Goal: Transaction & Acquisition: Purchase product/service

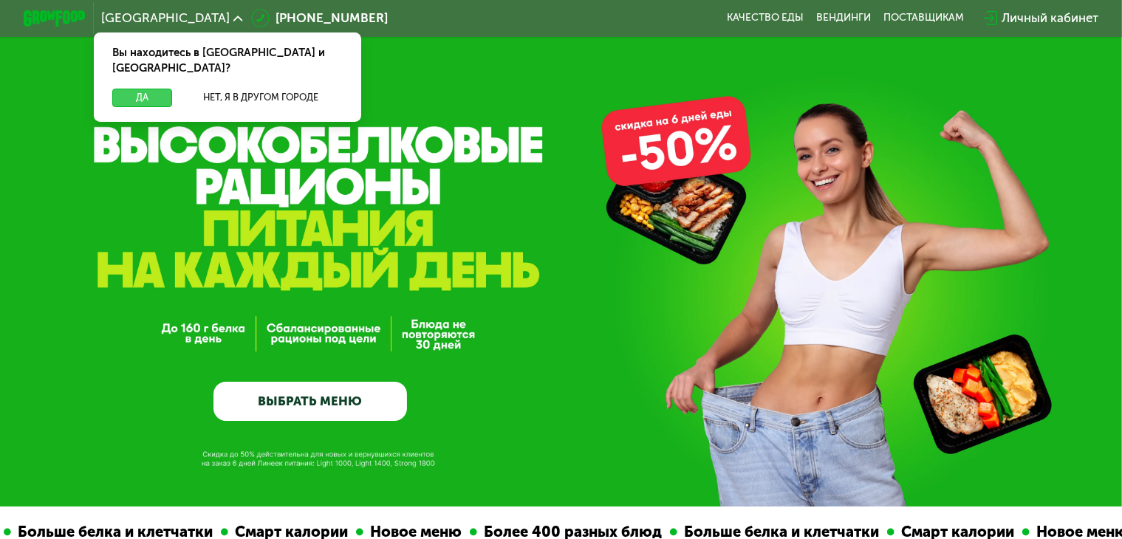
click at [143, 89] on button "Да" at bounding box center [142, 98] width 60 height 18
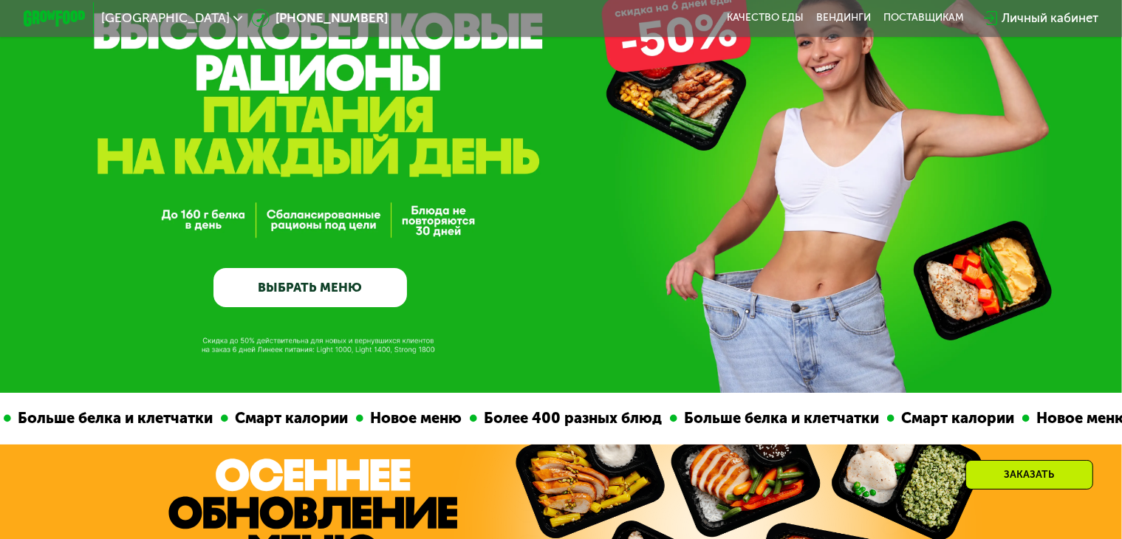
scroll to position [112, 0]
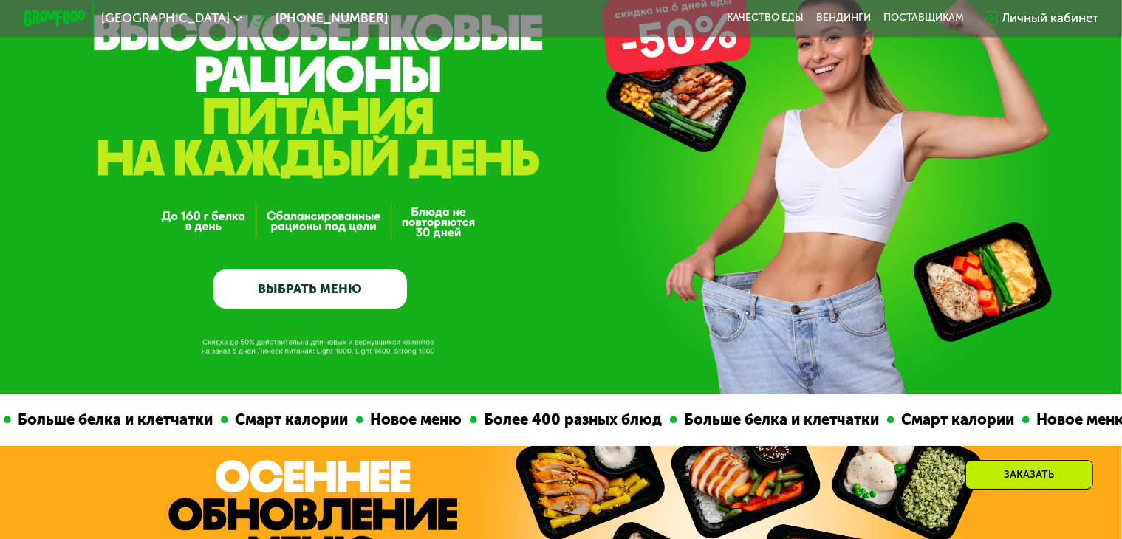
click at [288, 299] on link "ВЫБРАТЬ МЕНЮ" at bounding box center [310, 289] width 194 height 39
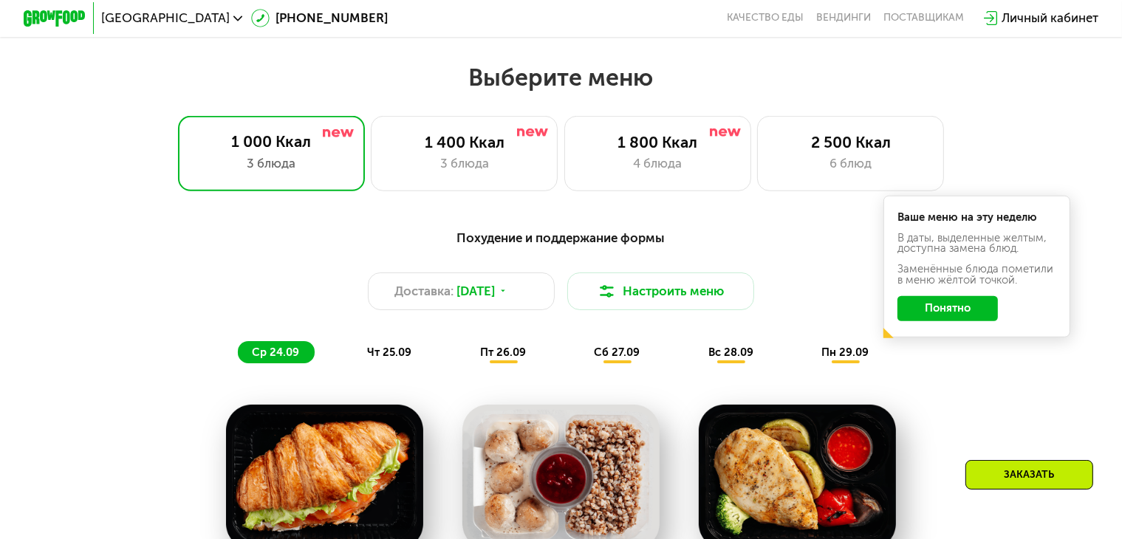
scroll to position [992, 0]
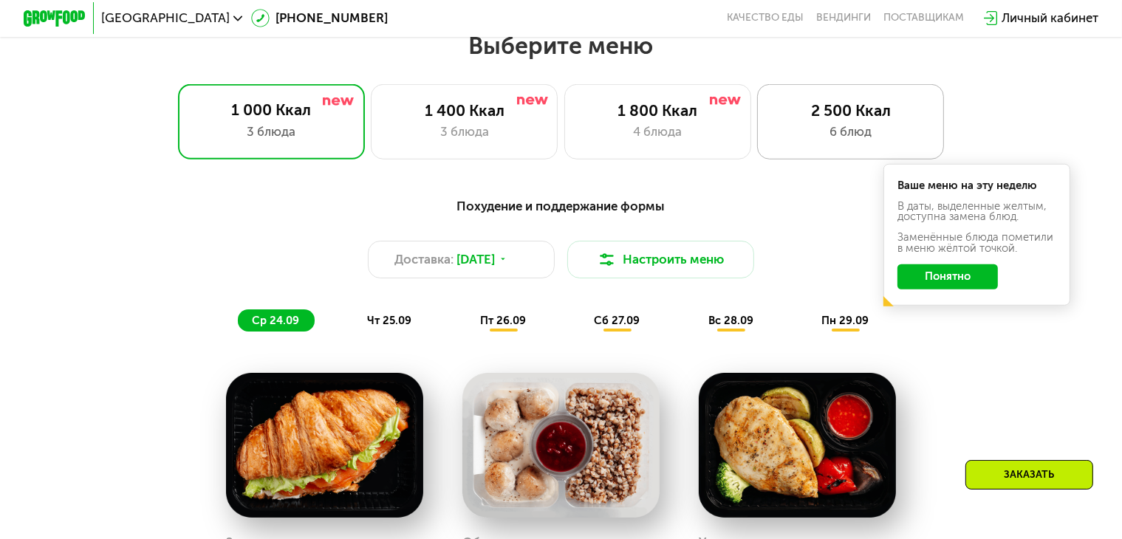
click at [877, 138] on div "6 блюд" at bounding box center [850, 132] width 154 height 18
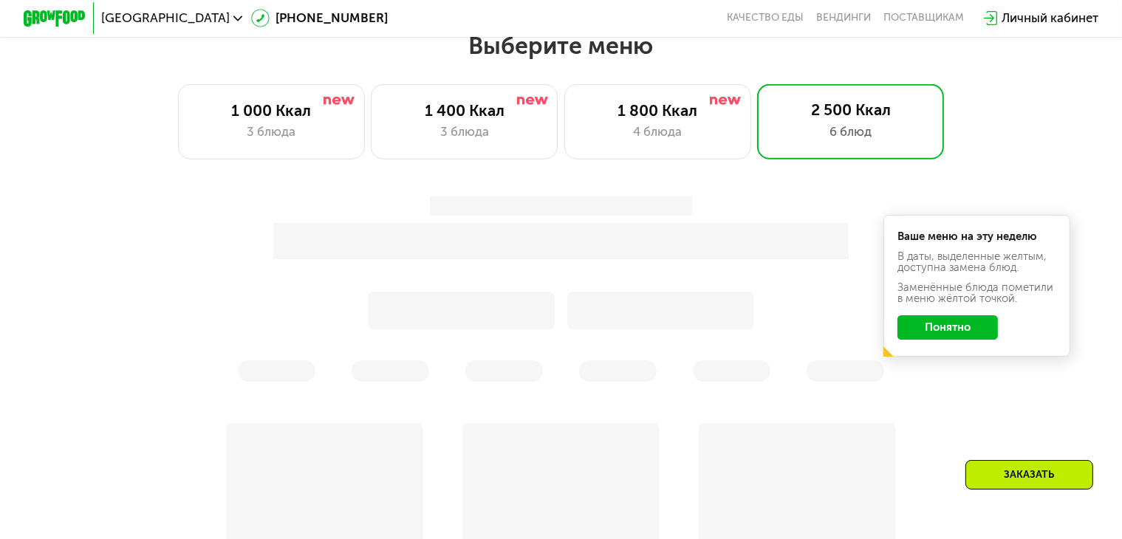
click at [959, 336] on button "Понятно" at bounding box center [947, 327] width 100 height 25
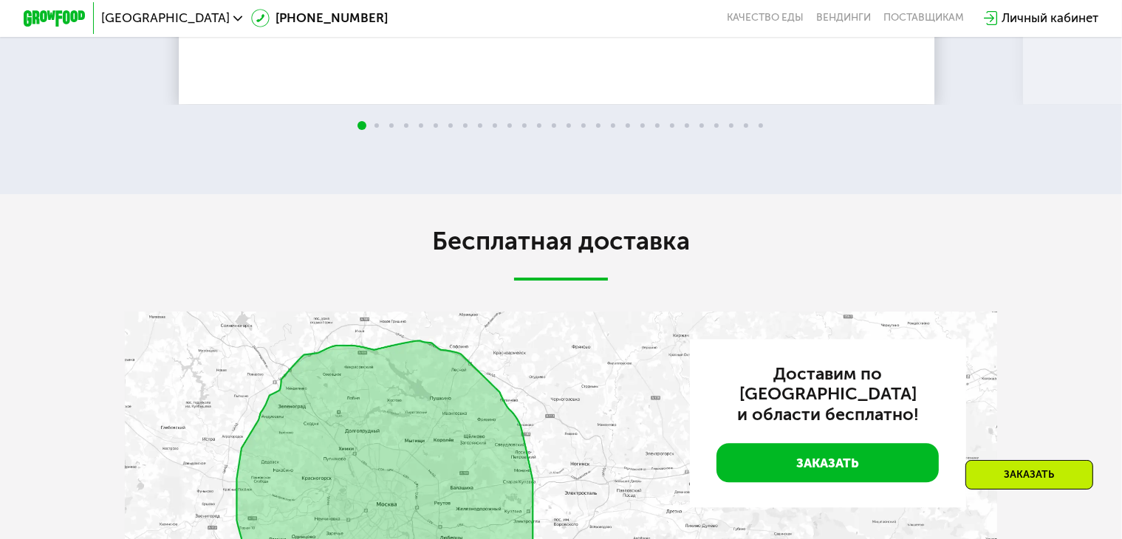
scroll to position [3314, 0]
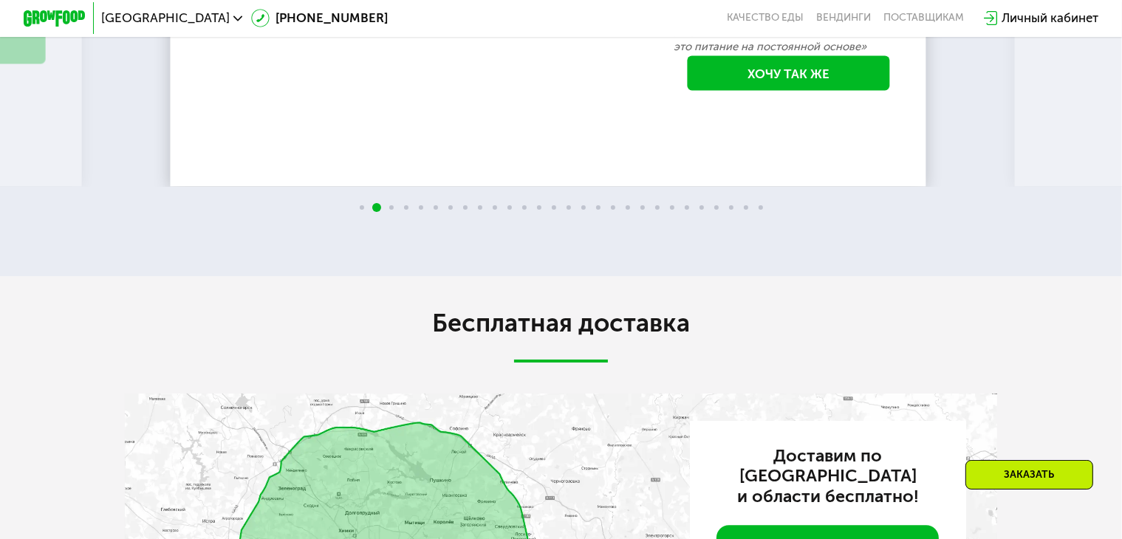
click at [1078, 18] on img at bounding box center [1081, 0] width 33 height 33
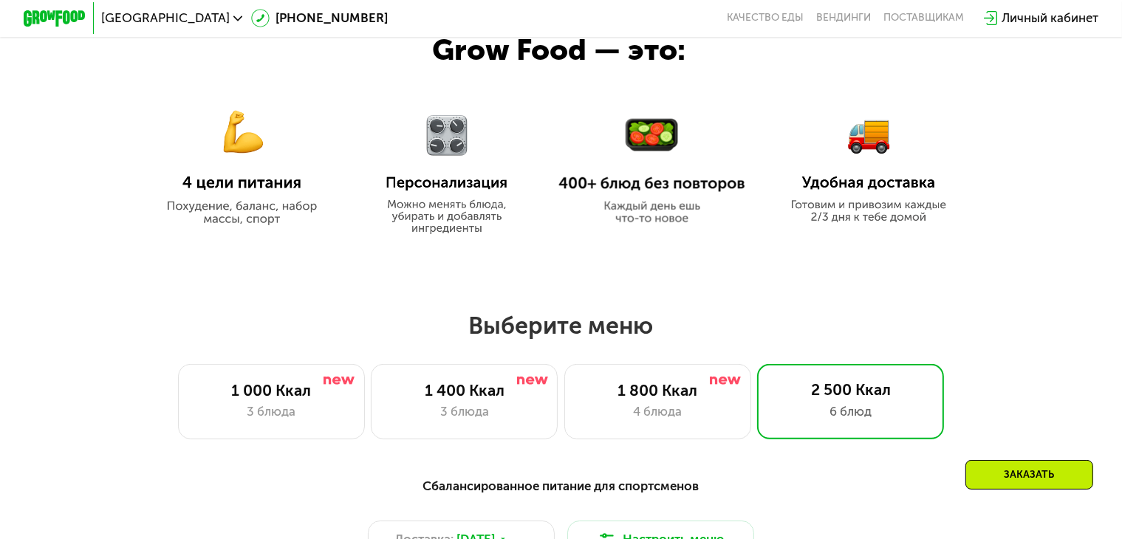
scroll to position [708, 0]
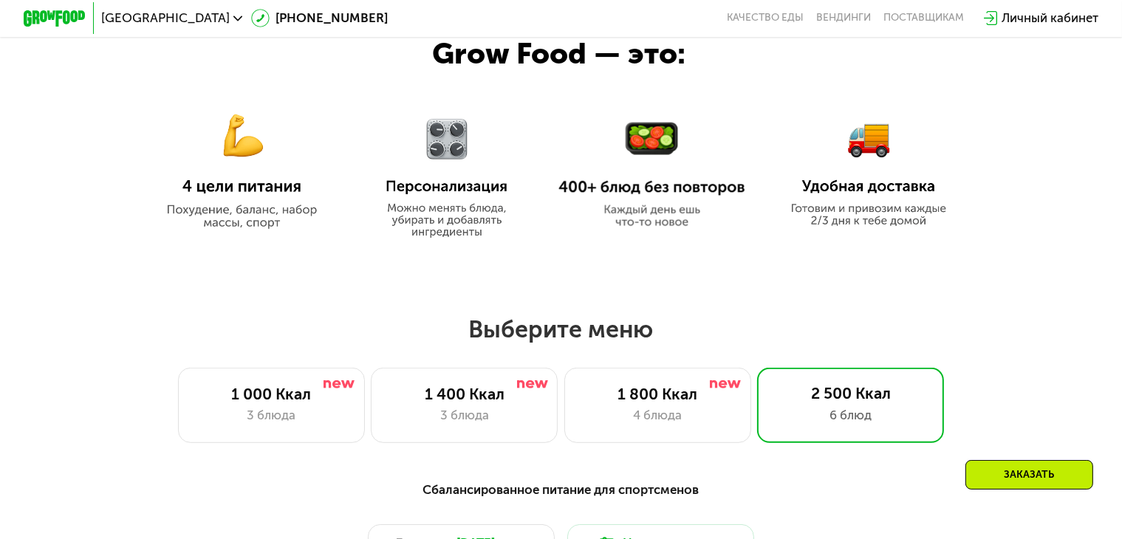
click at [202, 153] on img at bounding box center [241, 161] width 187 height 136
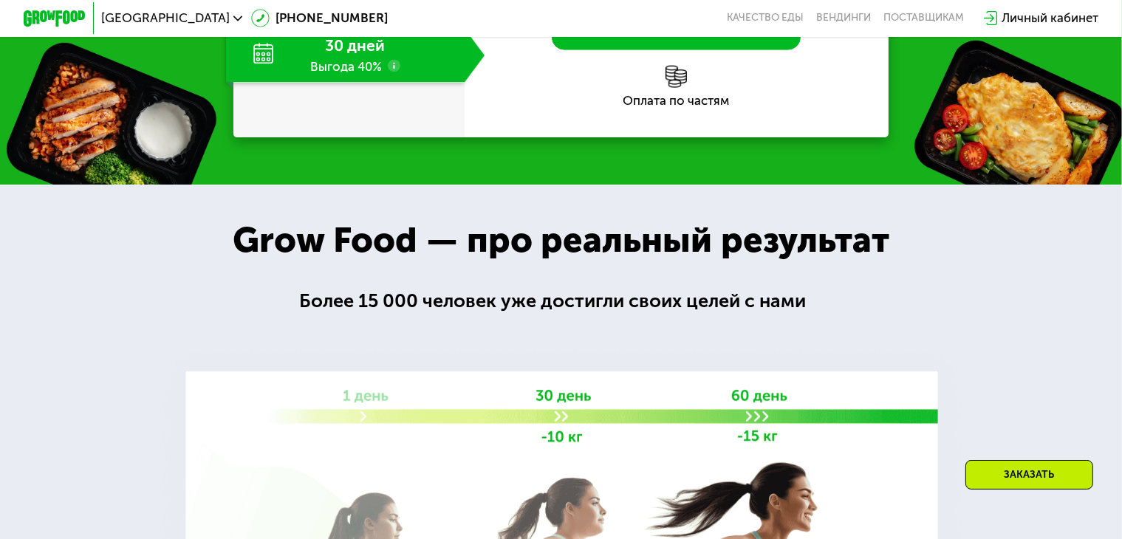
scroll to position [2161, 0]
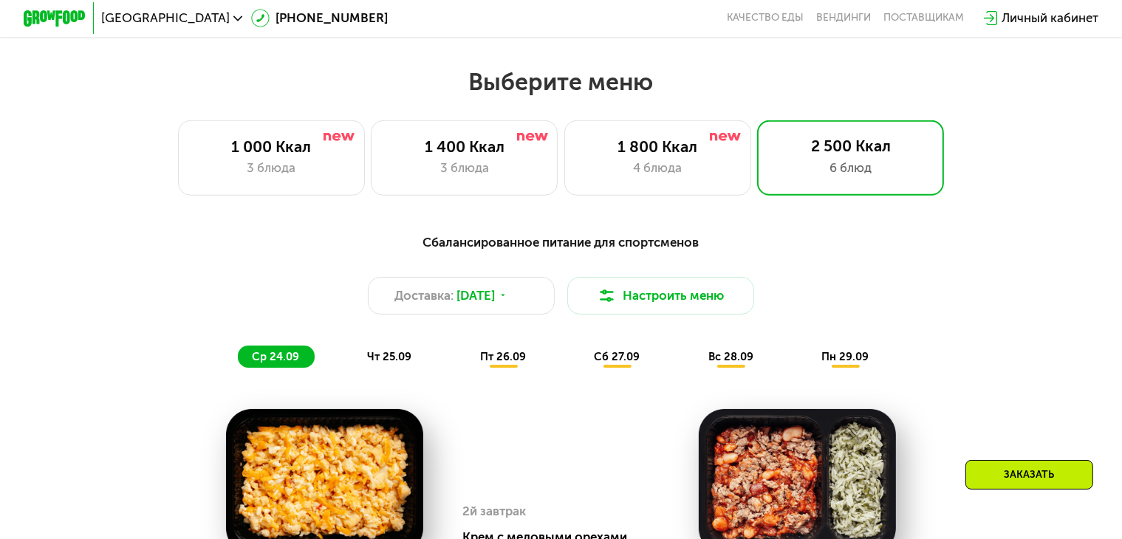
scroll to position [943, 0]
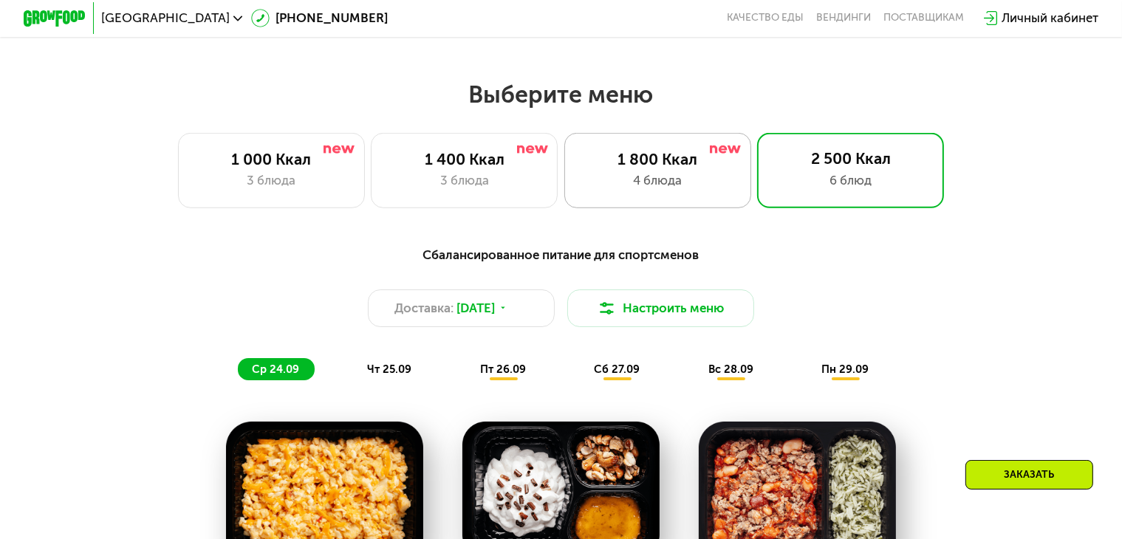
click at [664, 199] on div "1 800 Ккал 4 блюда" at bounding box center [657, 170] width 187 height 75
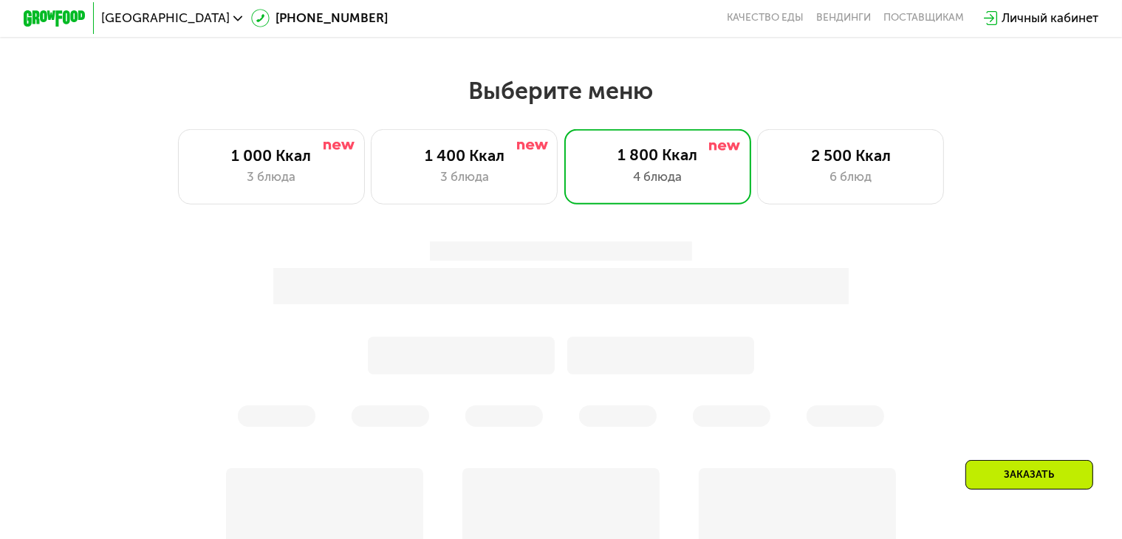
scroll to position [945, 0]
click at [852, 164] on div "2 500 Ккал" at bounding box center [850, 157] width 154 height 18
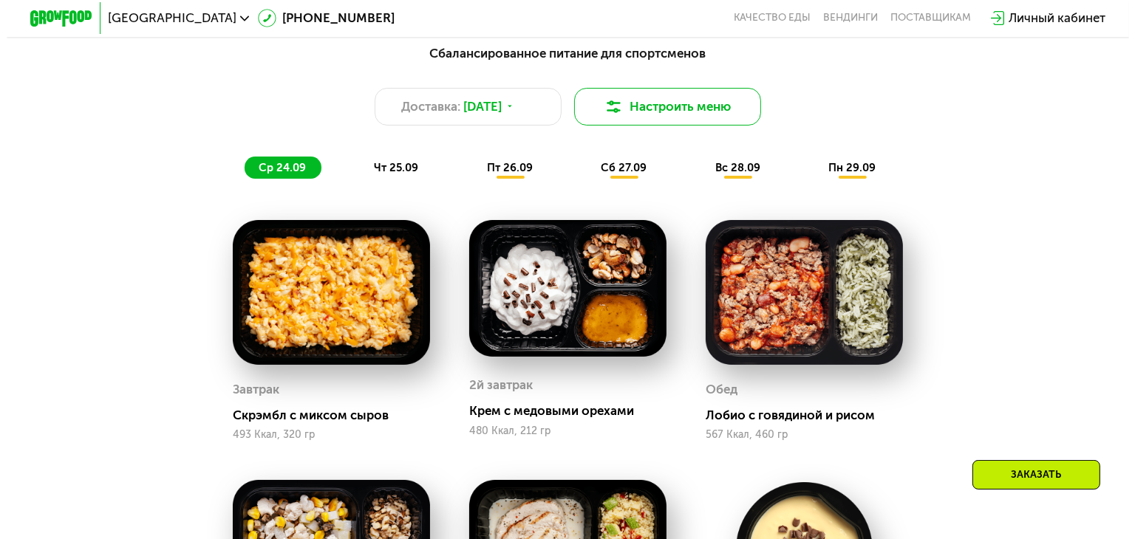
scroll to position [1147, 0]
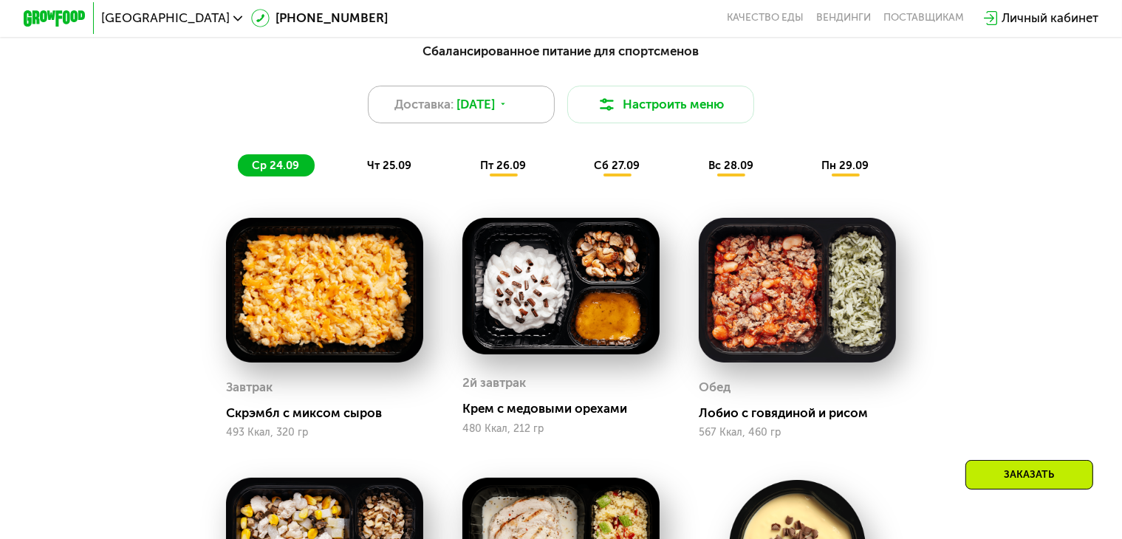
click at [529, 114] on div "Доставка: [DATE]" at bounding box center [461, 105] width 187 height 38
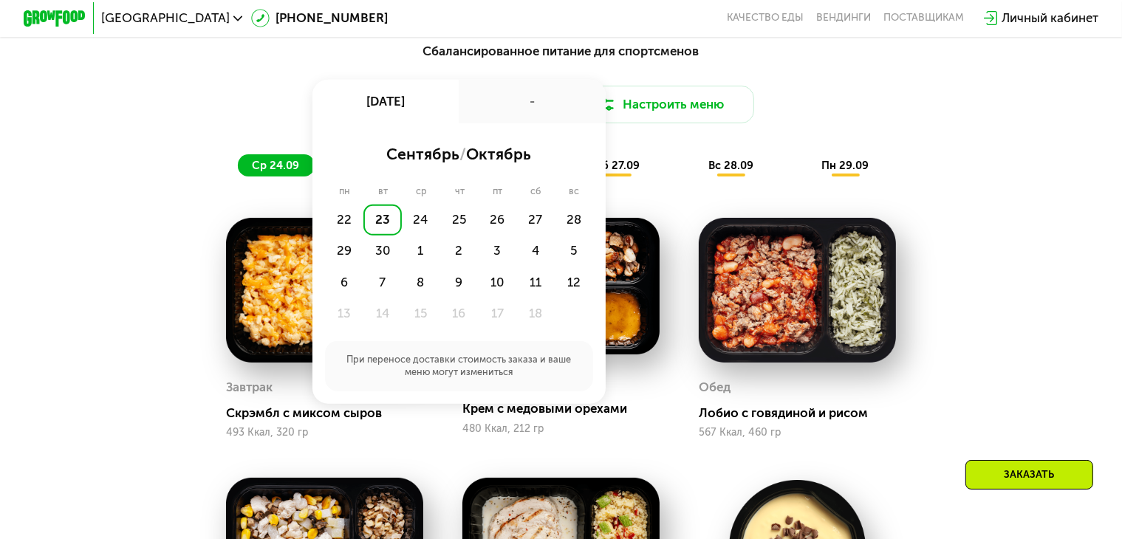
click at [697, 165] on div "ср 24.09 чт 25.09 пт 26.09 сб 27.09 вс 28.09 пн 29.09" at bounding box center [561, 165] width 647 height 22
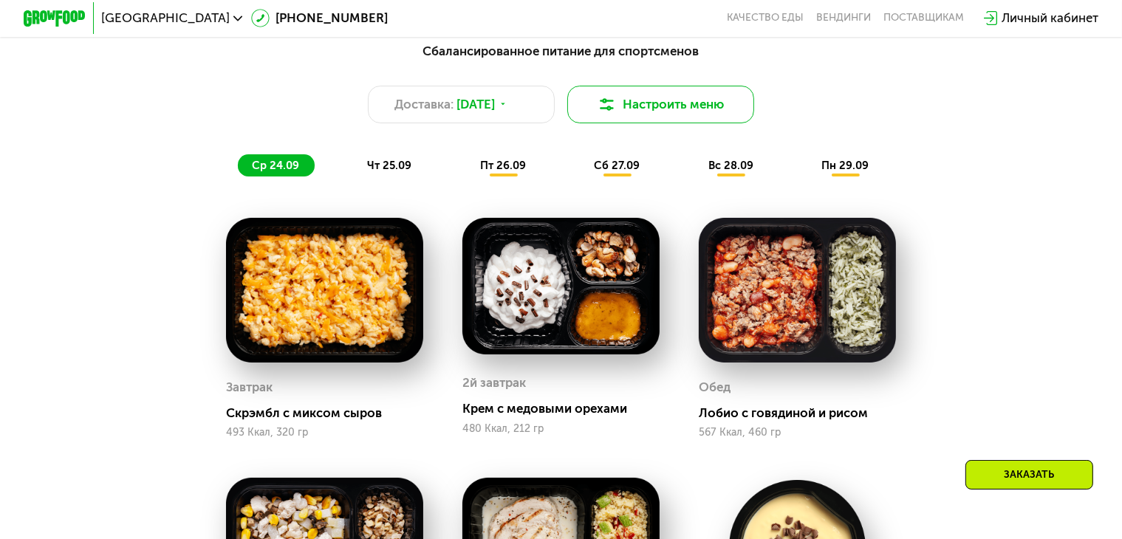
click at [661, 116] on button "Настроить меню" at bounding box center [660, 105] width 187 height 38
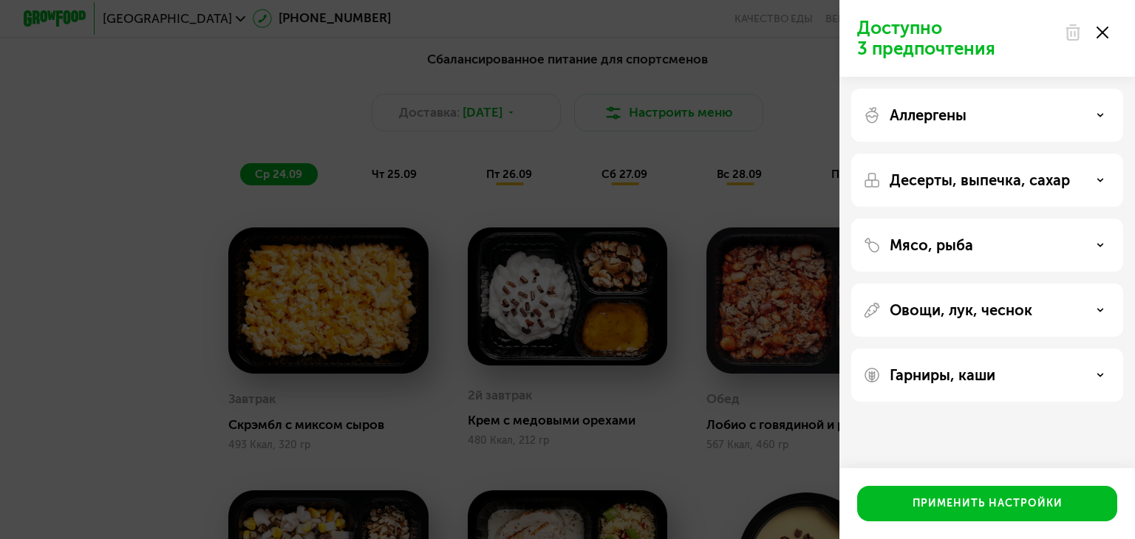
click at [999, 114] on div "Аллергены" at bounding box center [987, 115] width 248 height 18
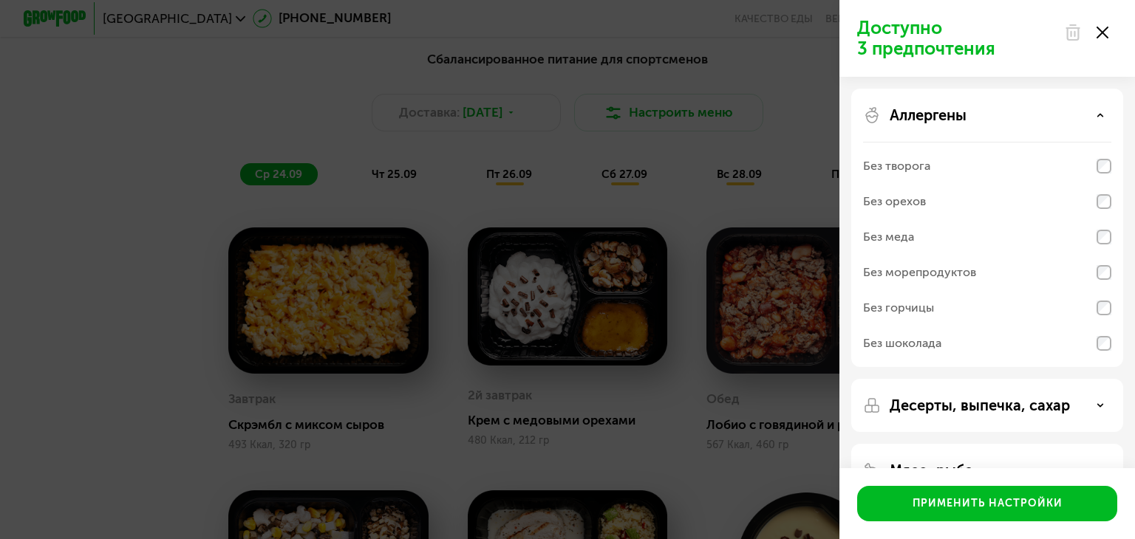
click at [999, 115] on div "Аллергены" at bounding box center [987, 115] width 248 height 18
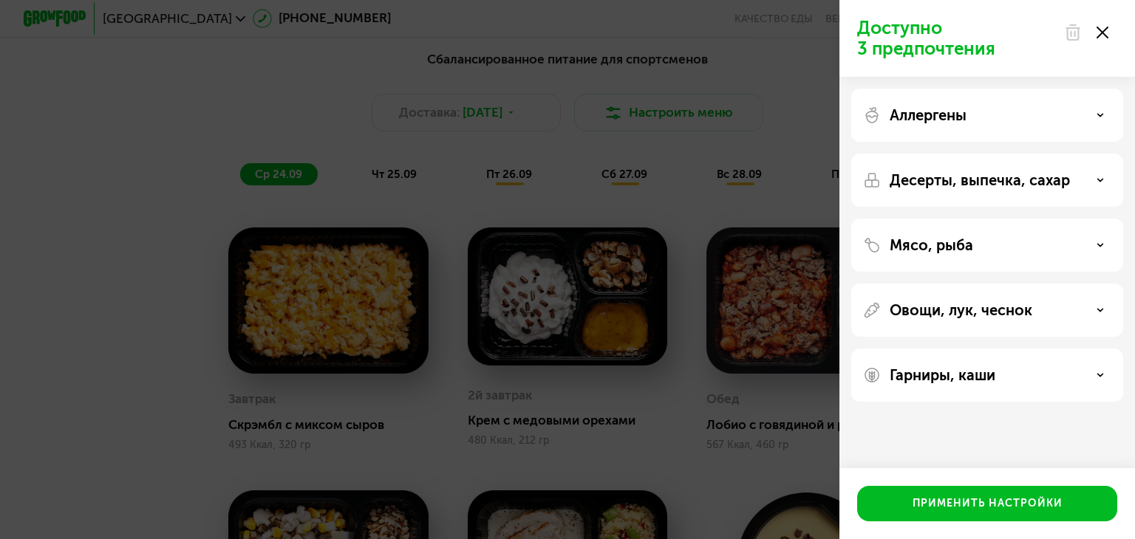
click at [990, 187] on p "Десерты, выпечка, сахар" at bounding box center [979, 180] width 180 height 18
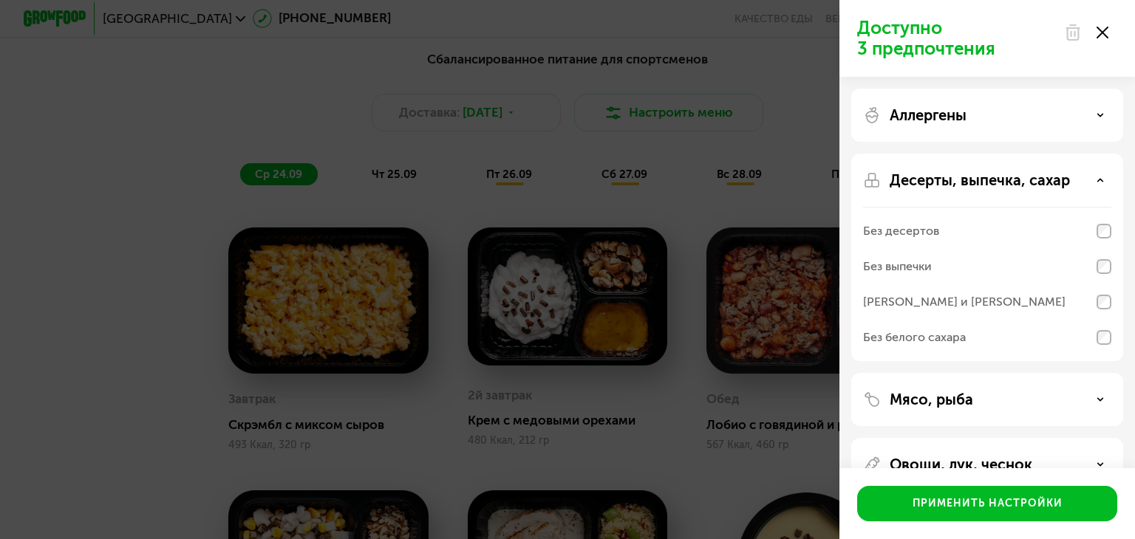
click at [906, 332] on div "Без белого сахара" at bounding box center [914, 338] width 103 height 18
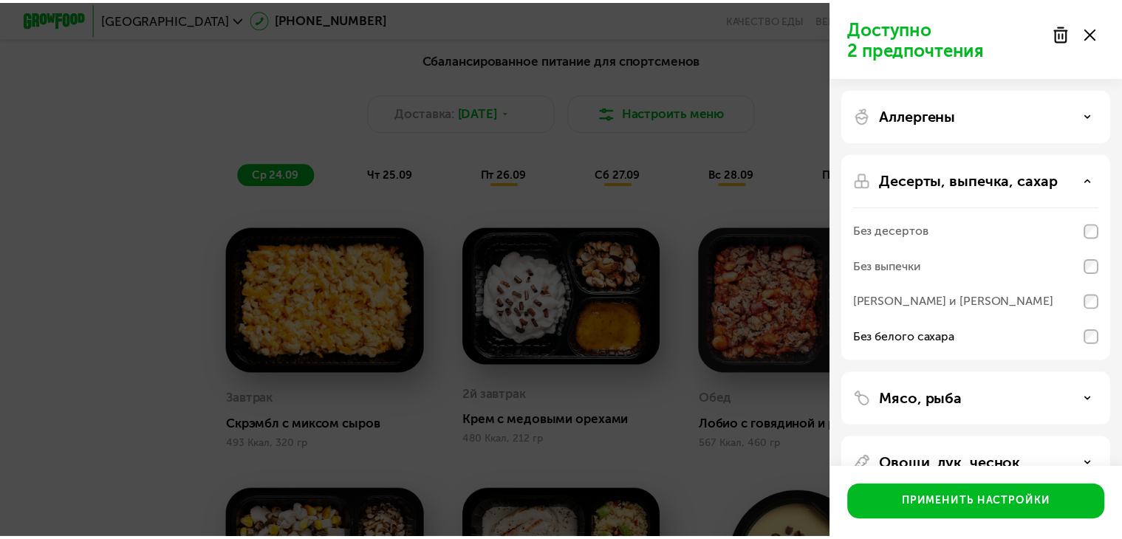
scroll to position [103, 0]
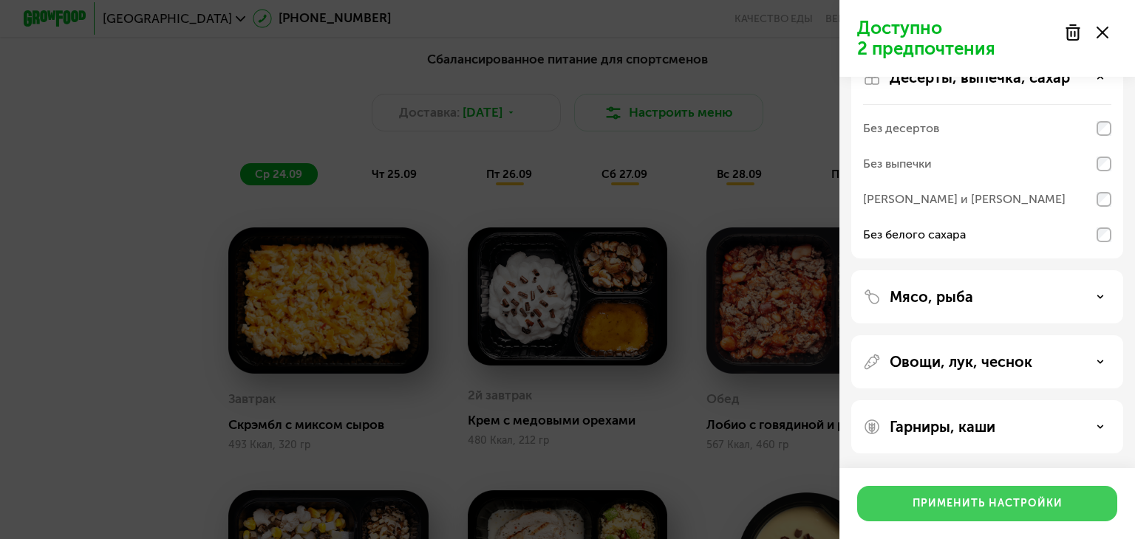
click at [937, 497] on div "Применить настройки" at bounding box center [987, 503] width 150 height 15
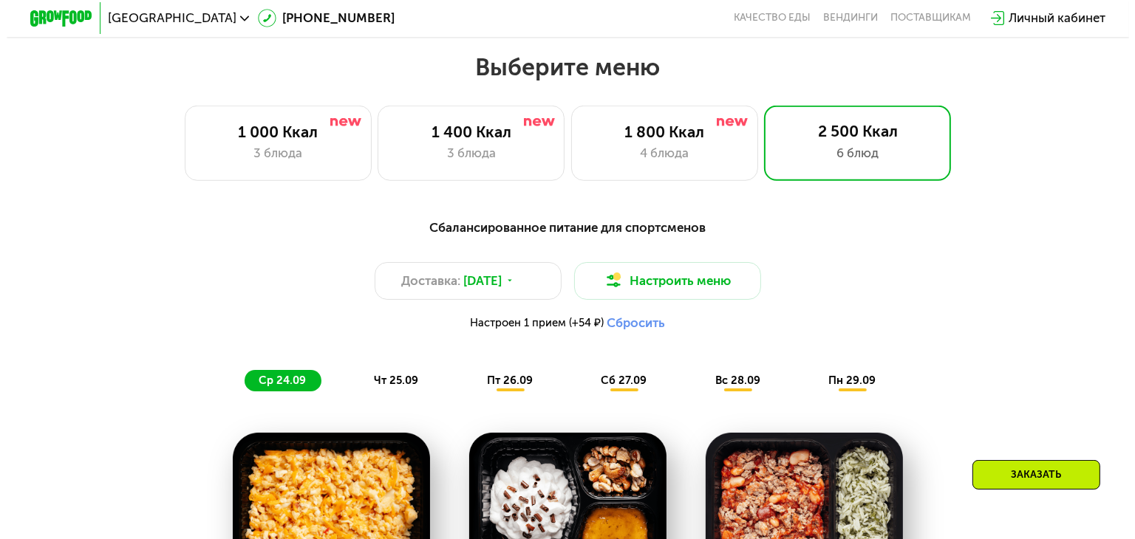
scroll to position [940, 0]
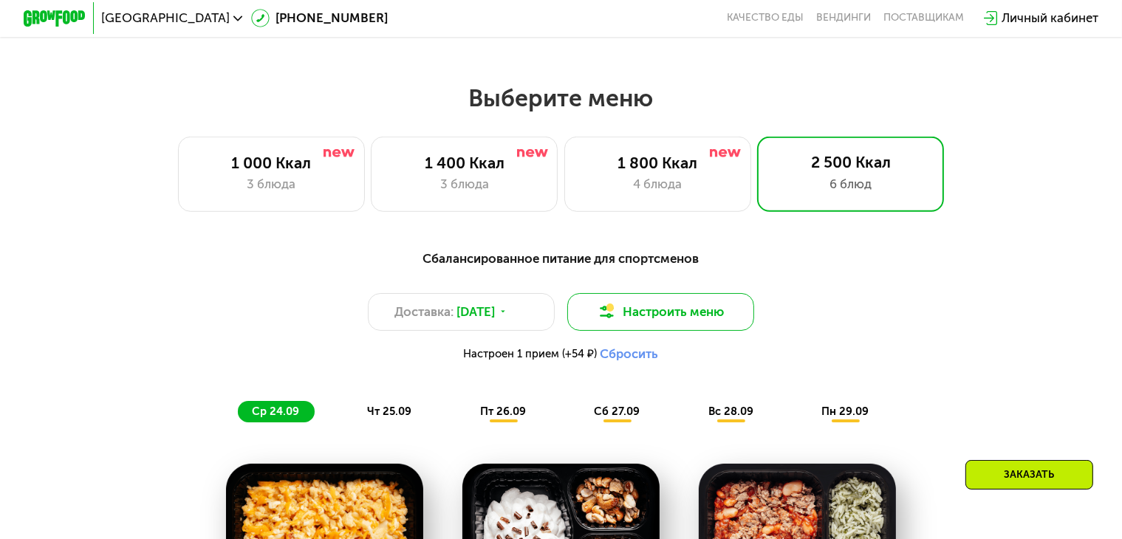
click at [626, 315] on button "Настроить меню" at bounding box center [660, 312] width 187 height 38
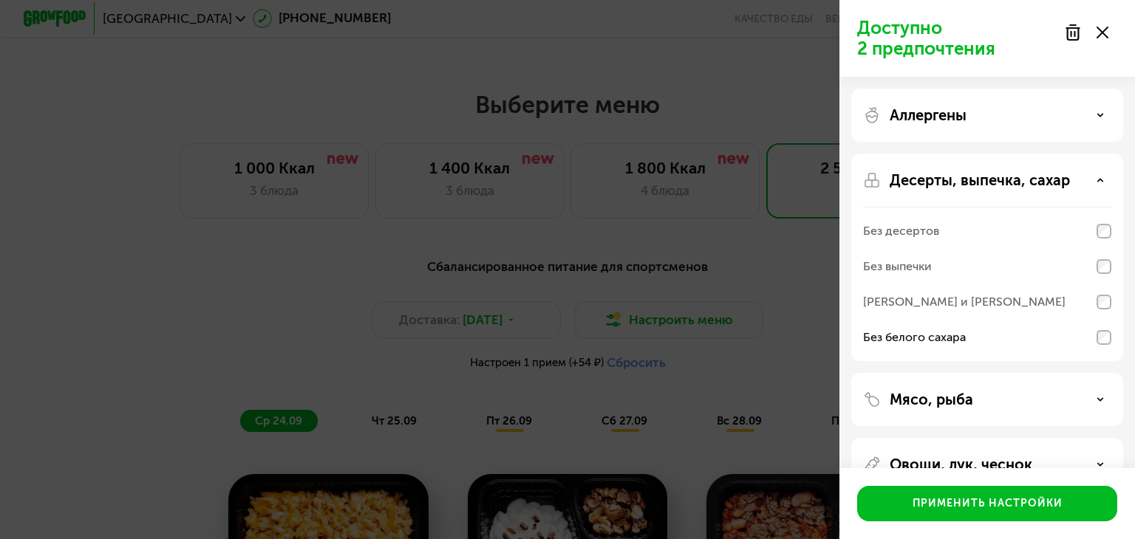
scroll to position [103, 0]
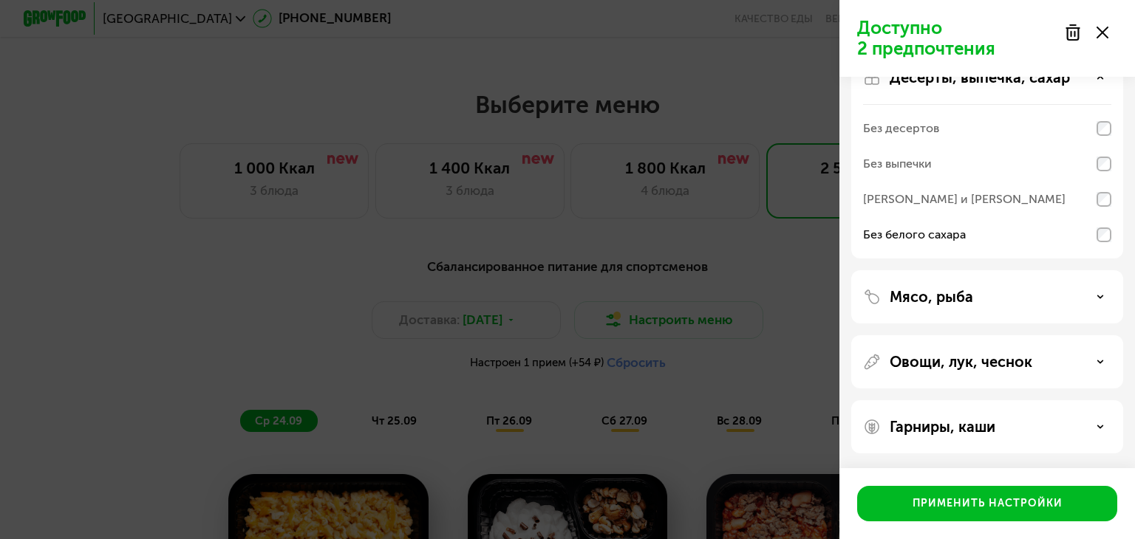
click at [923, 310] on div "Мясо, рыба" at bounding box center [987, 296] width 272 height 53
click at [951, 306] on div "Мясо, рыба" at bounding box center [987, 296] width 272 height 53
click at [1027, 288] on div "Мясо, рыба" at bounding box center [987, 297] width 248 height 18
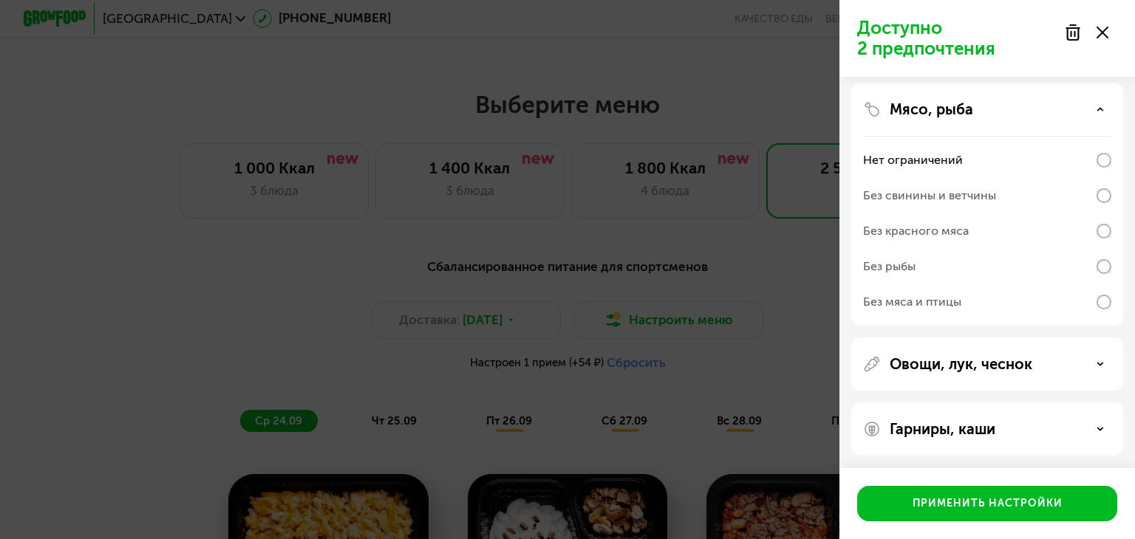
scroll to position [292, 0]
click at [941, 357] on p "Овощи, лук, чеснок" at bounding box center [960, 362] width 143 height 18
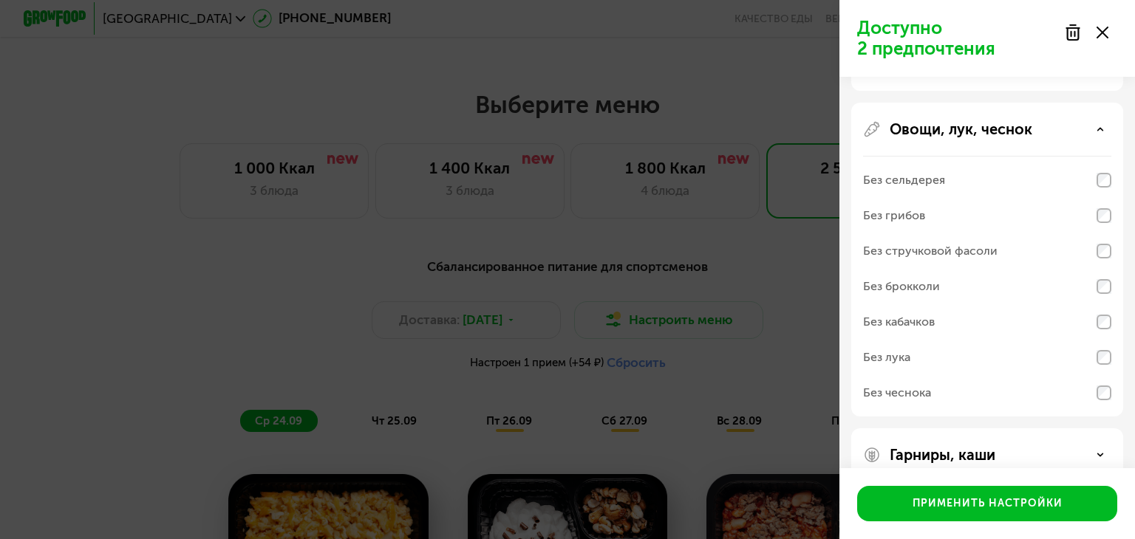
scroll to position [552, 0]
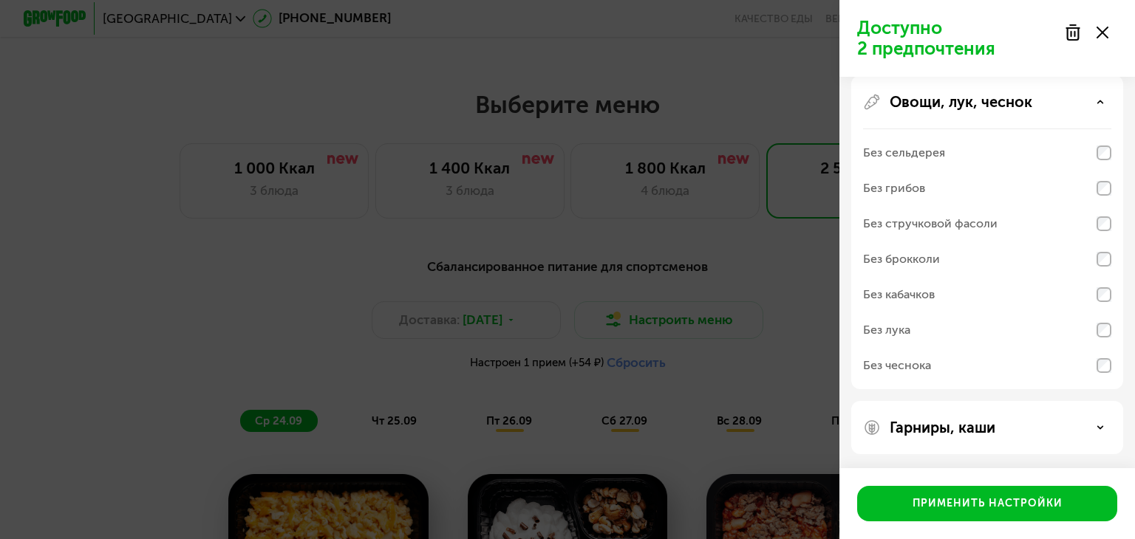
click at [948, 419] on p "Гарниры, каши" at bounding box center [942, 428] width 106 height 18
click at [947, 419] on p "Гарниры, каши" at bounding box center [942, 428] width 106 height 18
click at [945, 442] on div "Гарниры, каши" at bounding box center [987, 427] width 272 height 53
click at [955, 425] on p "Гарниры, каши" at bounding box center [942, 428] width 106 height 18
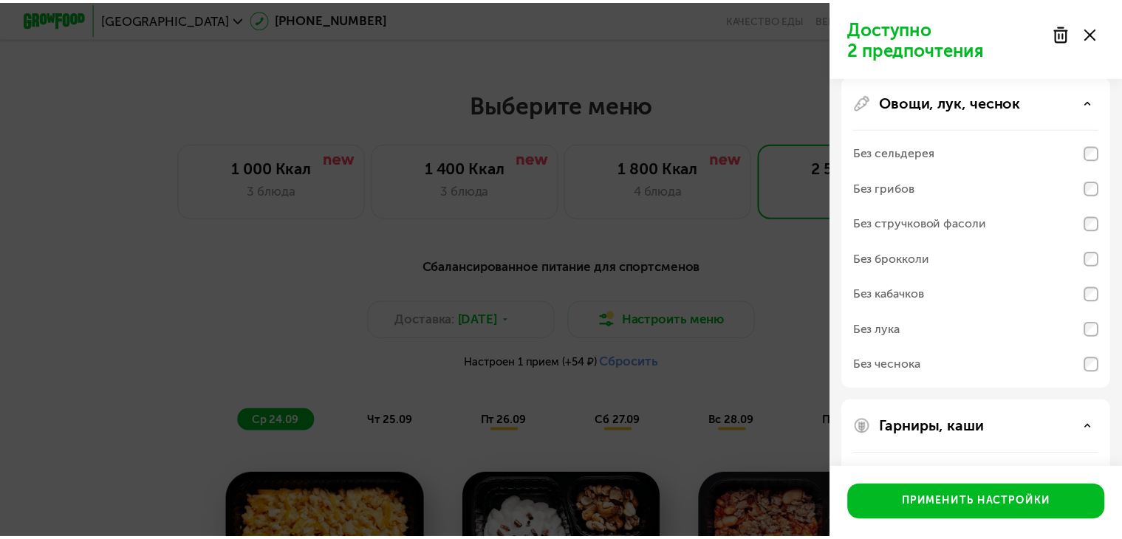
scroll to position [742, 0]
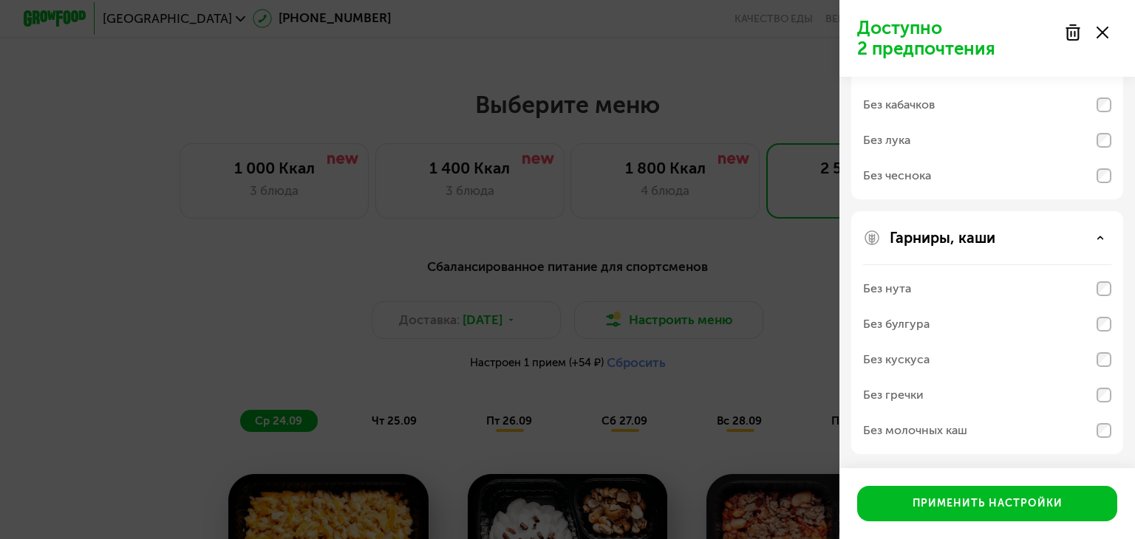
click at [1101, 33] on use at bounding box center [1102, 33] width 12 height 12
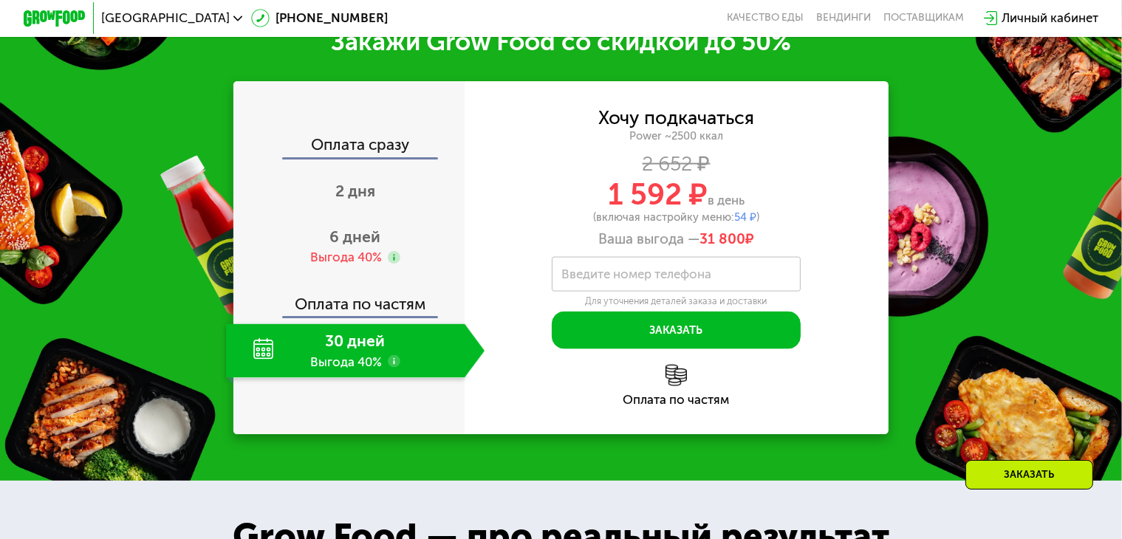
scroll to position [2197, 0]
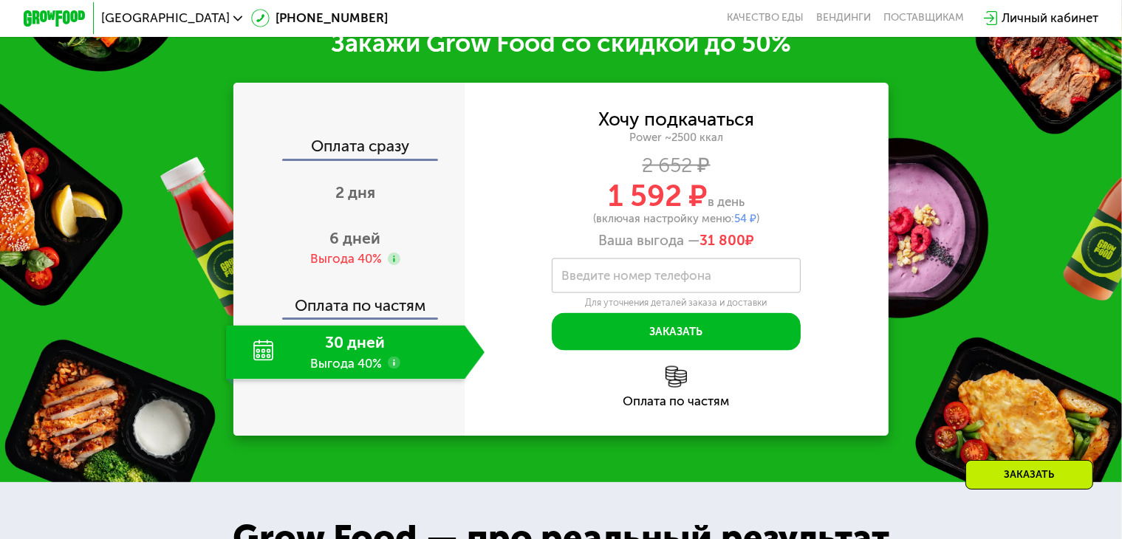
click at [718, 242] on span "31 800" at bounding box center [722, 240] width 46 height 17
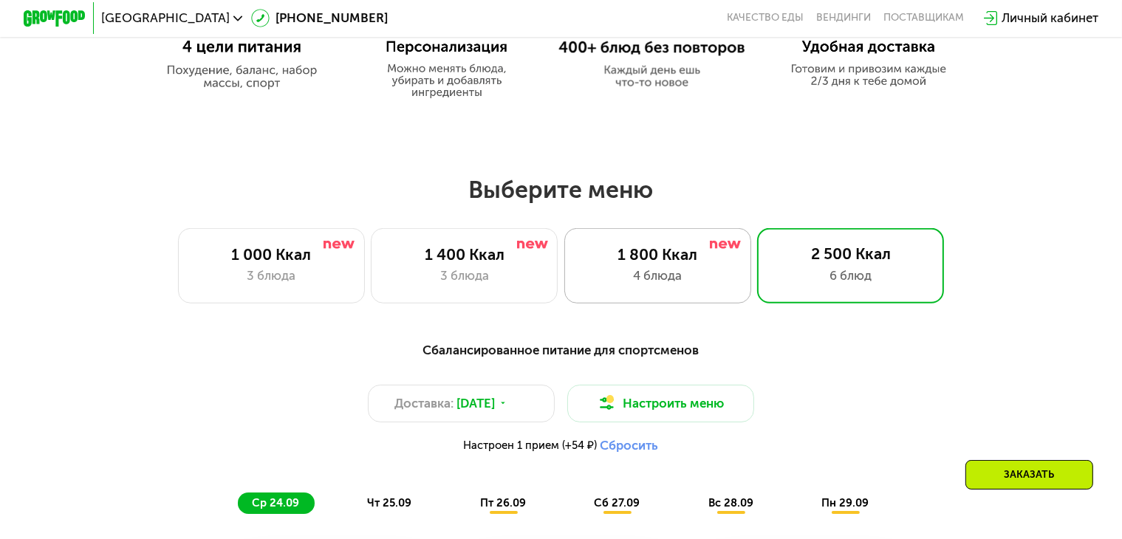
scroll to position [828, 0]
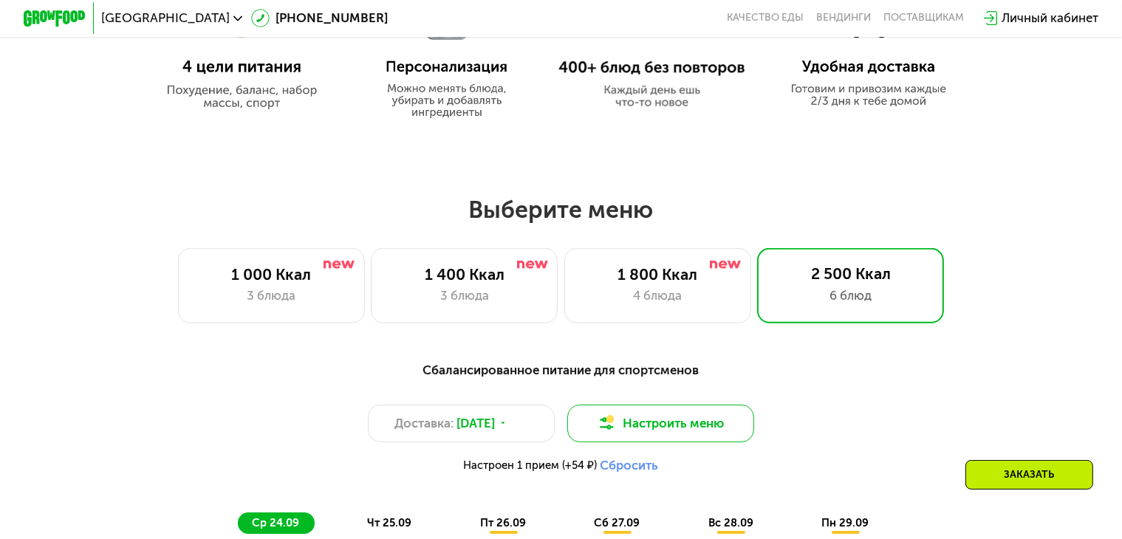
click at [646, 428] on button "Настроить меню" at bounding box center [660, 424] width 187 height 38
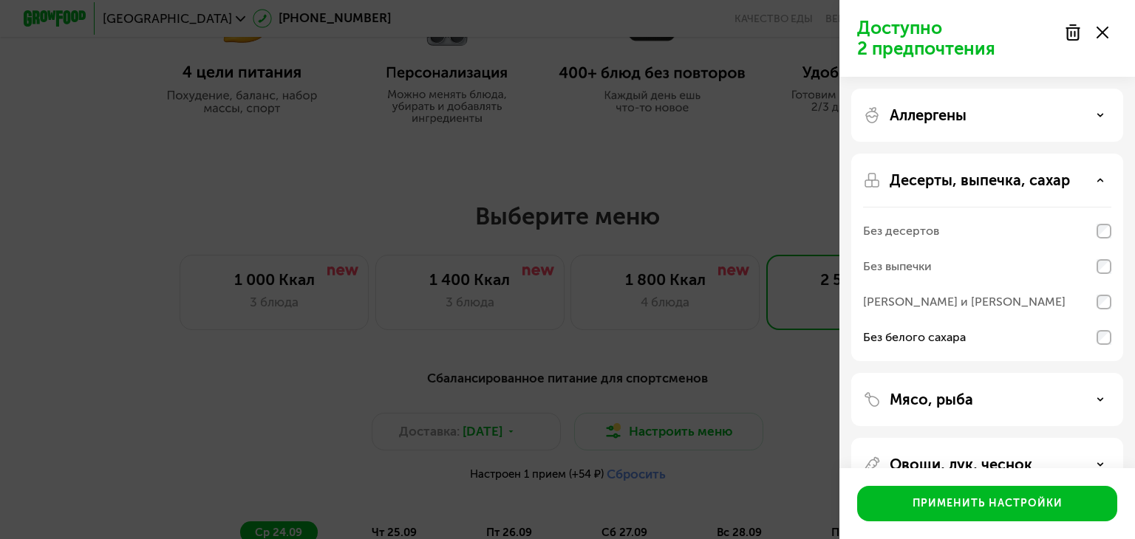
click at [1084, 338] on div "Без белого сахара" at bounding box center [987, 337] width 248 height 35
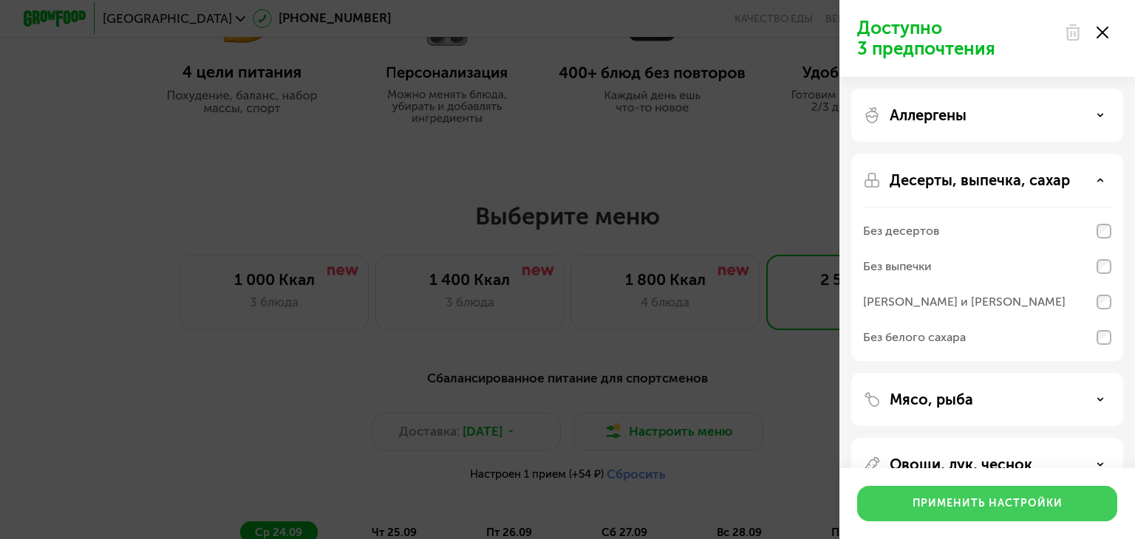
click at [969, 492] on button "Применить настройки" at bounding box center [987, 503] width 260 height 35
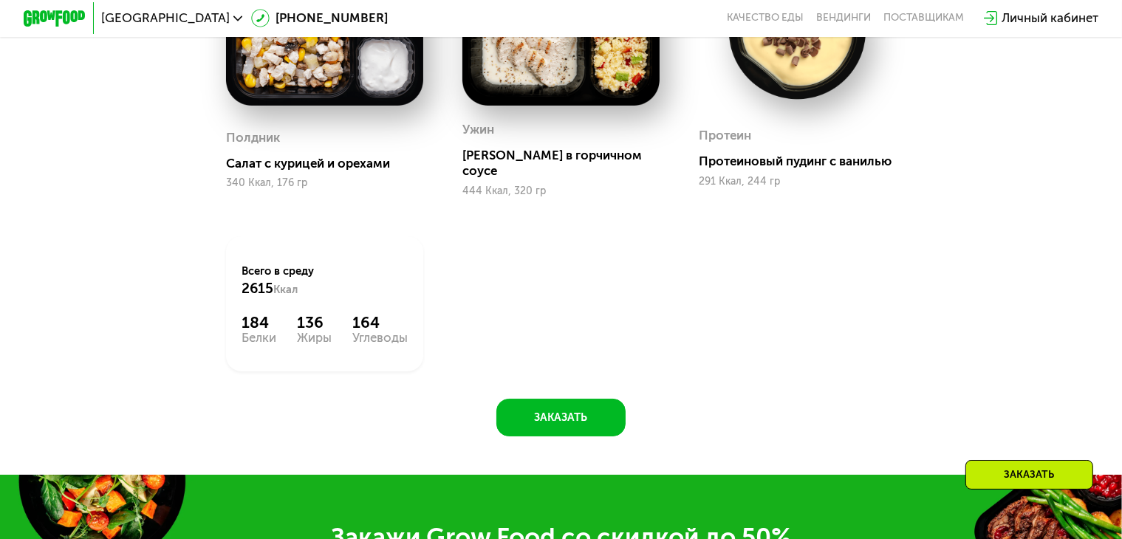
scroll to position [1909, 0]
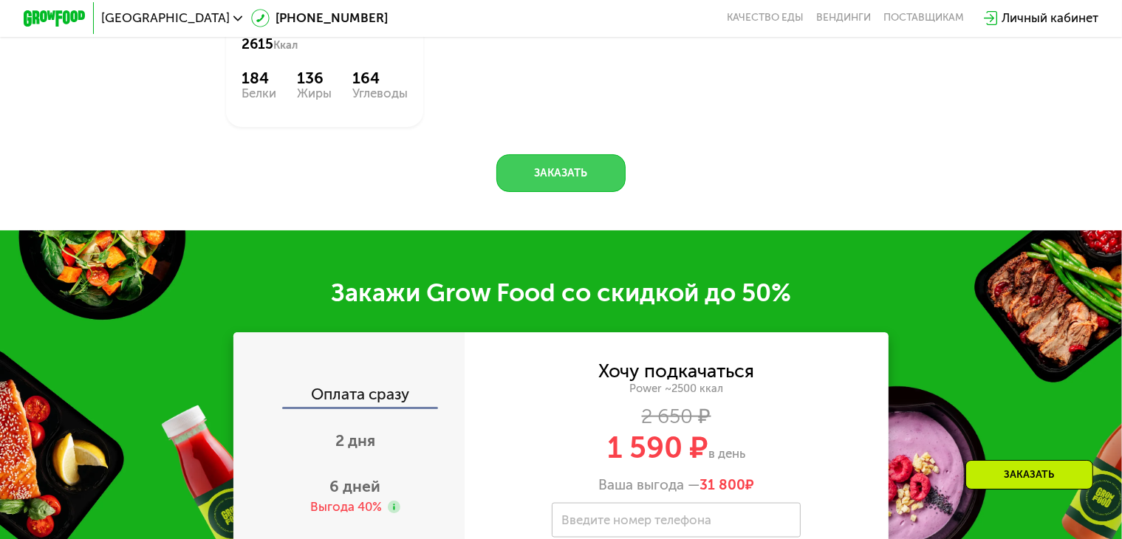
click at [582, 171] on button "Заказать" at bounding box center [560, 173] width 129 height 38
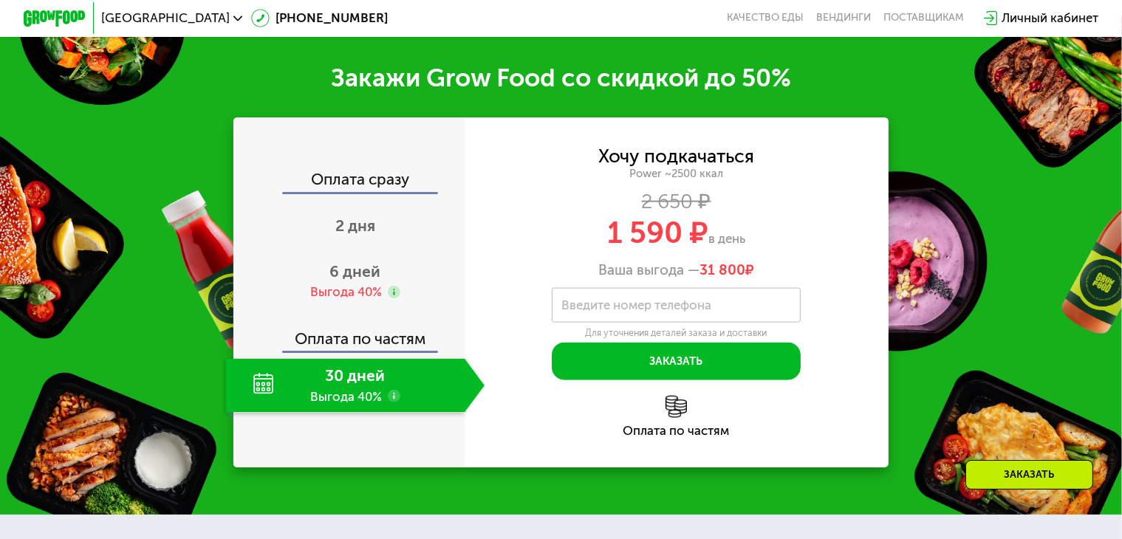
scroll to position [2143, 0]
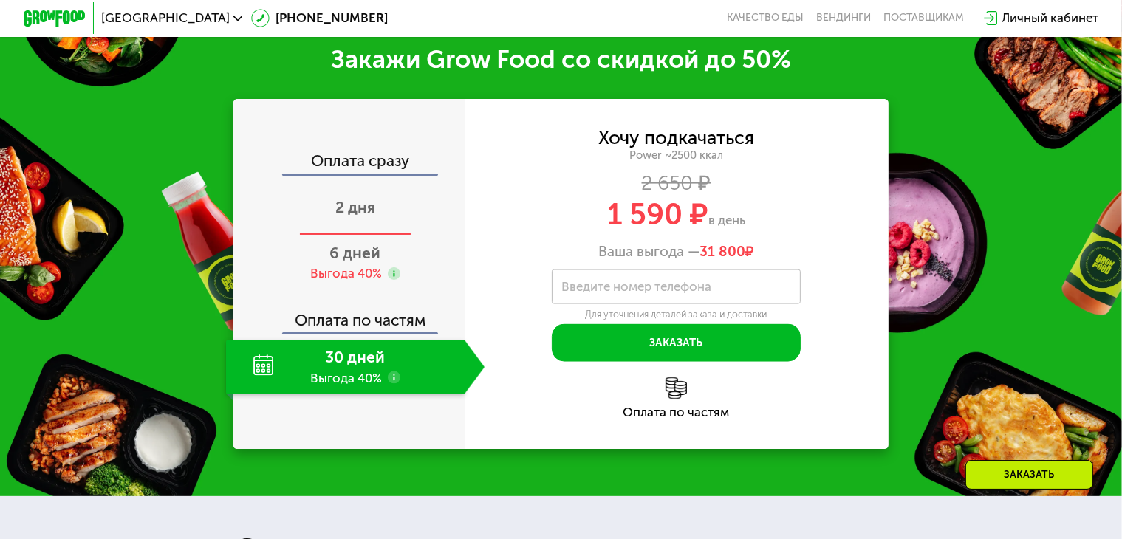
click at [365, 216] on span "2 дня" at bounding box center [355, 207] width 40 height 18
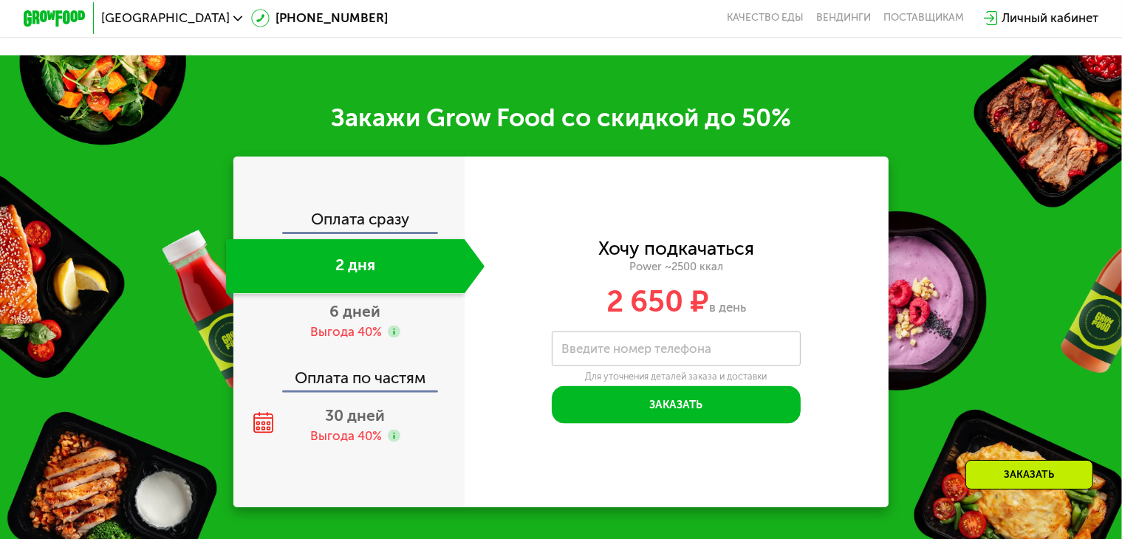
scroll to position [2220, 0]
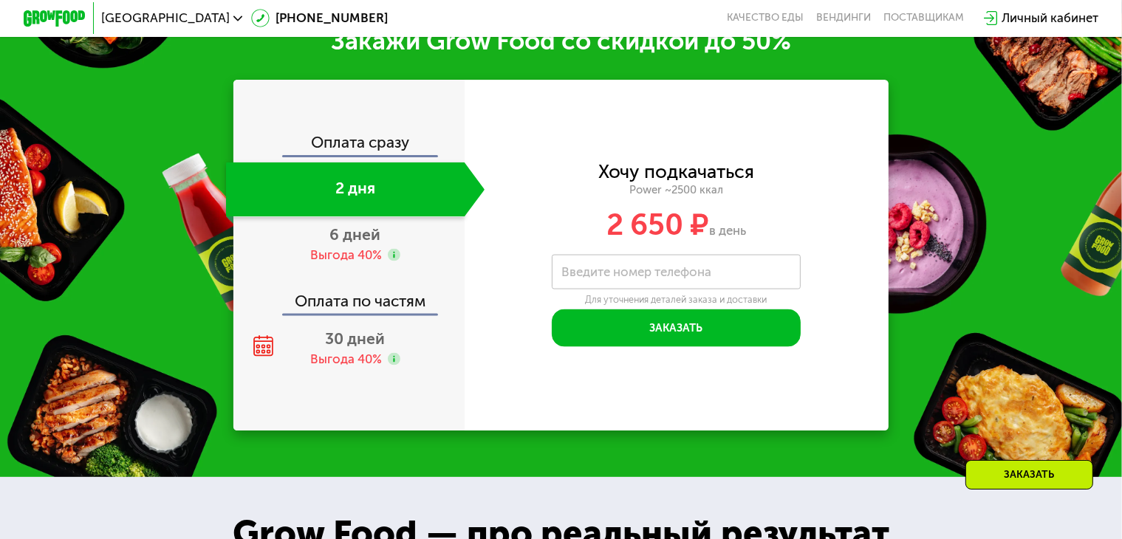
click at [386, 404] on div "Оплата сразу 2 дня 6 дней Выгода 40% Оплата по частям 30 дней Выгода 40%" at bounding box center [348, 255] width 230 height 351
click at [363, 368] on div "Выгода 40%" at bounding box center [346, 359] width 72 height 17
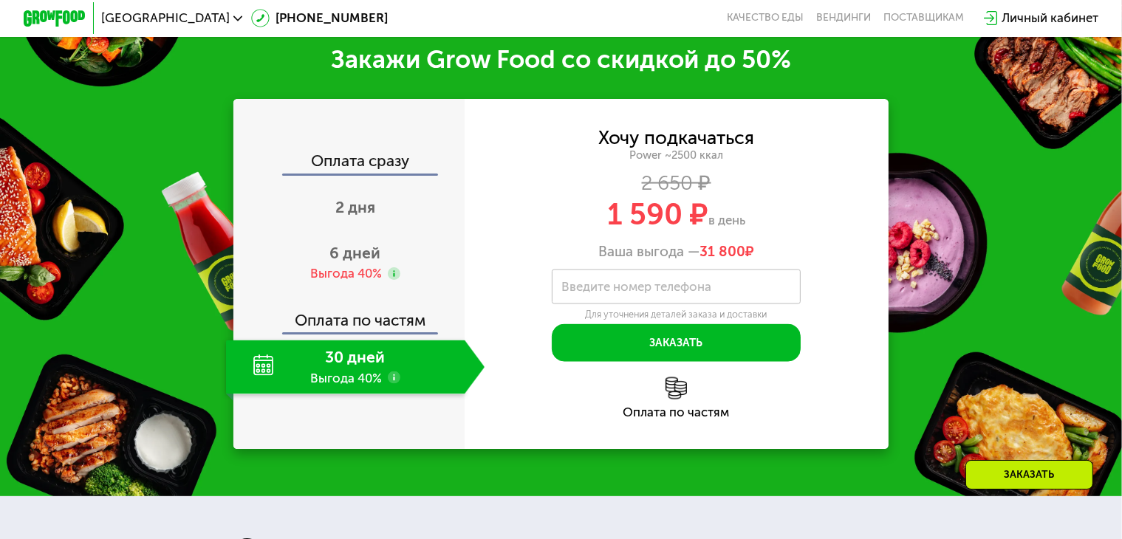
scroll to position [2210, 0]
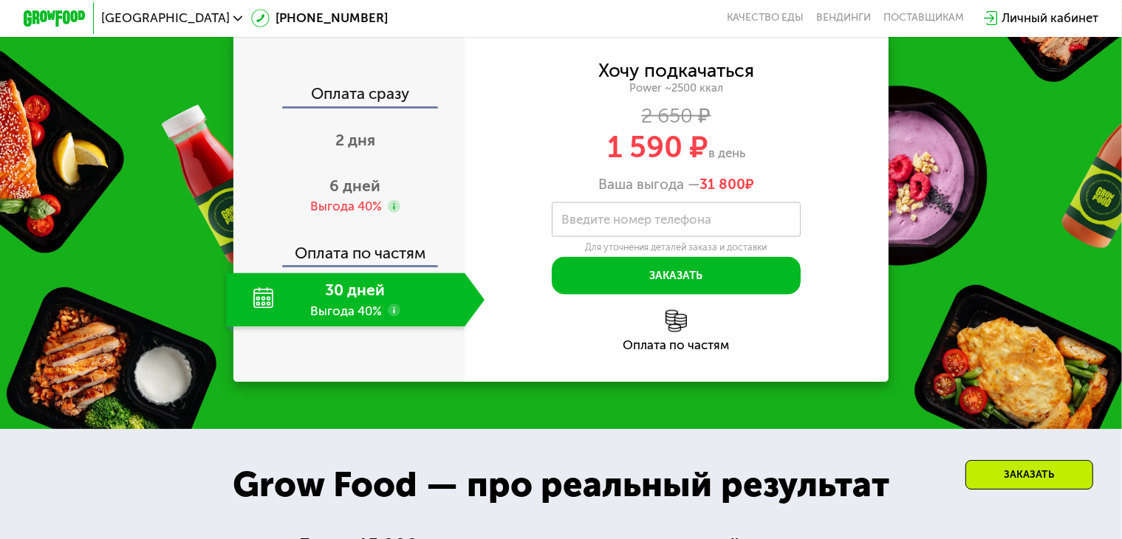
click at [674, 219] on label "Введите номер телефона" at bounding box center [637, 220] width 150 height 9
click at [674, 219] on input "Введите номер телефона" at bounding box center [677, 219] width 250 height 35
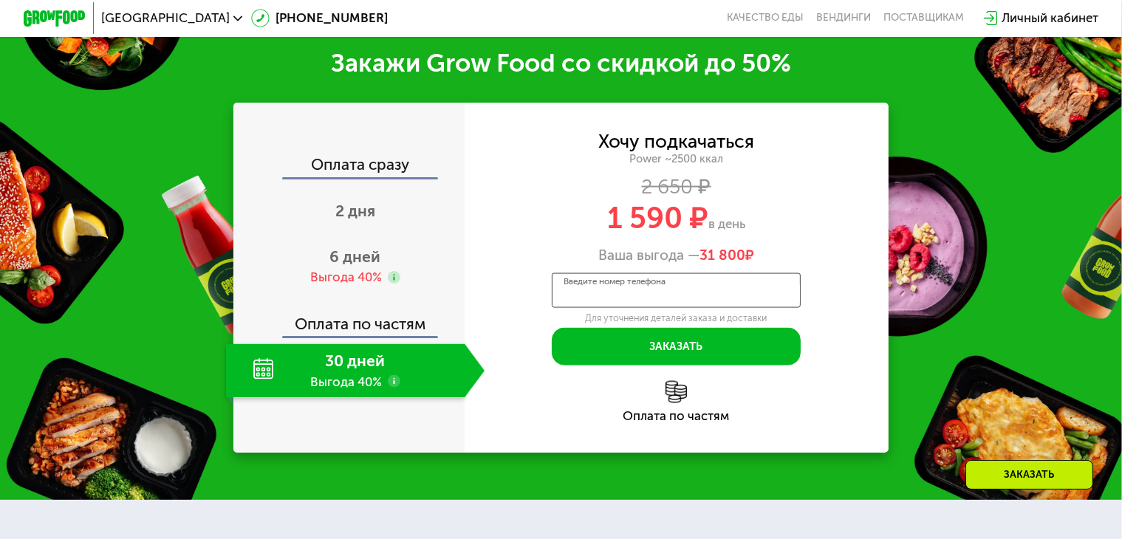
scroll to position [2138, 0]
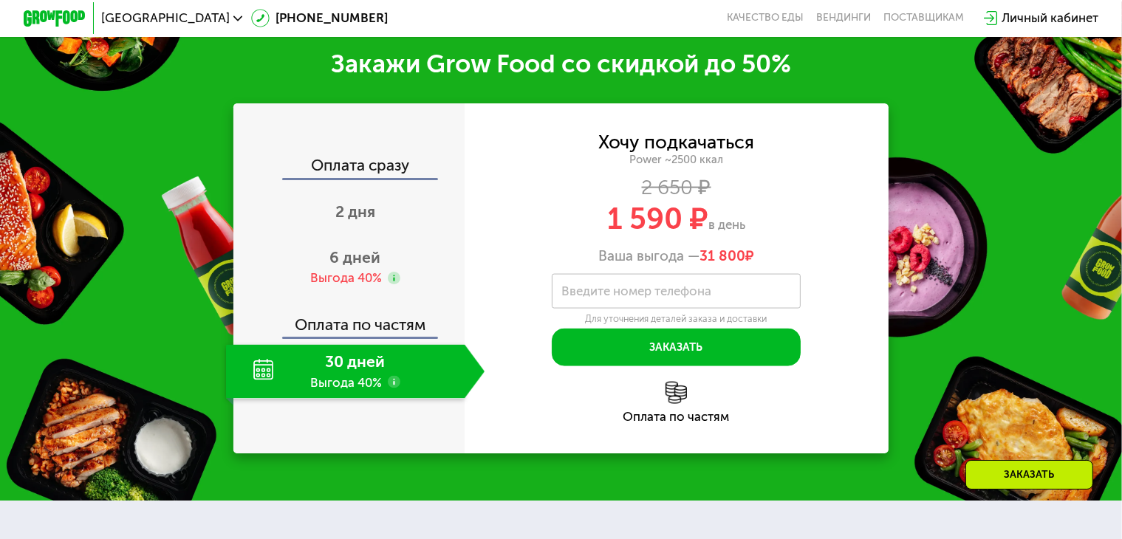
click at [721, 255] on span "31 800" at bounding box center [722, 255] width 46 height 17
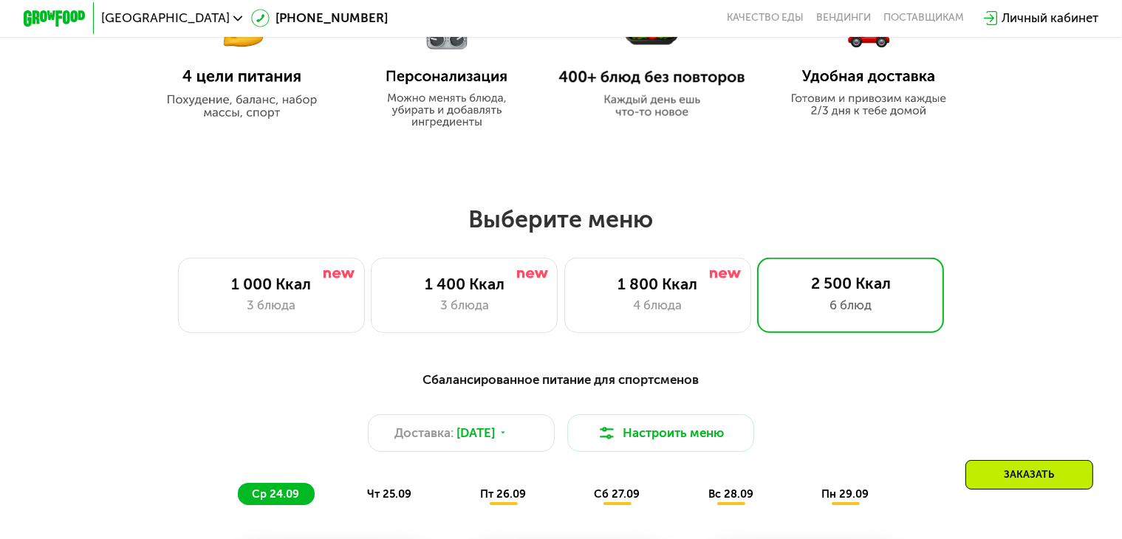
scroll to position [820, 0]
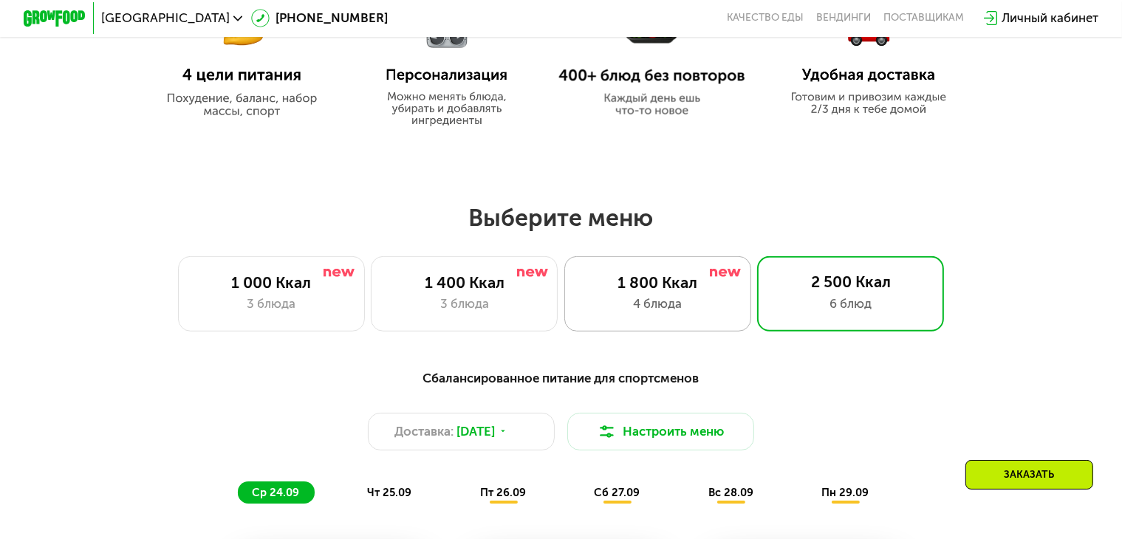
click at [650, 307] on div "4 блюда" at bounding box center [658, 304] width 154 height 18
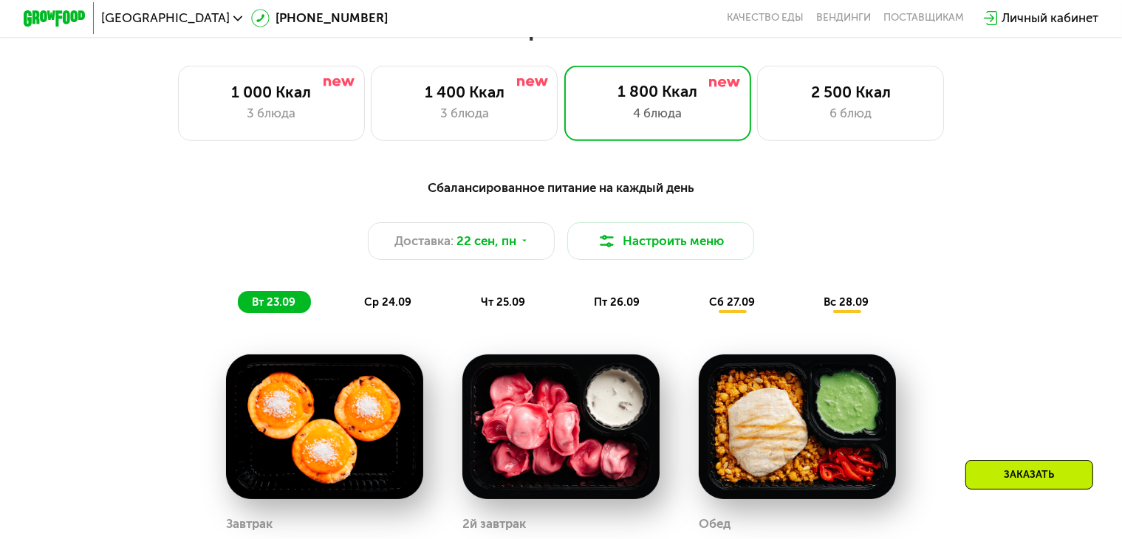
scroll to position [1016, 0]
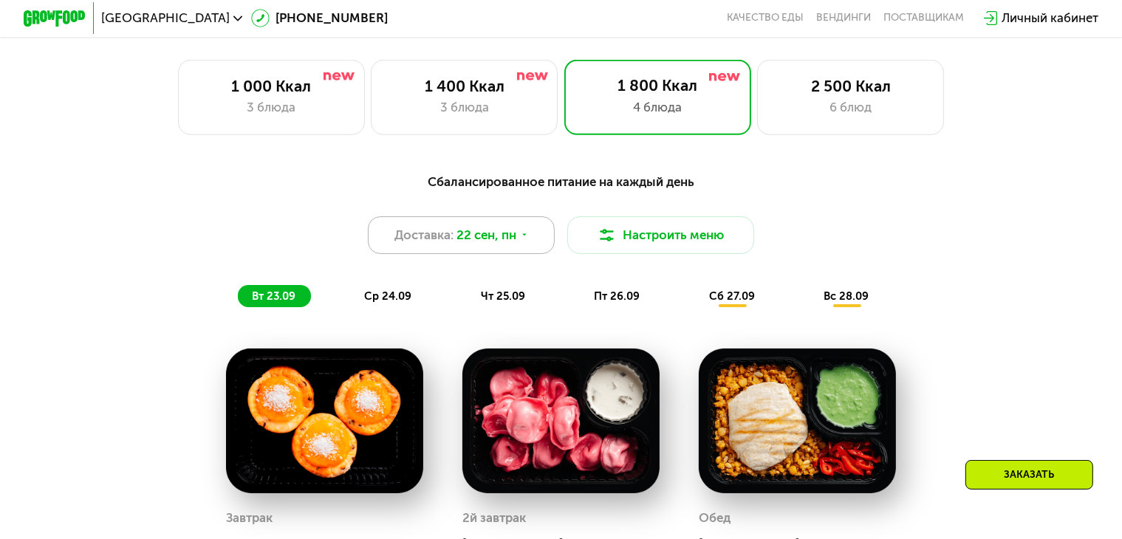
click at [531, 237] on div "Доставка: [DATE]" at bounding box center [461, 235] width 187 height 38
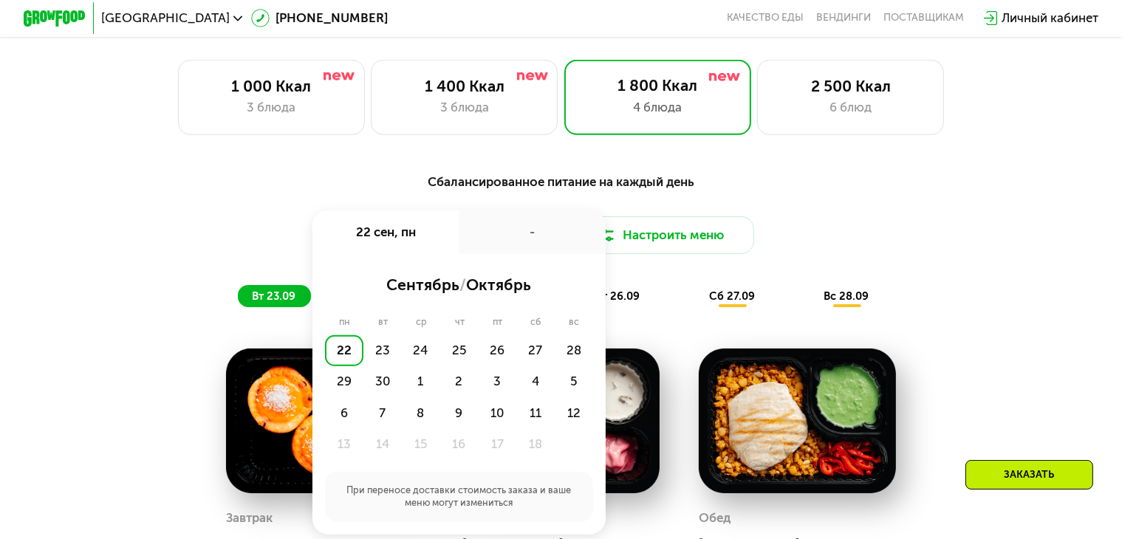
click at [487, 230] on div "-" at bounding box center [532, 233] width 146 height 44
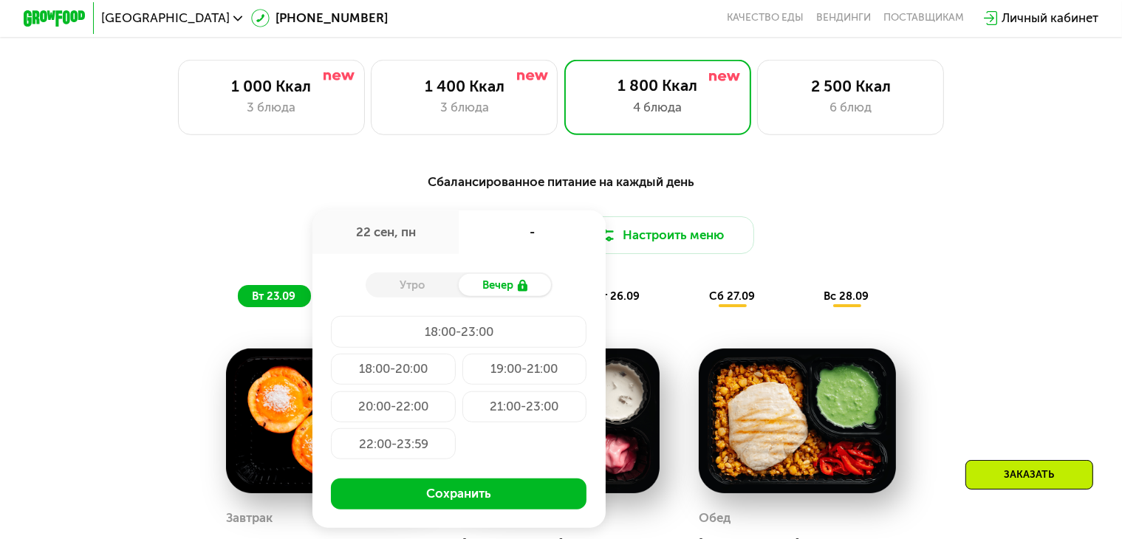
click at [418, 237] on div "22 сен, пн" at bounding box center [385, 233] width 146 height 44
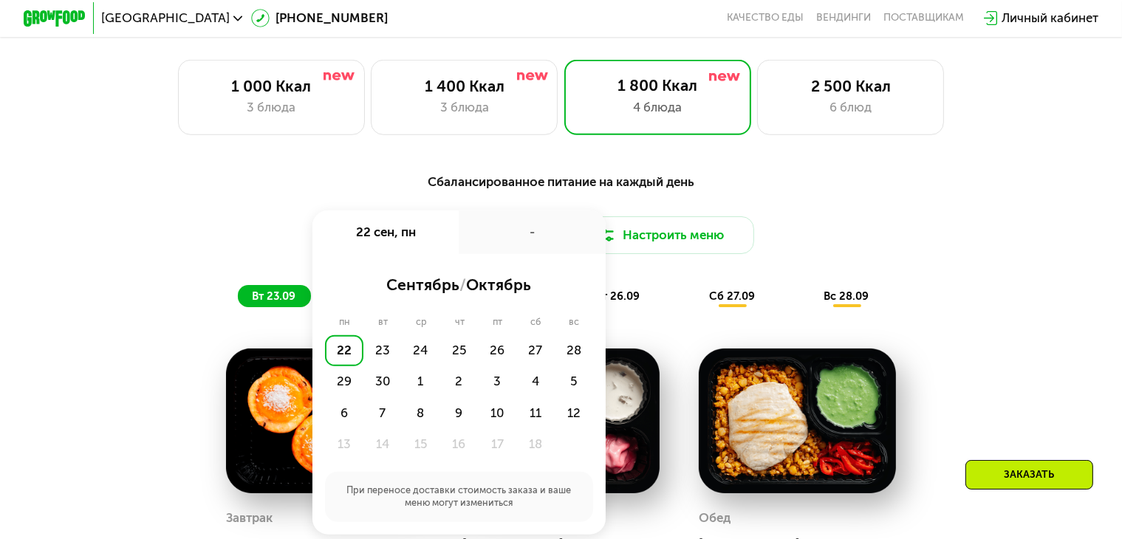
click at [487, 246] on div "-" at bounding box center [532, 233] width 146 height 44
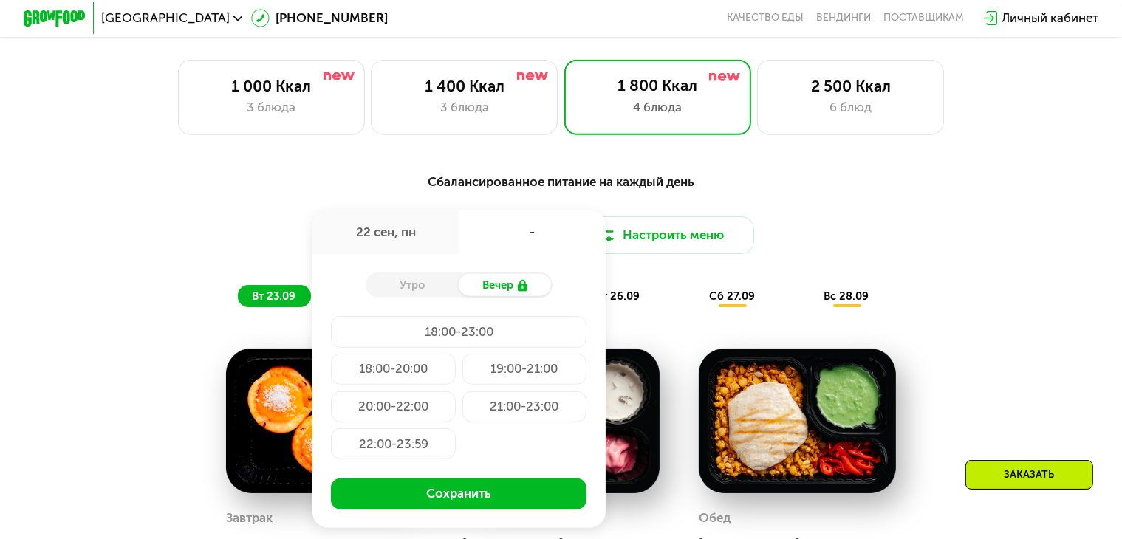
click at [445, 296] on div "Утро" at bounding box center [413, 285] width 94 height 22
click at [416, 290] on div "Утро" at bounding box center [413, 285] width 94 height 22
click at [459, 218] on div "-" at bounding box center [532, 233] width 146 height 44
click at [428, 225] on div "22 сен, пн" at bounding box center [385, 233] width 146 height 44
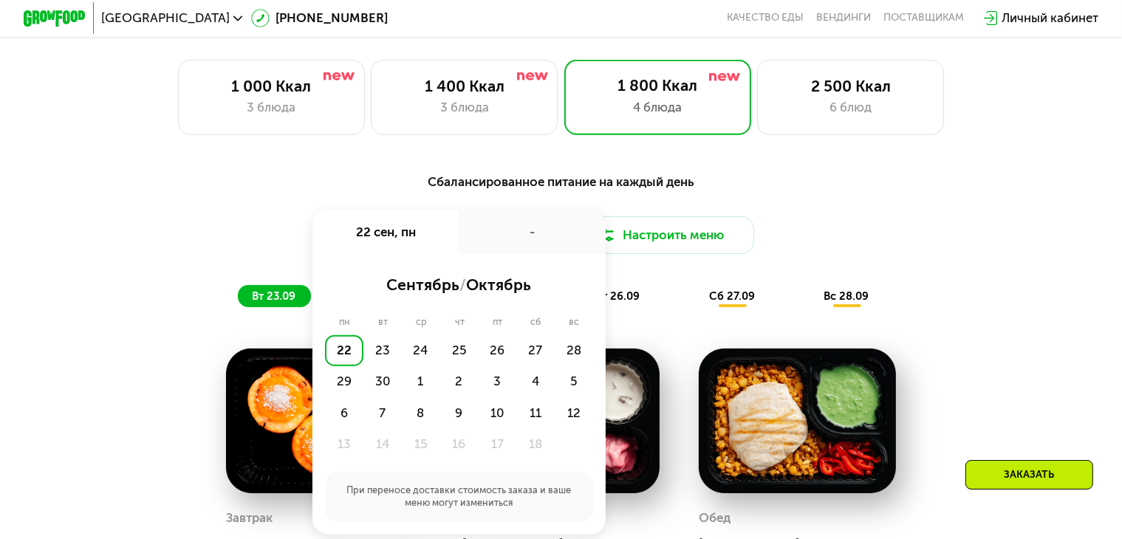
click at [606, 176] on div "Сбалансированное питание на каждый день Доставка: [DATE] сен, пн - сентябрь / о…" at bounding box center [560, 240] width 941 height 154
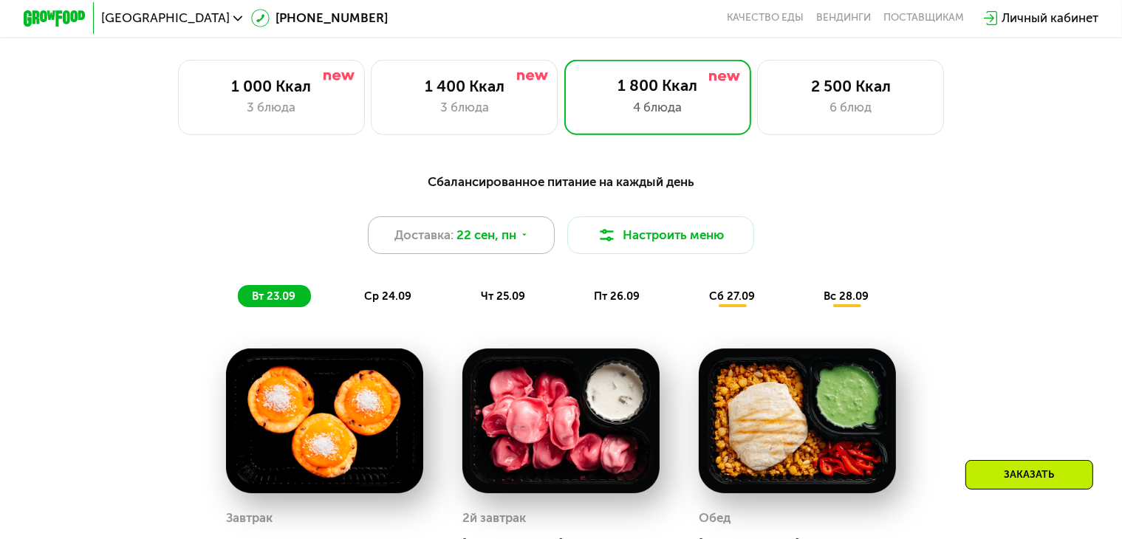
scroll to position [928, 0]
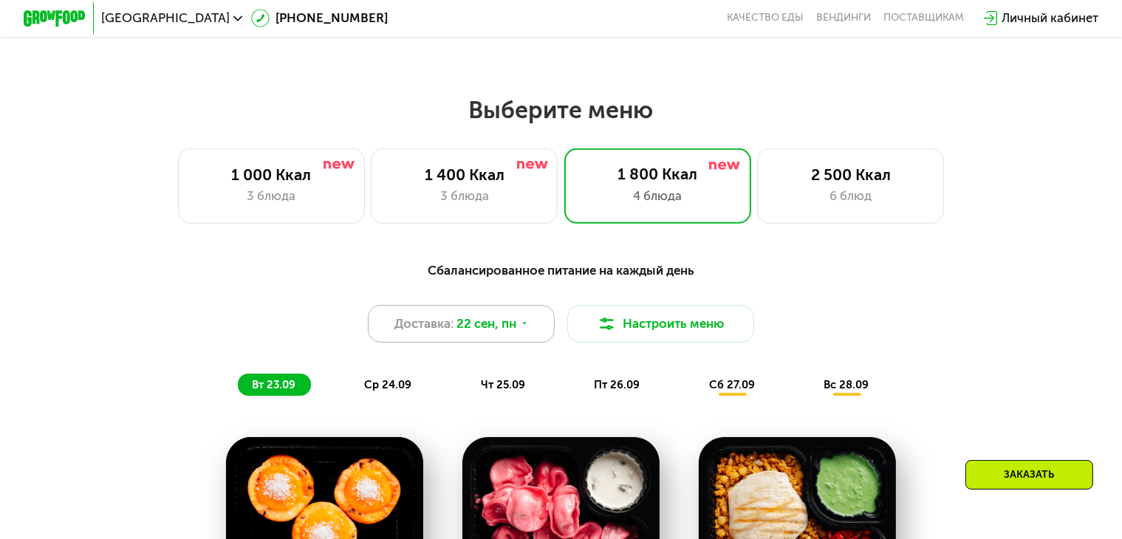
click at [500, 343] on div "Доставка: [DATE]" at bounding box center [461, 324] width 187 height 38
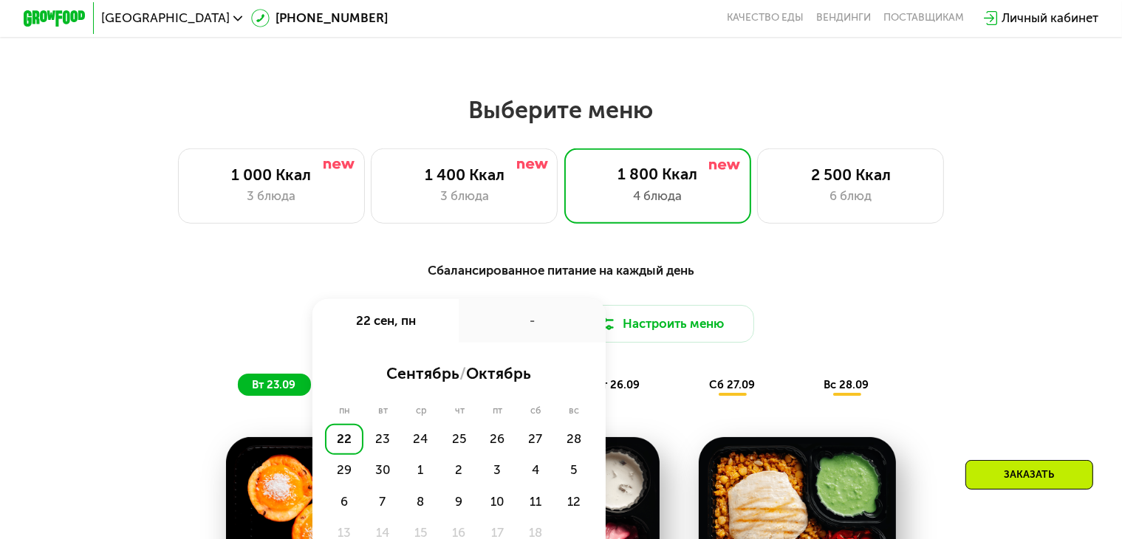
click at [454, 266] on div "Сбалансированное питание на каждый день Доставка: [DATE] сен, пн - сентябрь / о…" at bounding box center [560, 329] width 941 height 154
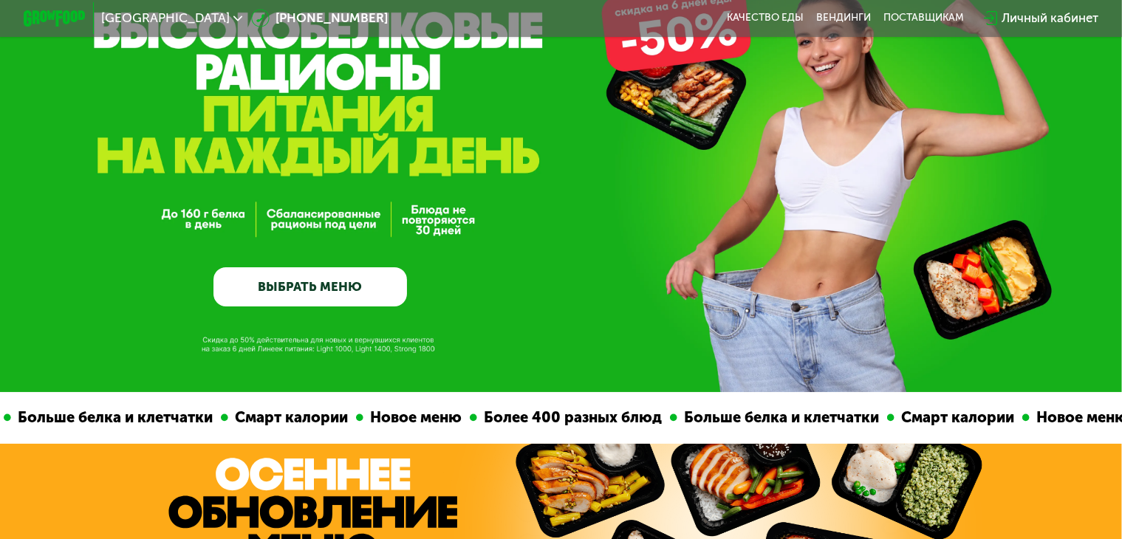
scroll to position [117, 0]
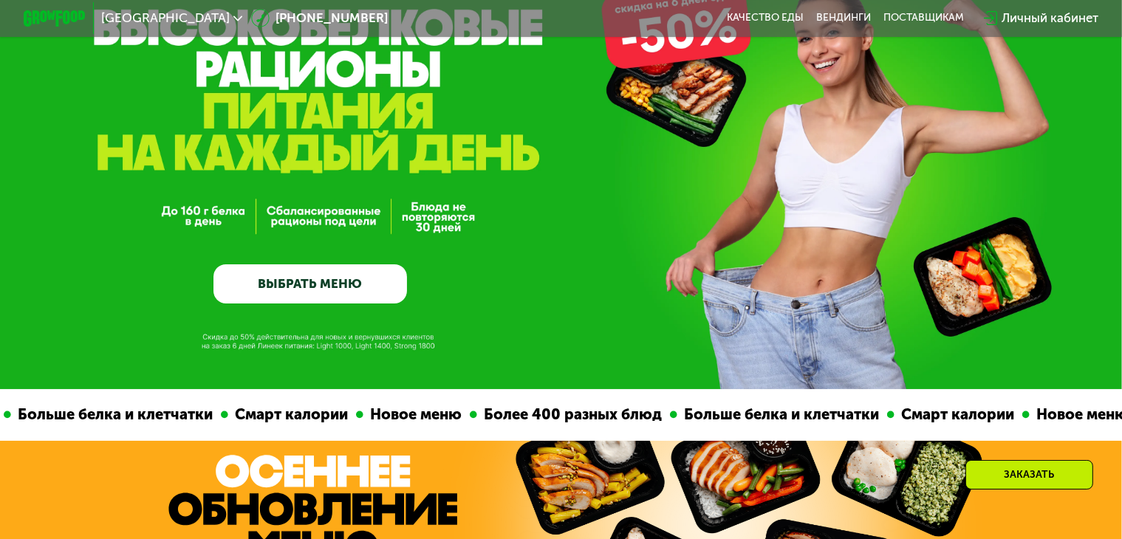
click at [326, 276] on link "ВЫБРАТЬ МЕНЮ" at bounding box center [310, 283] width 194 height 39
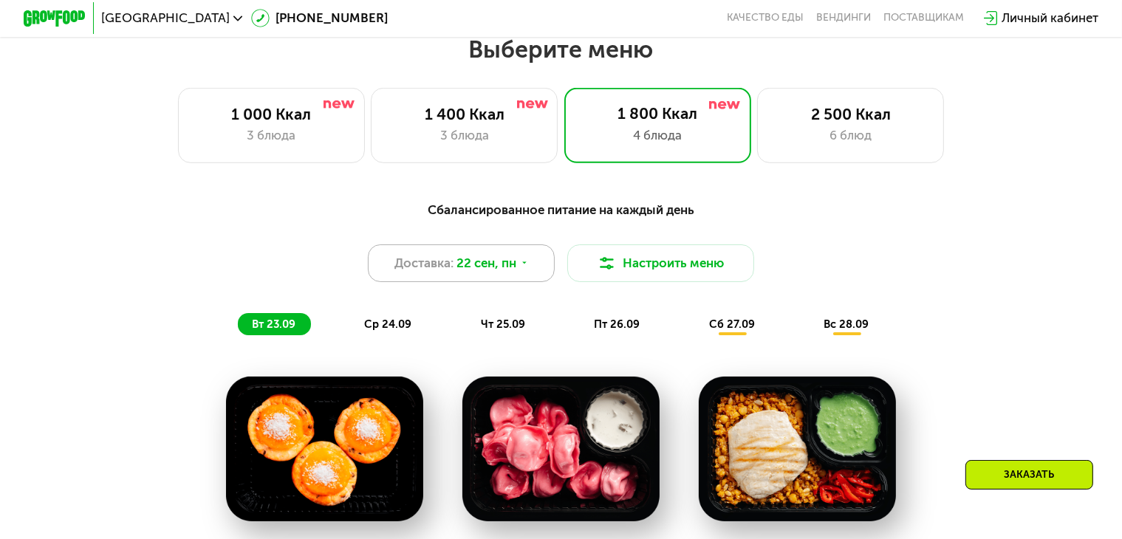
scroll to position [992, 0]
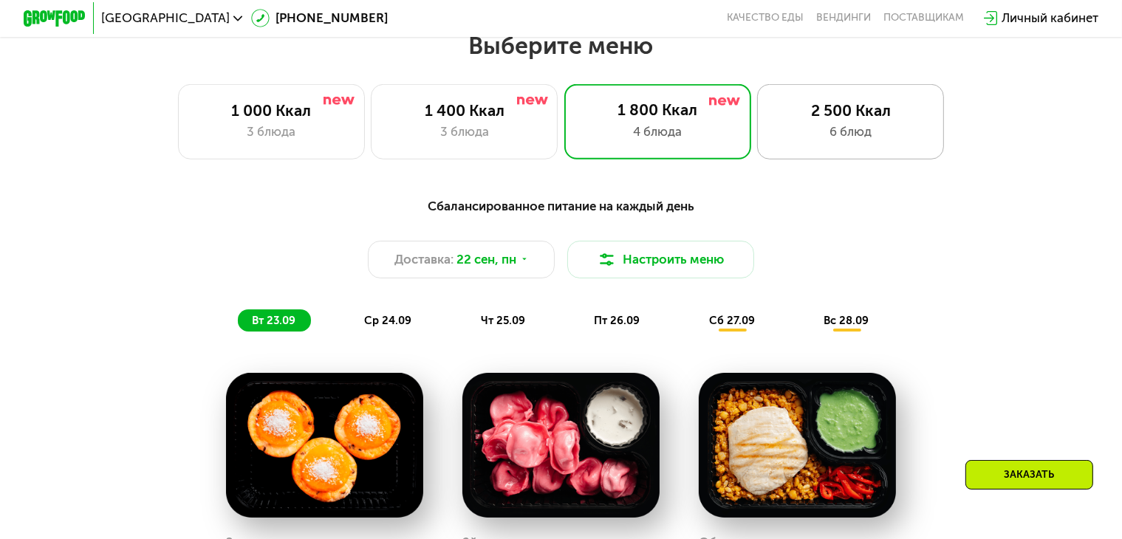
click at [841, 151] on div "2 500 Ккал 6 блюд" at bounding box center [850, 121] width 187 height 75
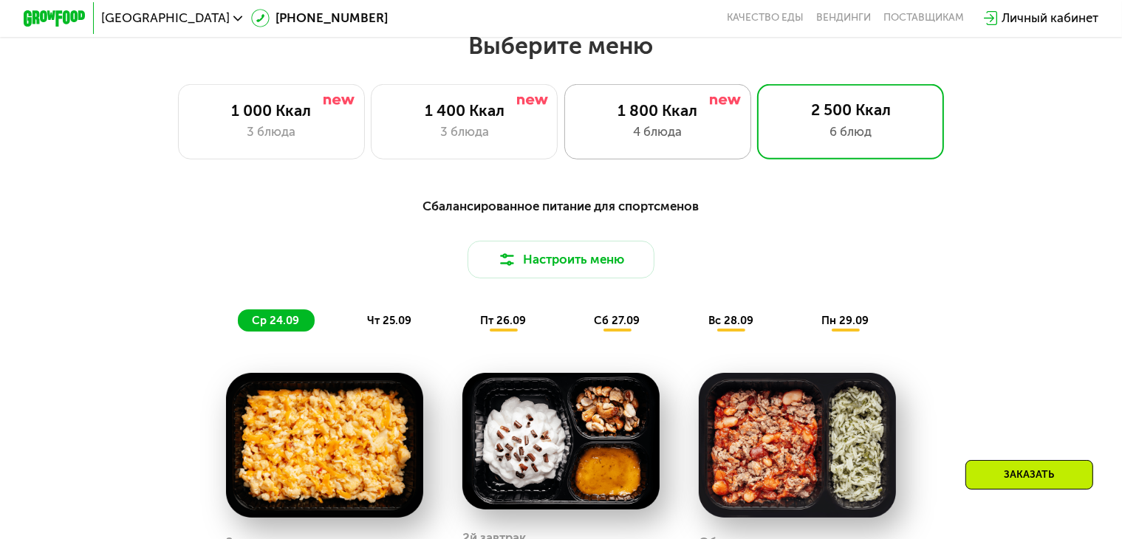
click at [691, 148] on div "1 800 Ккал 4 блюда" at bounding box center [657, 121] width 187 height 75
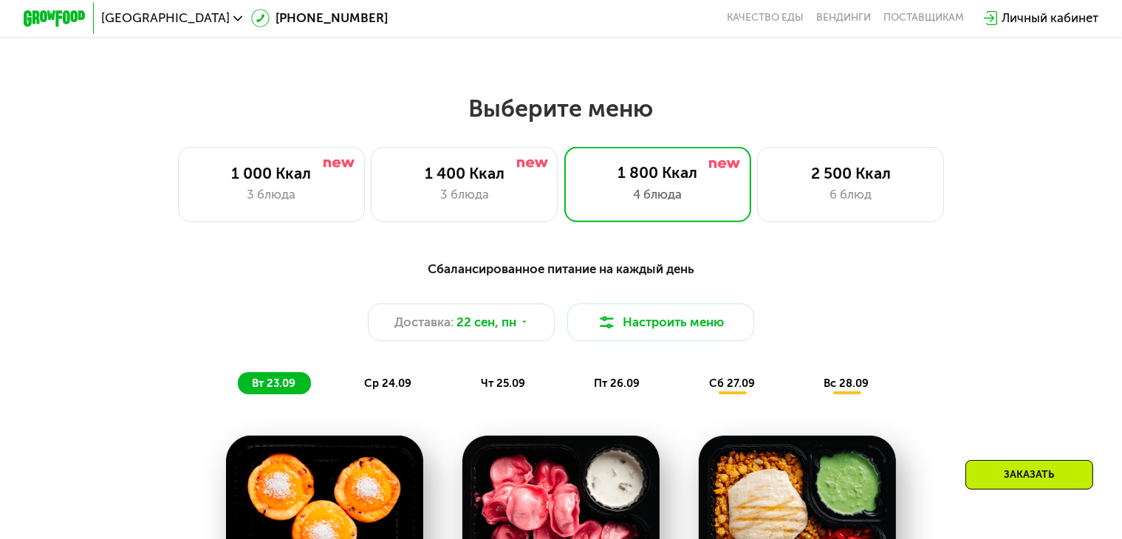
scroll to position [924, 0]
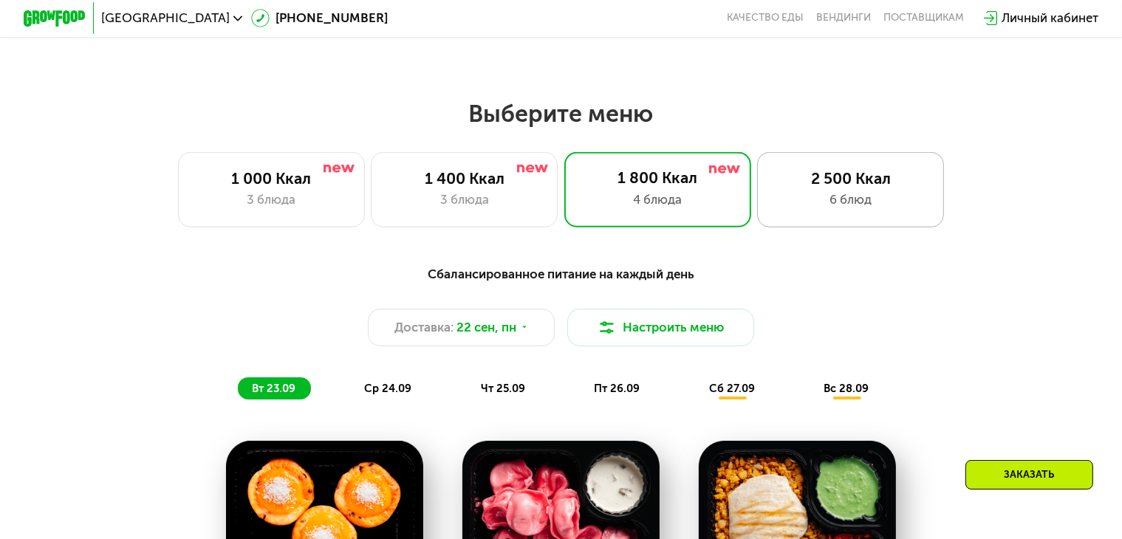
click at [843, 221] on div "2 500 Ккал 6 блюд" at bounding box center [850, 189] width 187 height 75
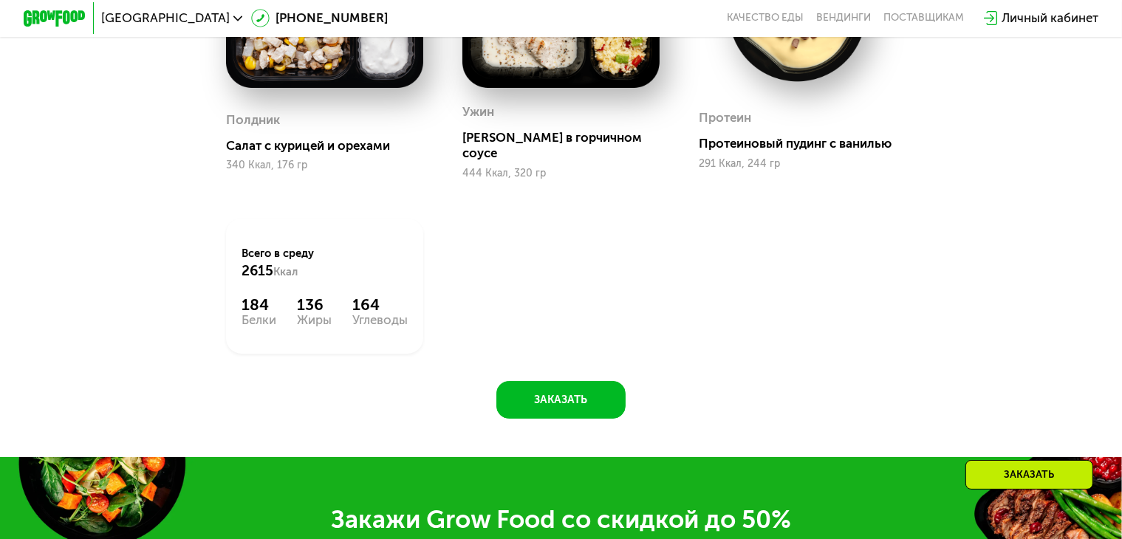
scroll to position [1681, 0]
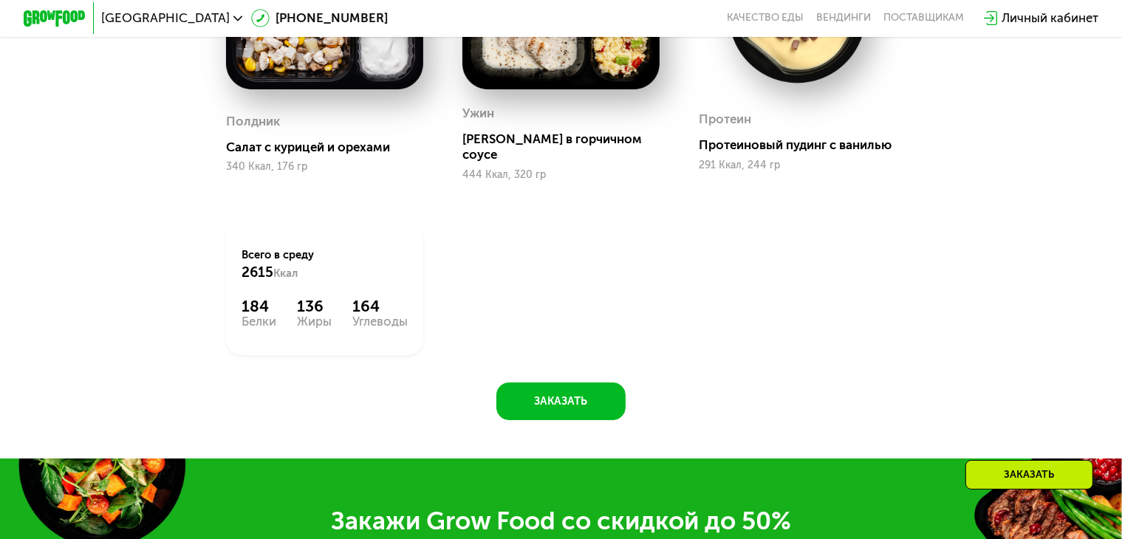
click at [362, 317] on div "Углеводы" at bounding box center [379, 321] width 55 height 13
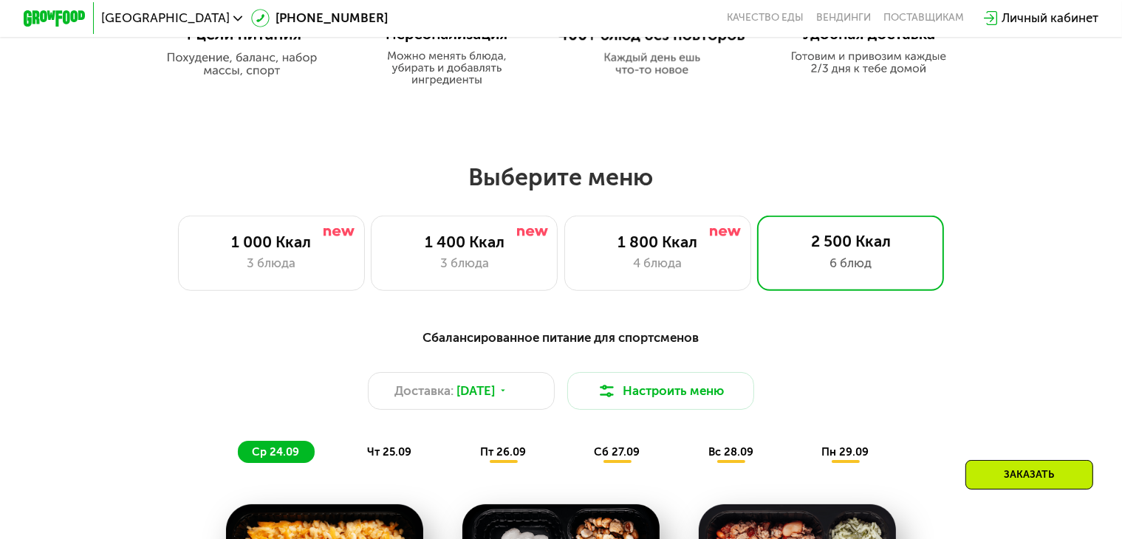
scroll to position [778, 0]
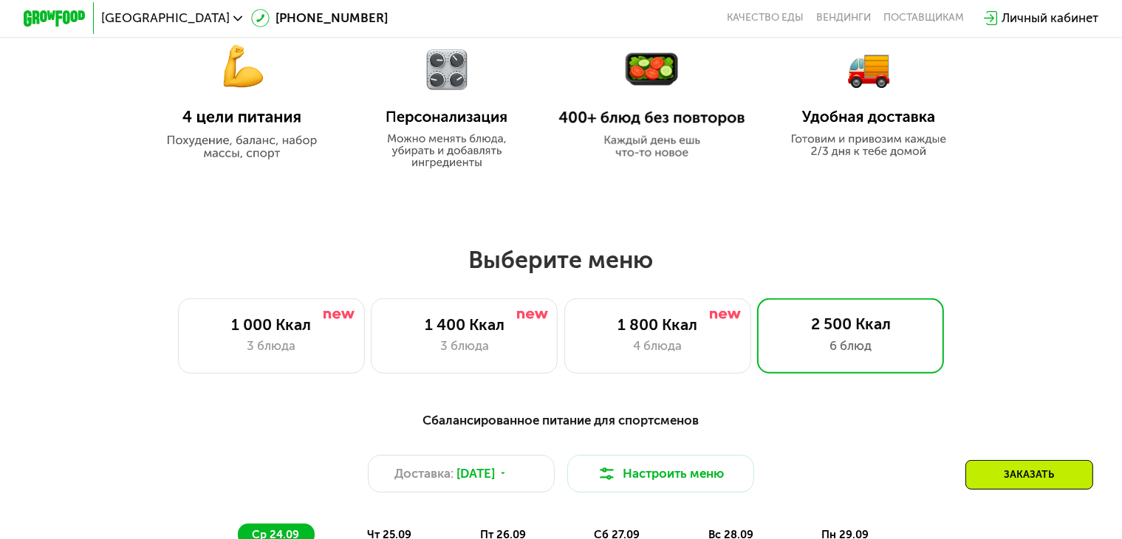
click at [536, 259] on h2 "Выберите меню" at bounding box center [561, 260] width 1022 height 30
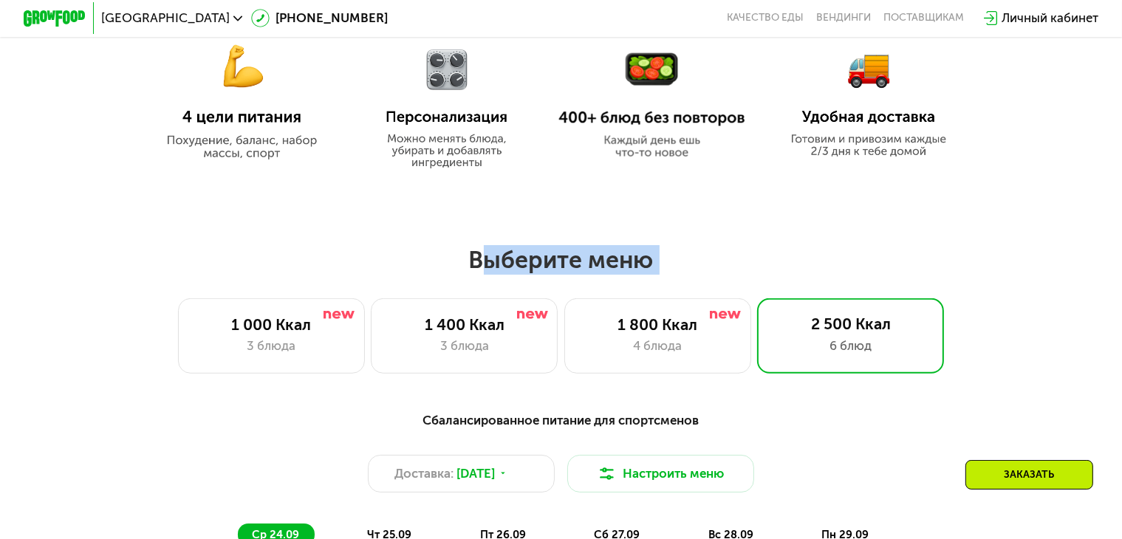
click at [536, 259] on h2 "Выберите меню" at bounding box center [561, 260] width 1022 height 30
click at [577, 270] on h2 "Выберите меню" at bounding box center [561, 260] width 1022 height 30
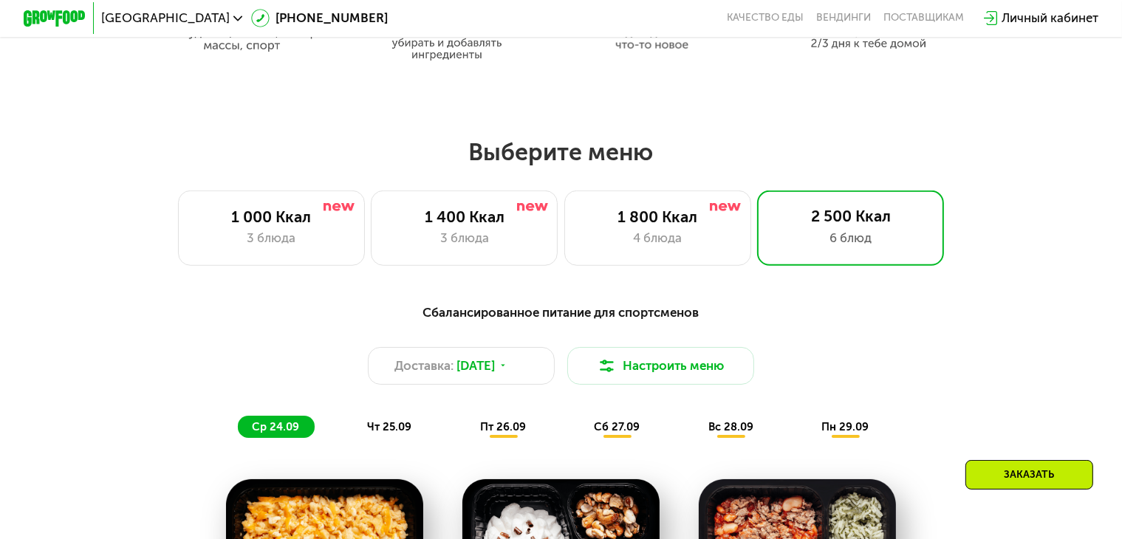
scroll to position [874, 0]
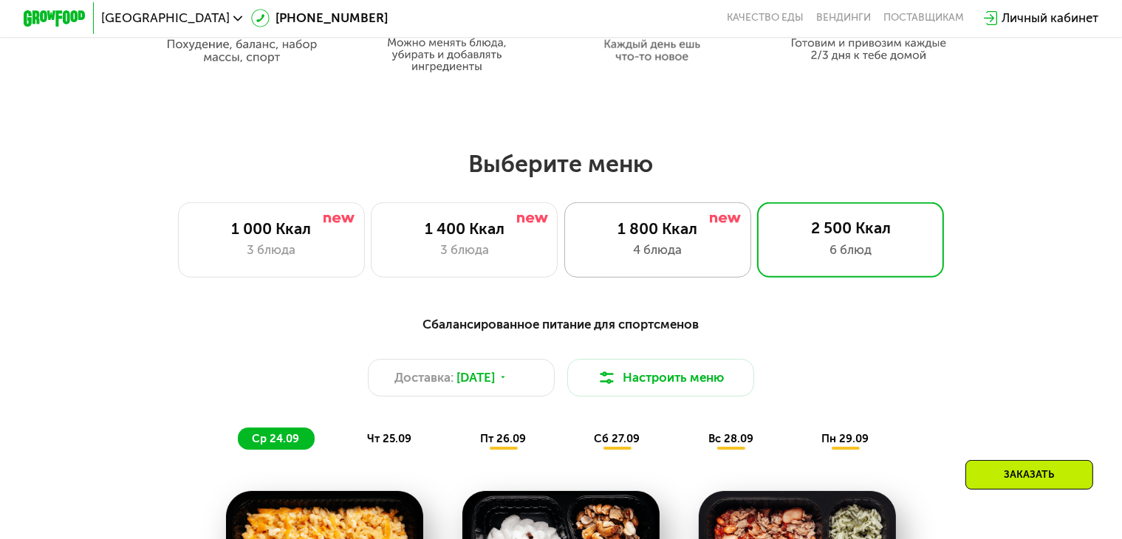
click at [661, 259] on div "4 блюда" at bounding box center [658, 250] width 154 height 18
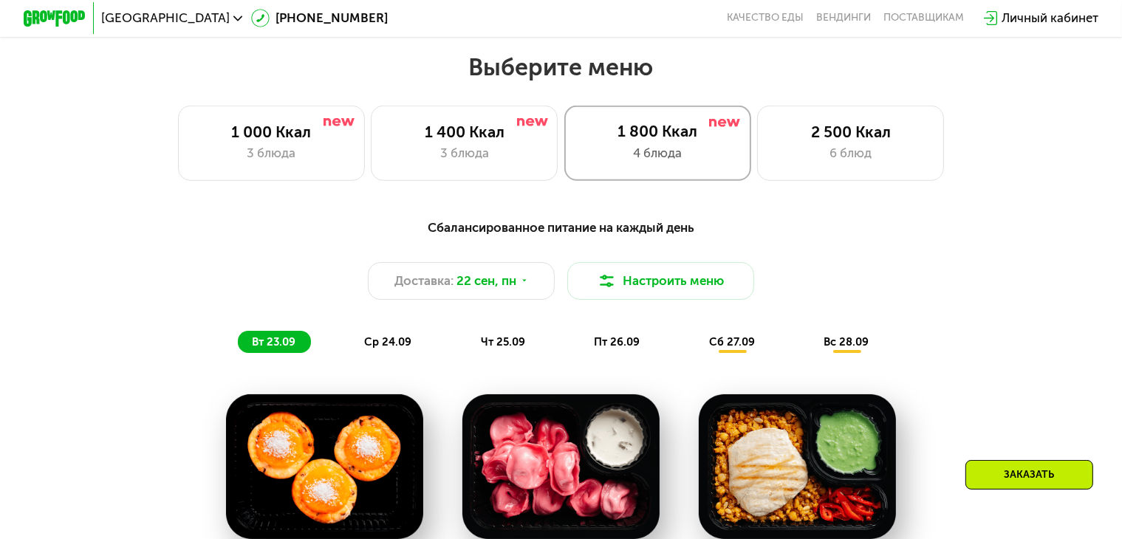
scroll to position [883, 0]
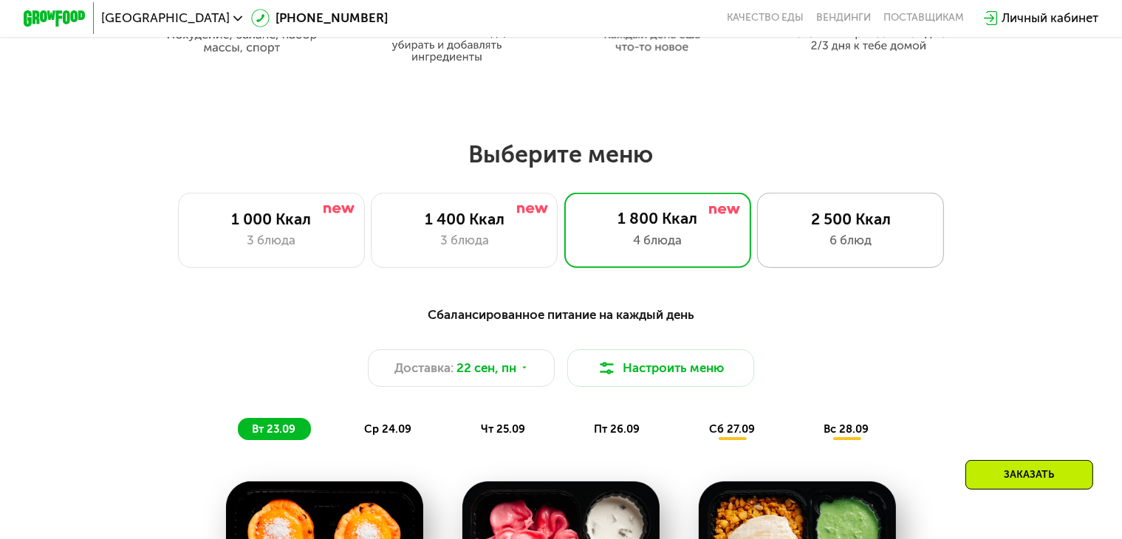
click at [820, 250] on div "6 блюд" at bounding box center [850, 240] width 154 height 18
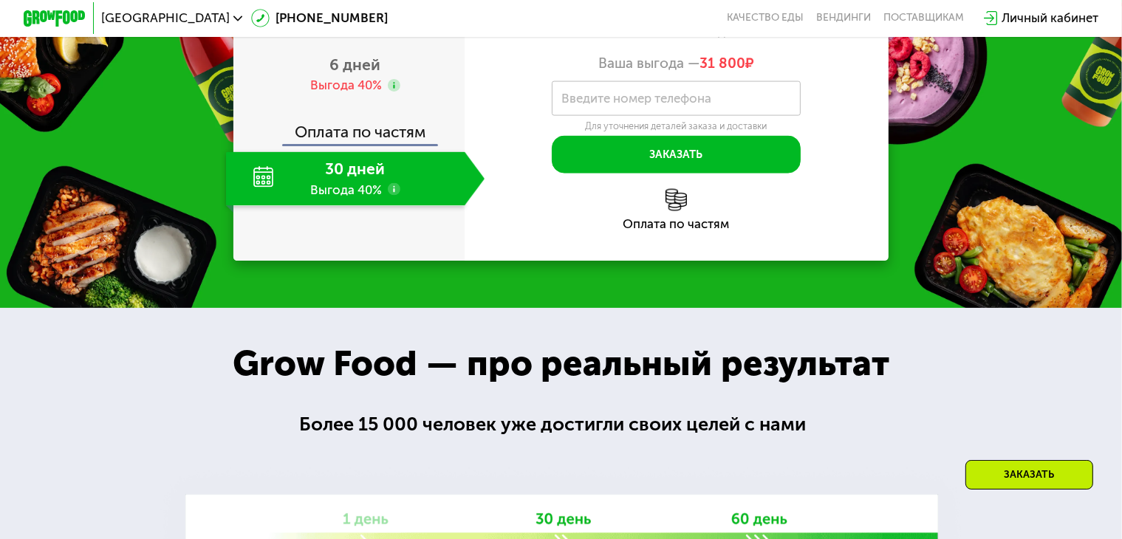
scroll to position [2332, 0]
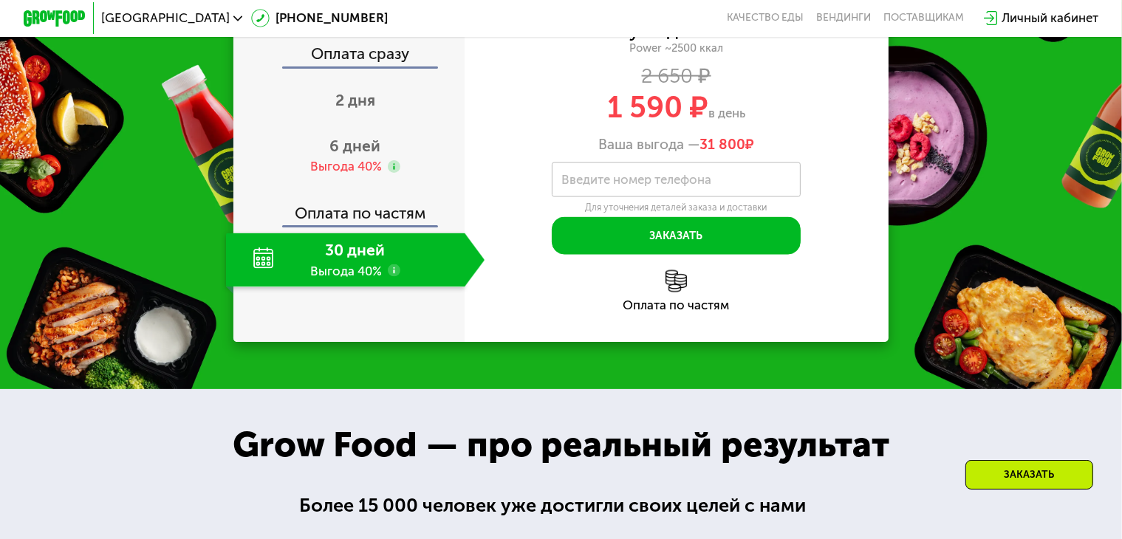
scroll to position [2239, 0]
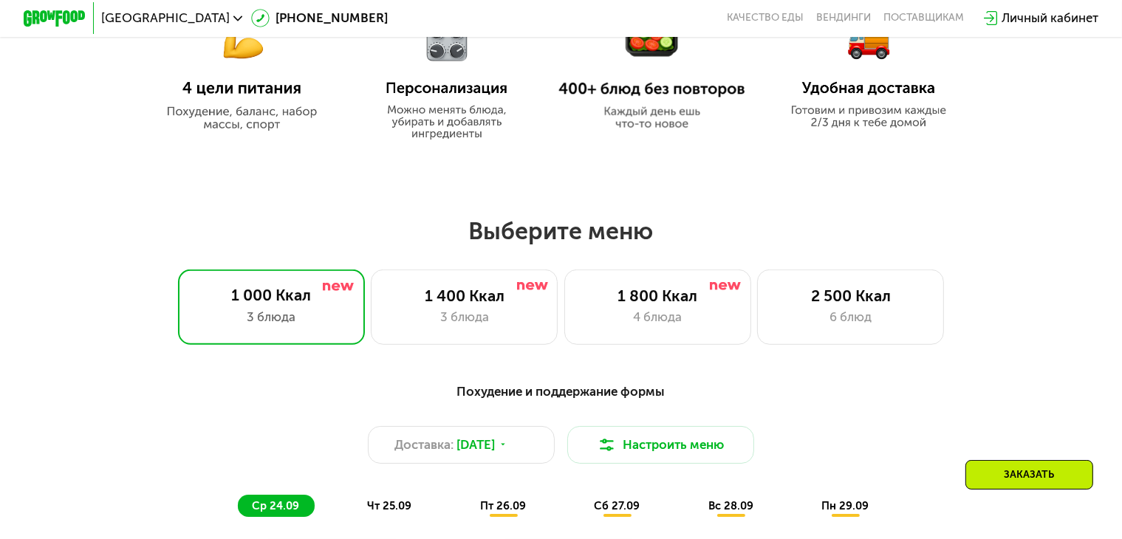
scroll to position [823, 0]
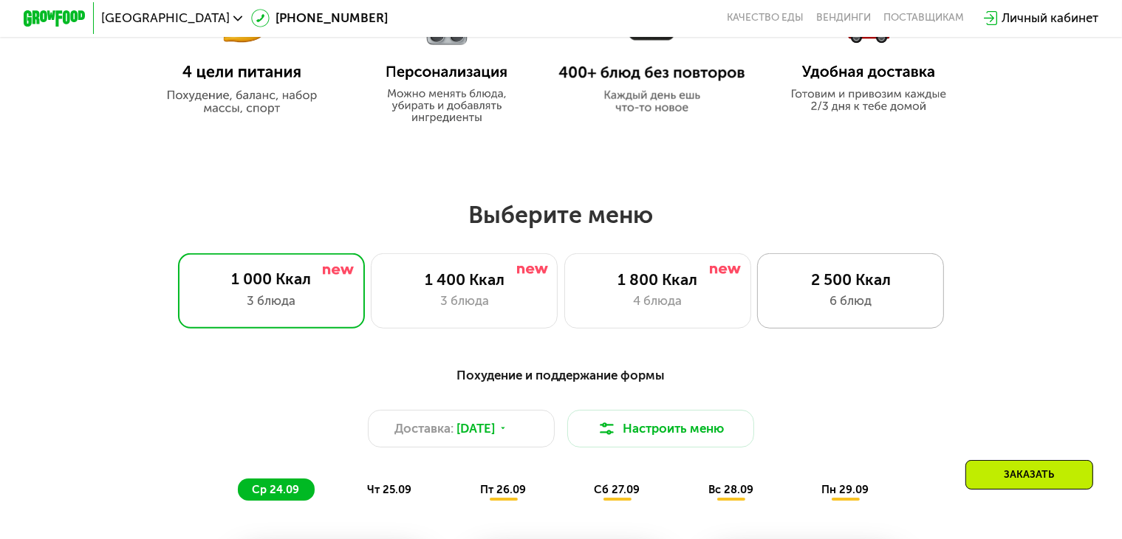
click at [792, 273] on div "2 500 Ккал 6 блюд" at bounding box center [850, 290] width 187 height 75
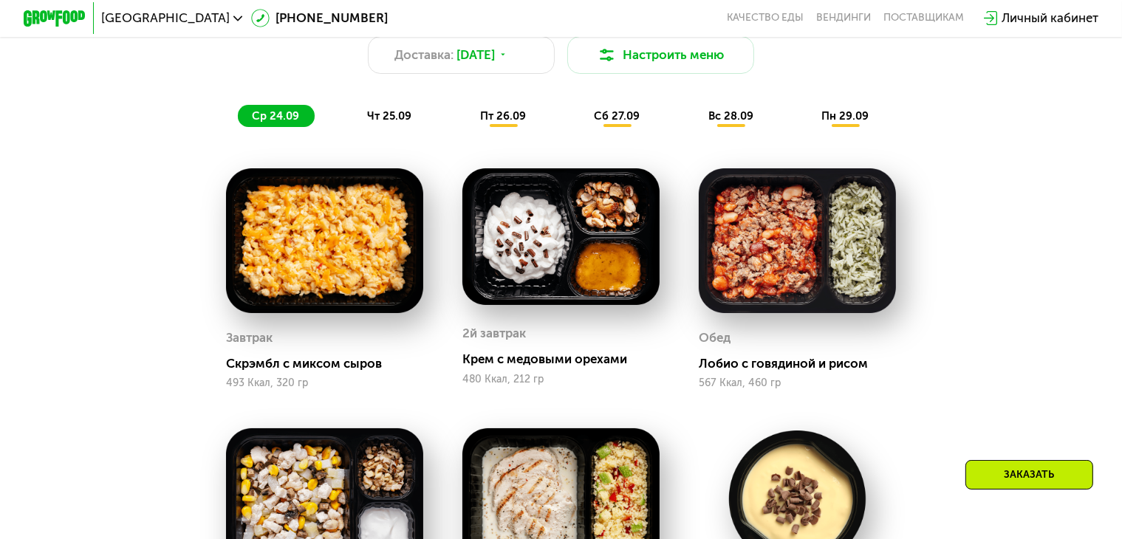
scroll to position [1195, 0]
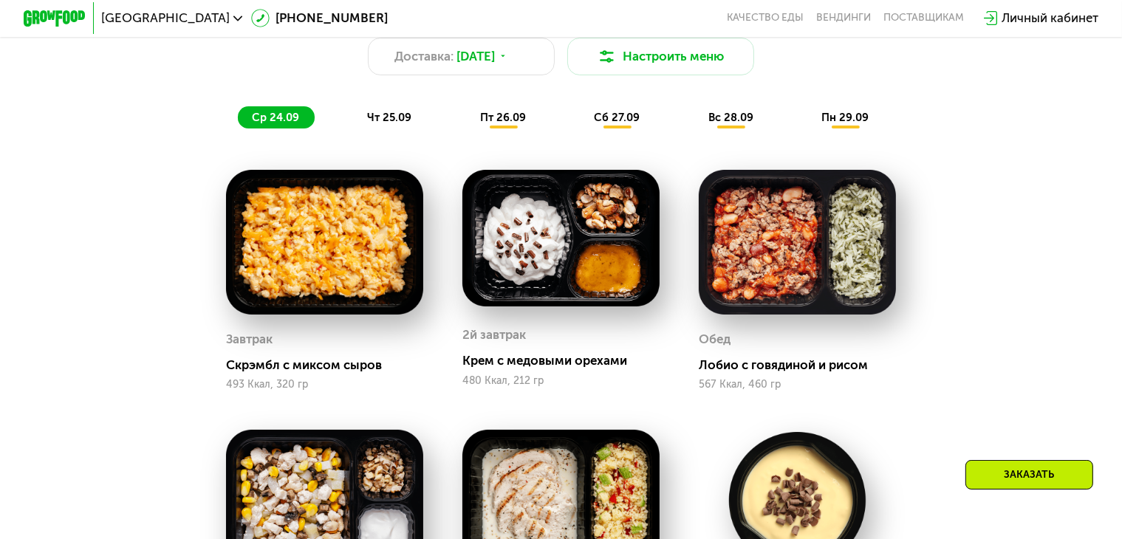
click at [375, 124] on span "чт 25.09" at bounding box center [389, 117] width 44 height 13
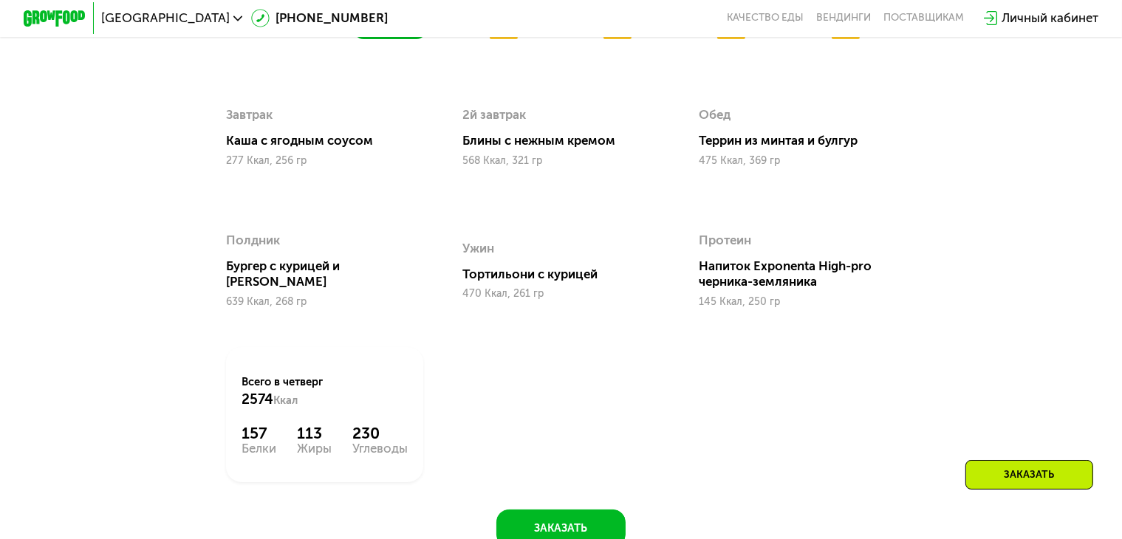
scroll to position [1284, 0]
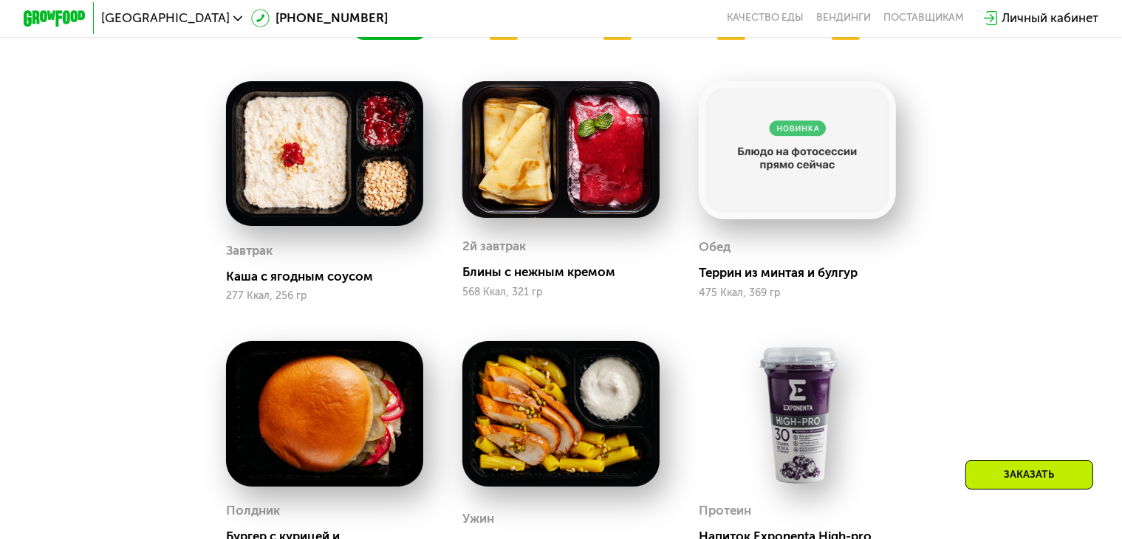
click at [498, 35] on span "пт 26.09" at bounding box center [503, 28] width 46 height 13
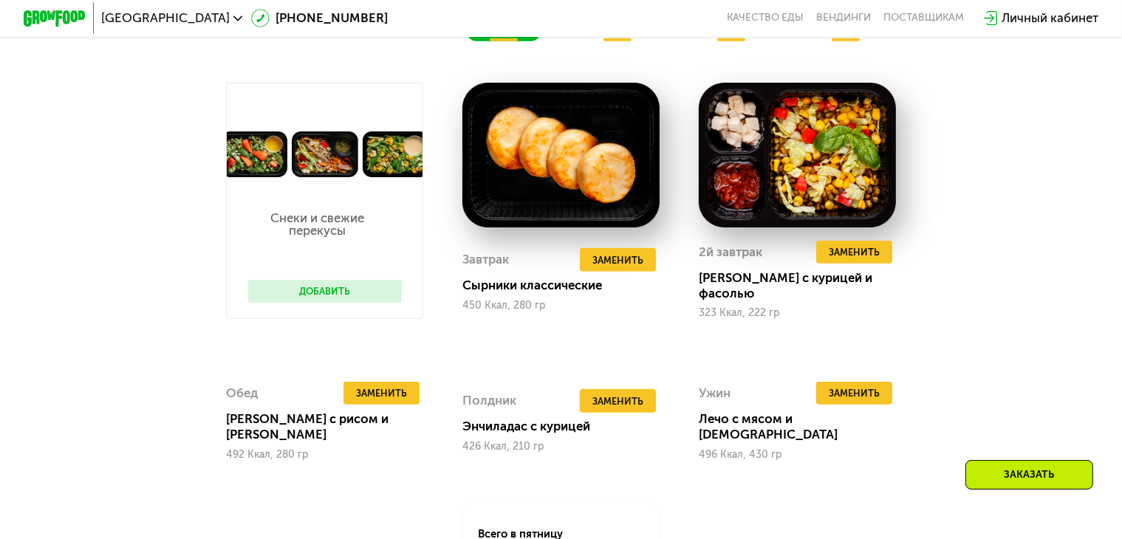
scroll to position [1259, 0]
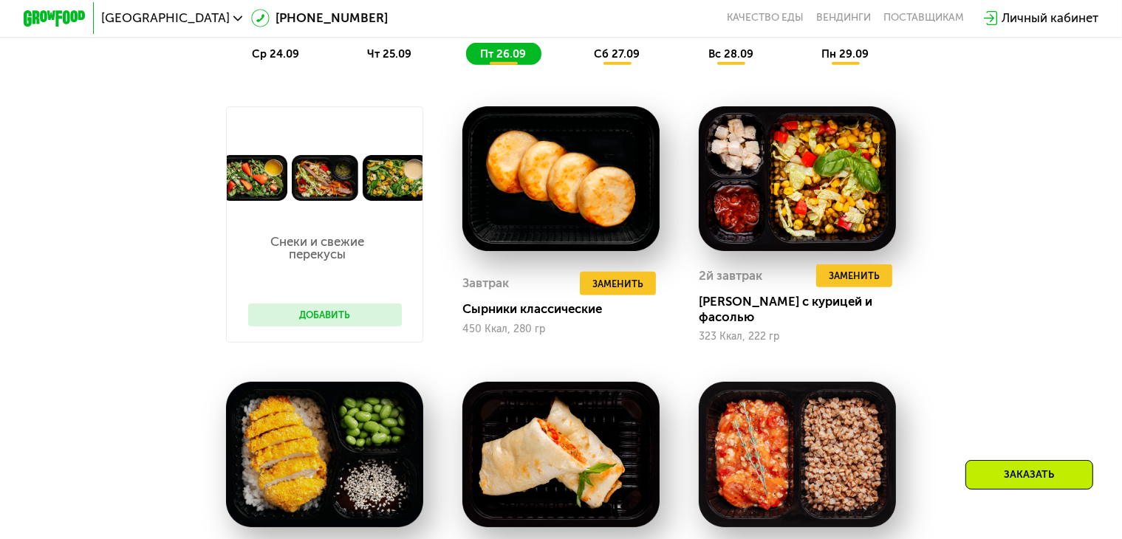
click at [612, 61] on span "сб 27.09" at bounding box center [617, 53] width 46 height 13
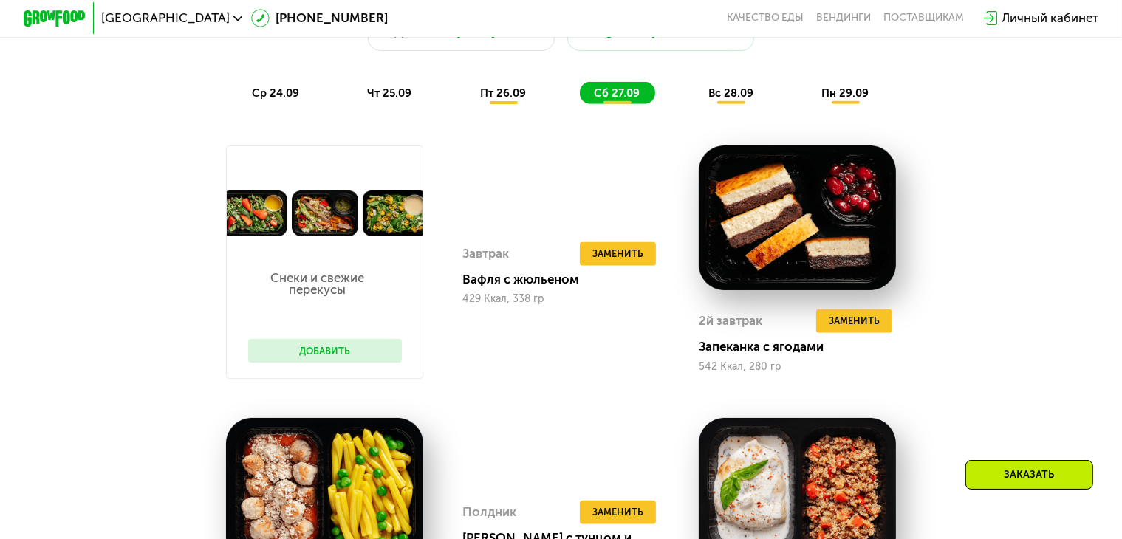
scroll to position [1077, 0]
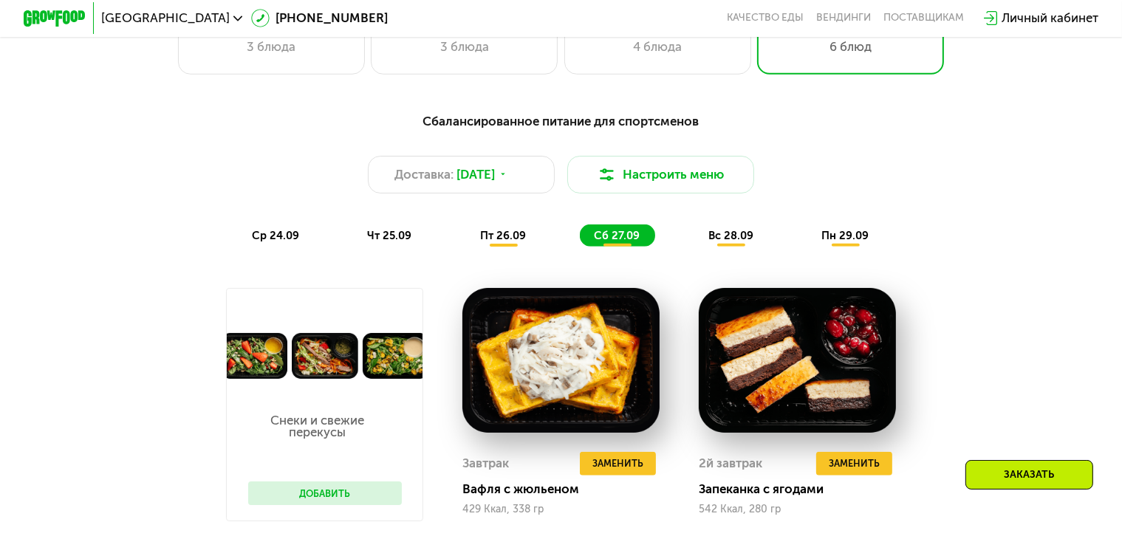
click at [730, 242] on span "вс 28.09" at bounding box center [730, 235] width 45 height 13
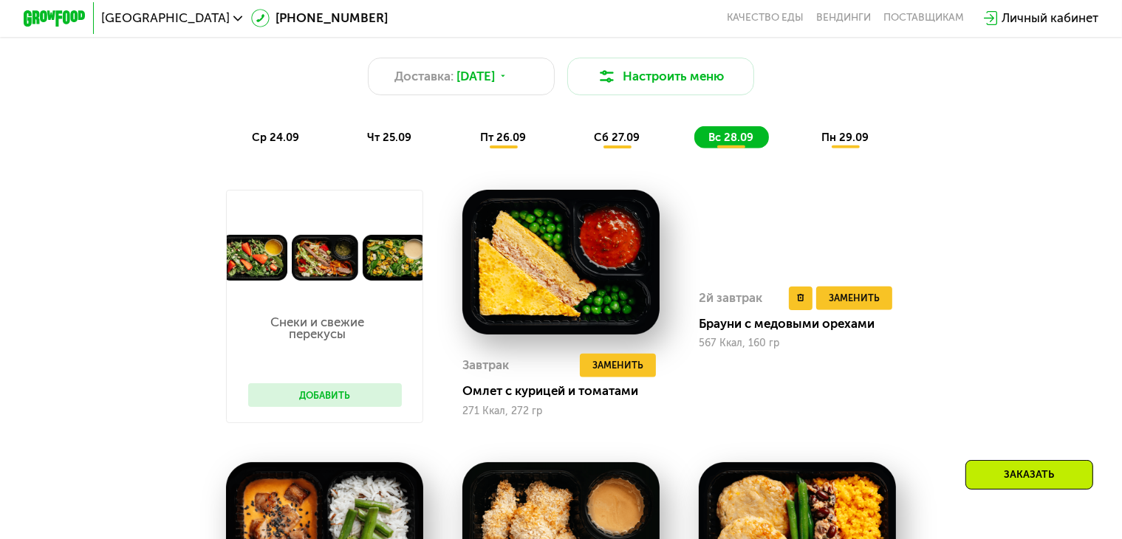
scroll to position [1169, 0]
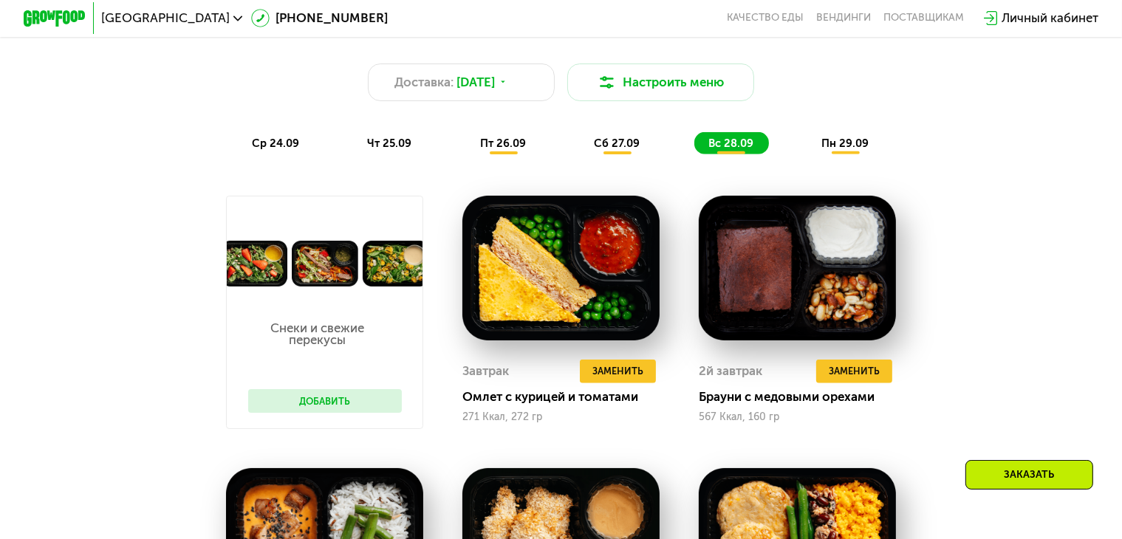
click at [833, 150] on span "пн 29.09" at bounding box center [844, 143] width 47 height 13
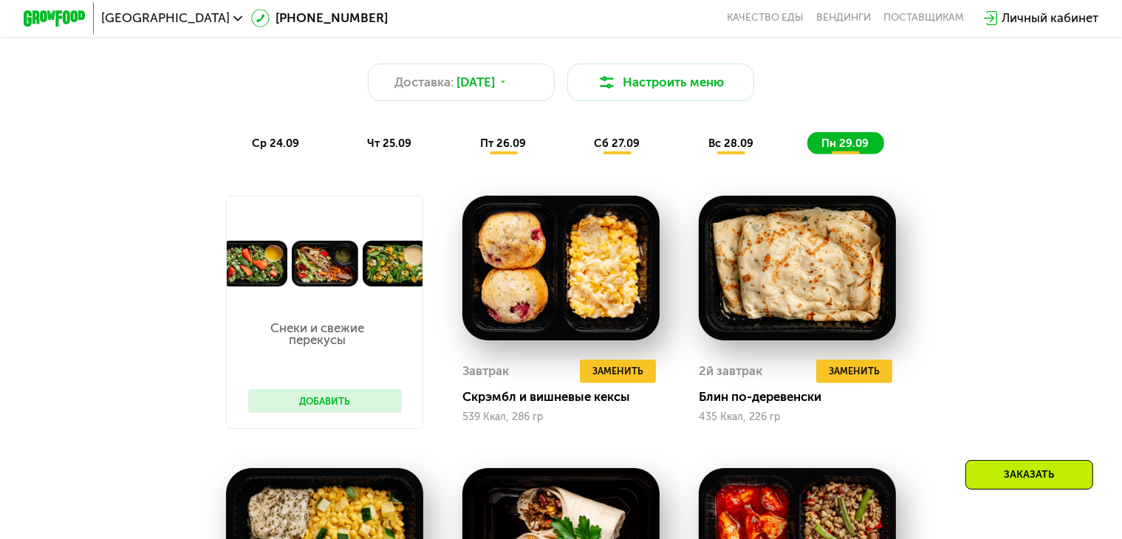
click at [729, 154] on div "вс 28.09" at bounding box center [731, 143] width 75 height 22
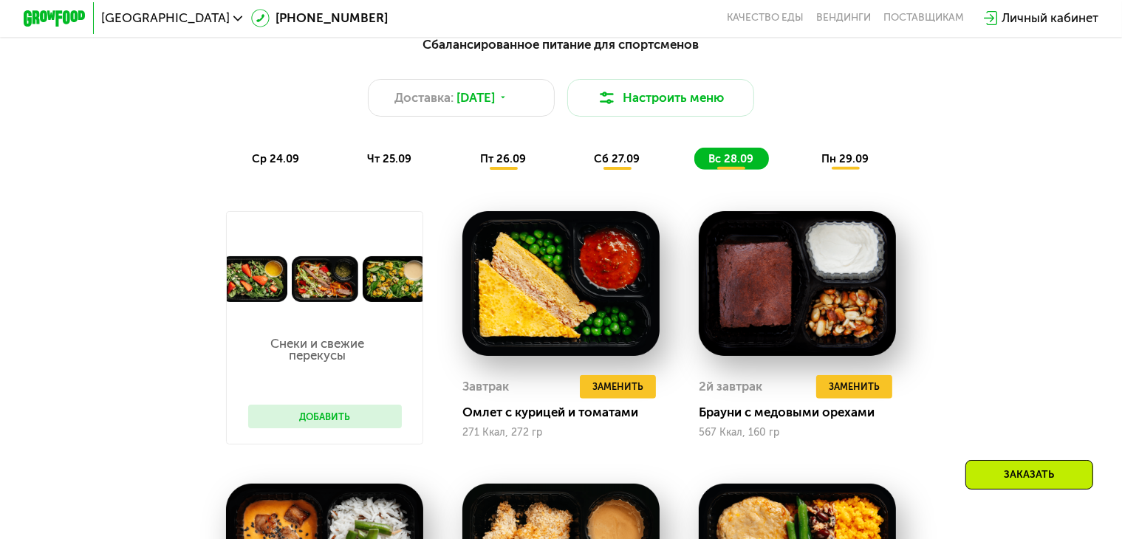
scroll to position [1146, 0]
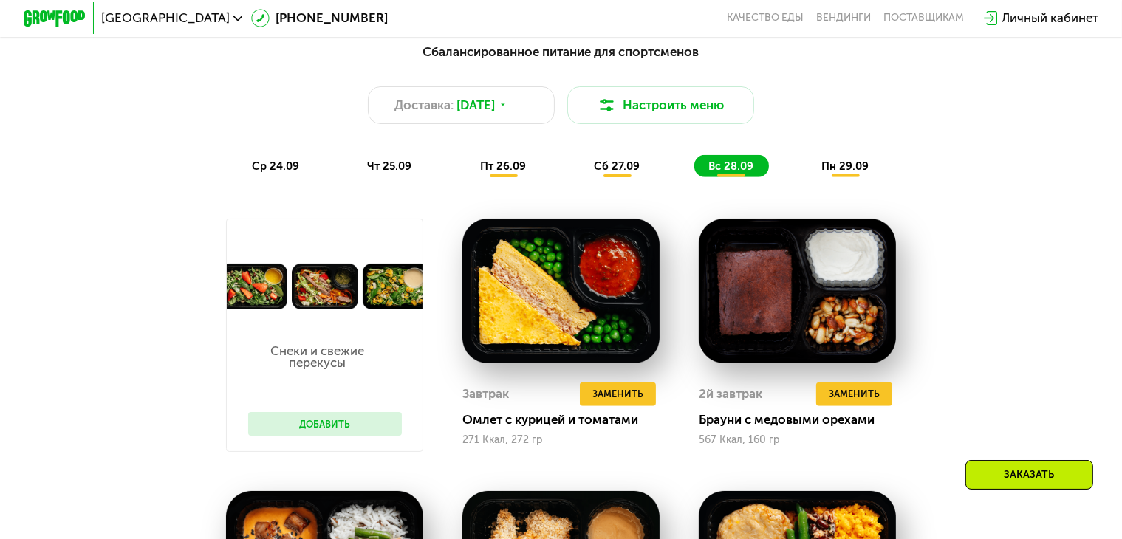
click at [841, 172] on span "пн 29.09" at bounding box center [844, 166] width 47 height 13
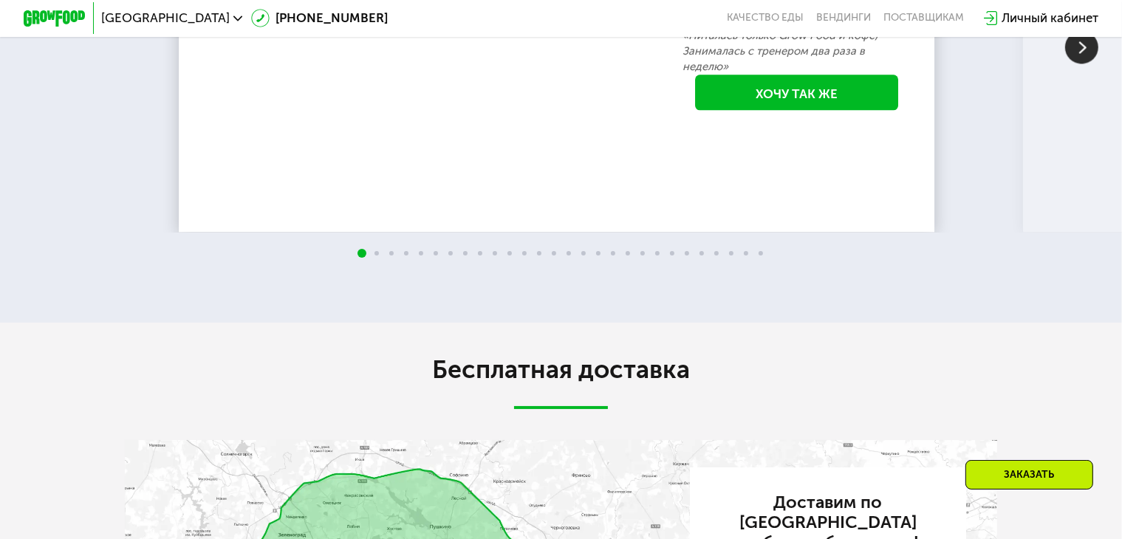
scroll to position [3438, 0]
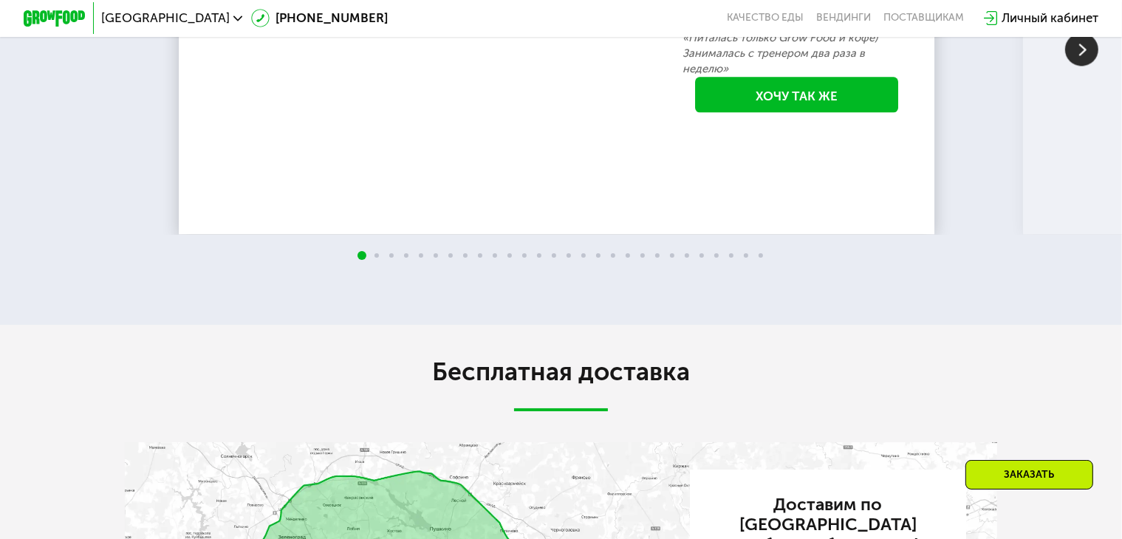
click at [1087, 66] on img at bounding box center [1081, 48] width 33 height 33
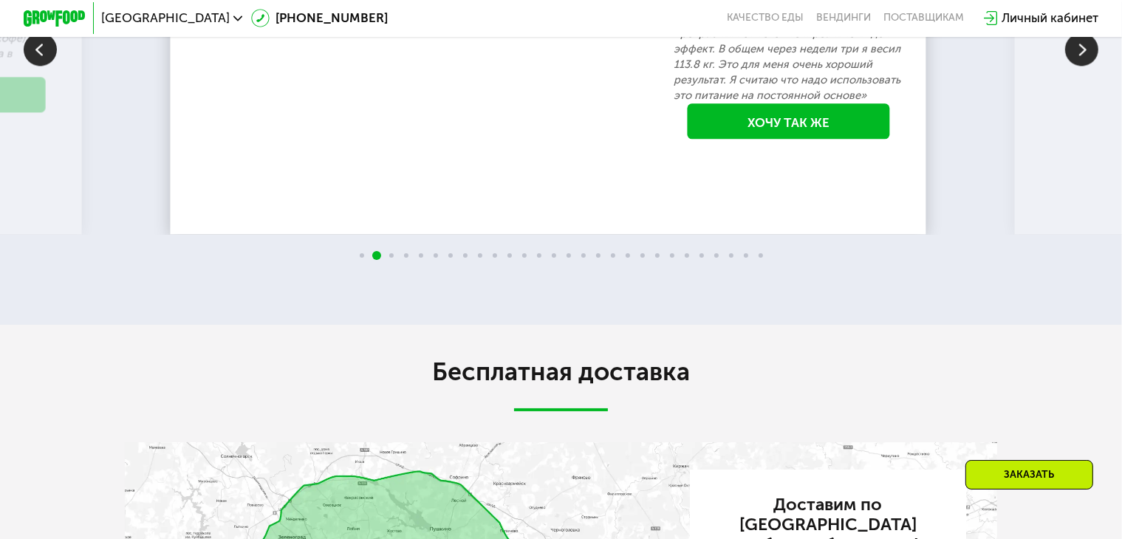
click at [1087, 66] on img at bounding box center [1081, 48] width 33 height 33
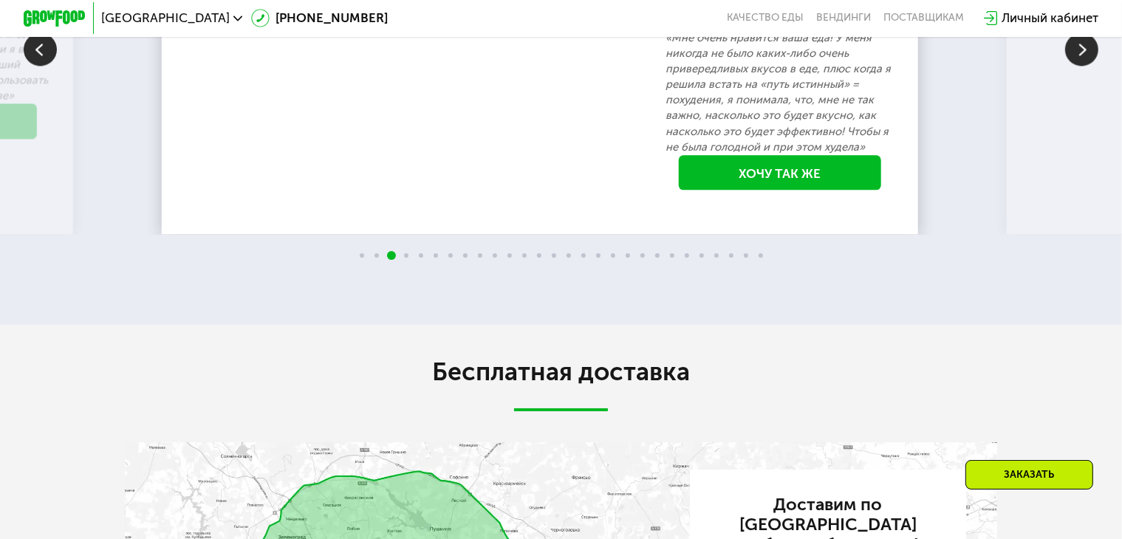
click at [1087, 66] on img at bounding box center [1081, 48] width 33 height 33
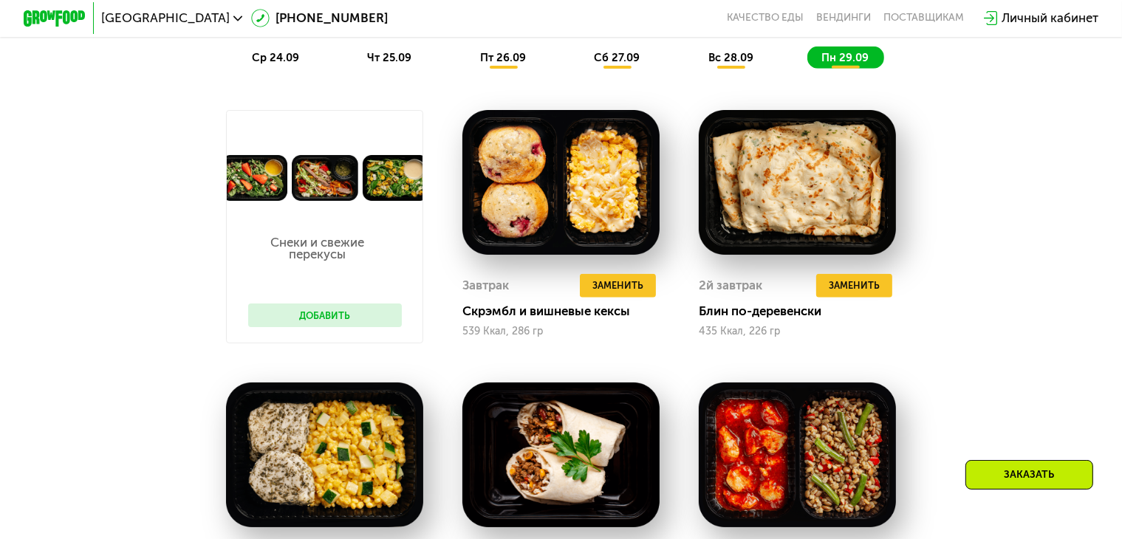
scroll to position [1260, 0]
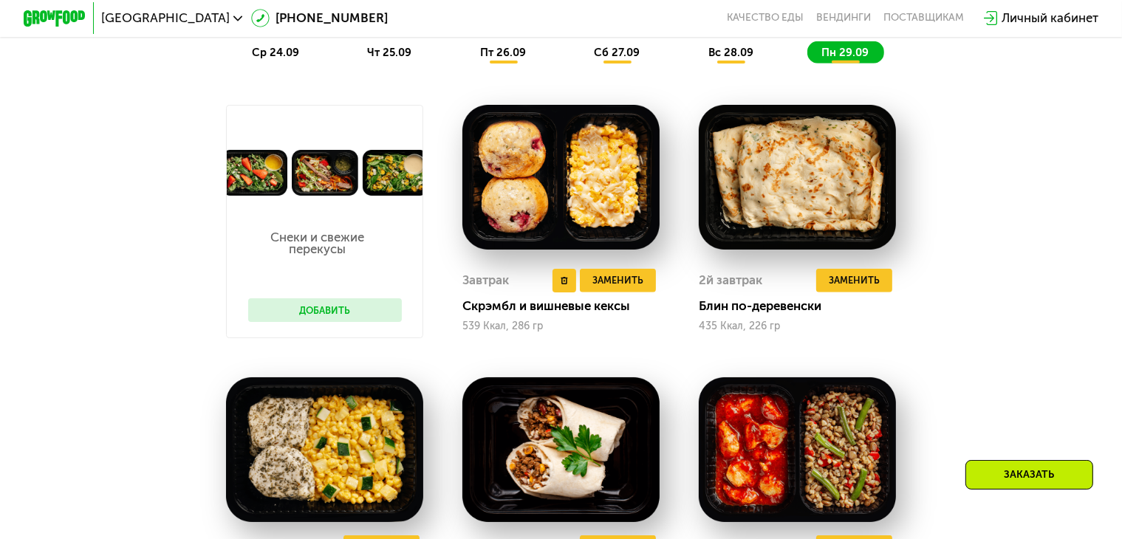
click at [552, 190] on img at bounding box center [560, 178] width 197 height 146
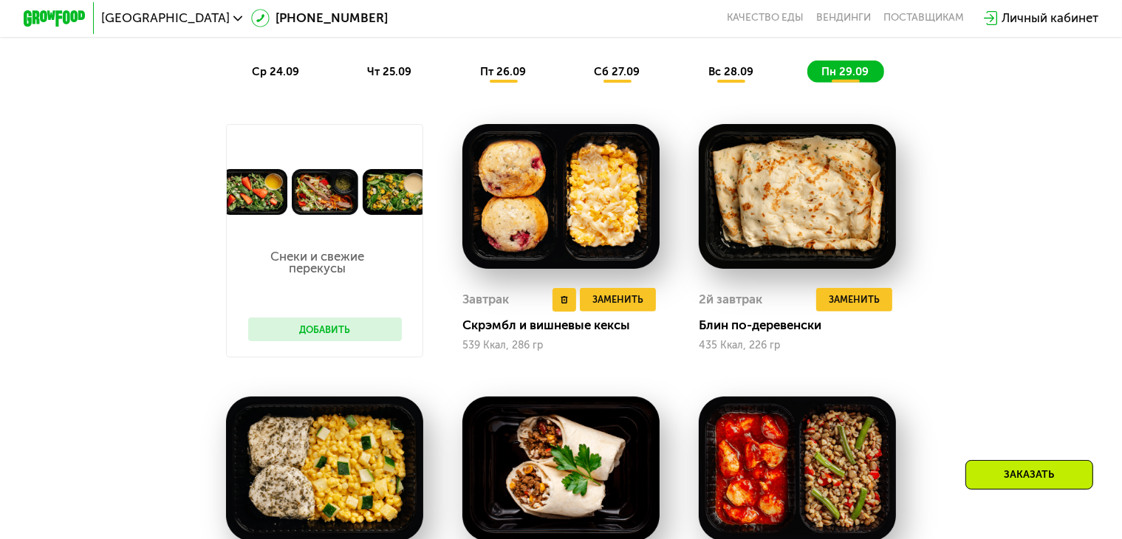
click at [507, 222] on img at bounding box center [560, 197] width 197 height 146
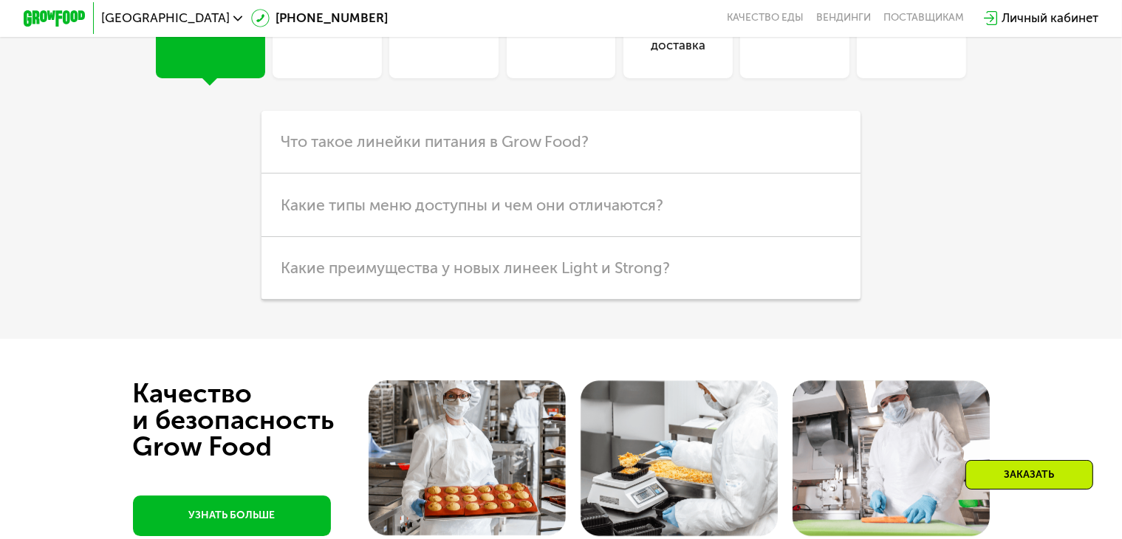
scroll to position [4509, 0]
click at [570, 55] on div "Продукты" at bounding box center [560, 37] width 61 height 38
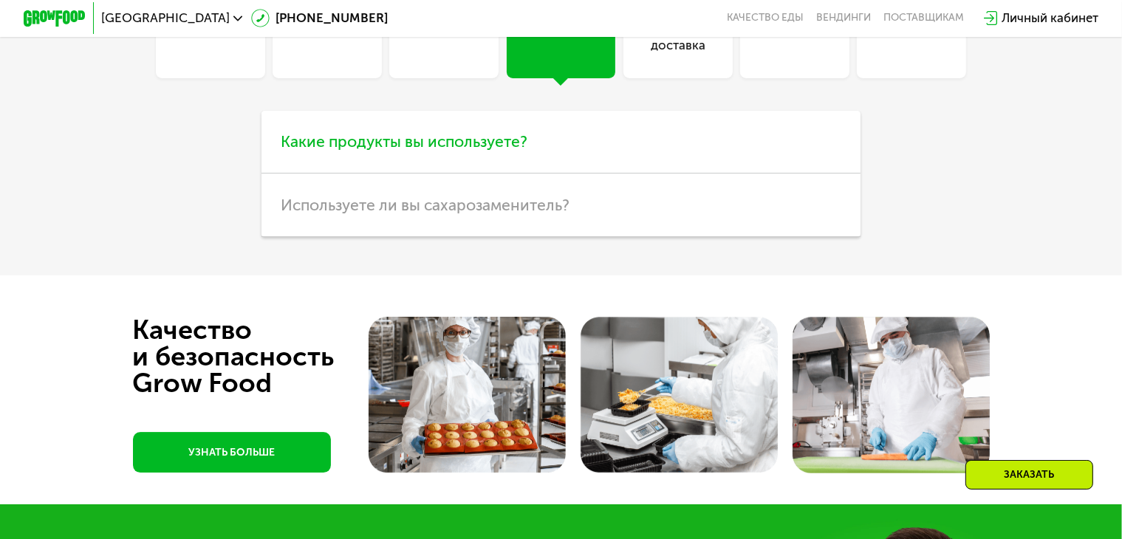
click at [517, 174] on h3 "Какие продукты вы используете?" at bounding box center [560, 142] width 598 height 63
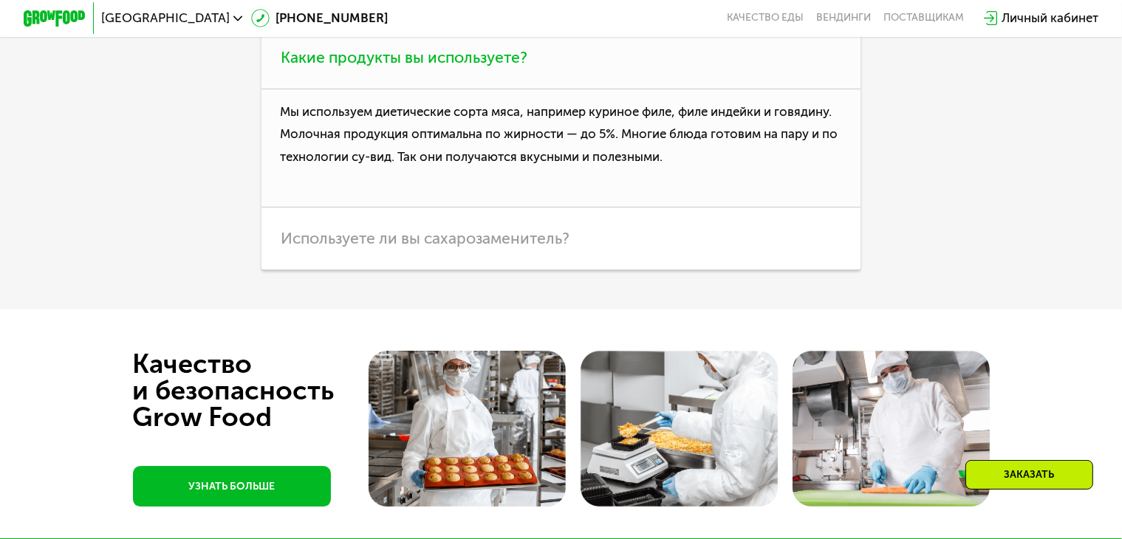
scroll to position [4594, 0]
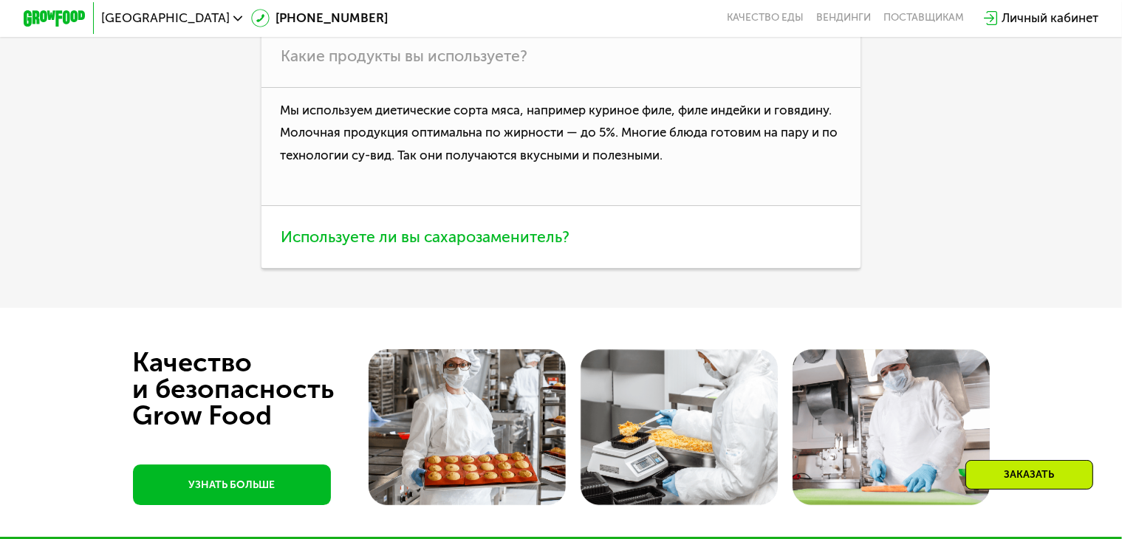
click at [520, 269] on h3 "Используете ли вы сахарозаменитель?" at bounding box center [560, 237] width 598 height 63
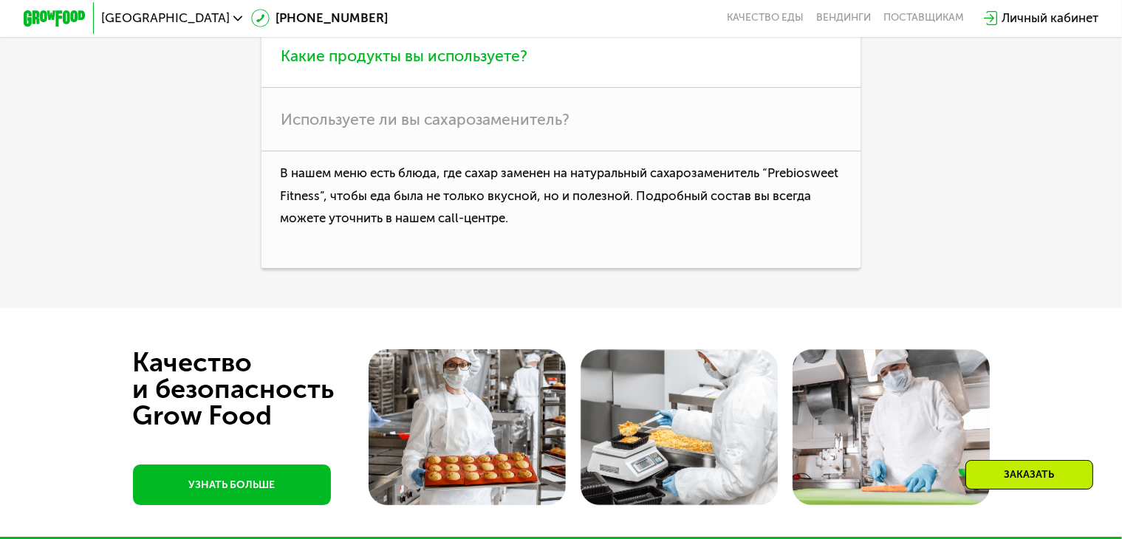
click at [457, 88] on h3 "Какие продукты вы используете?" at bounding box center [560, 56] width 598 height 63
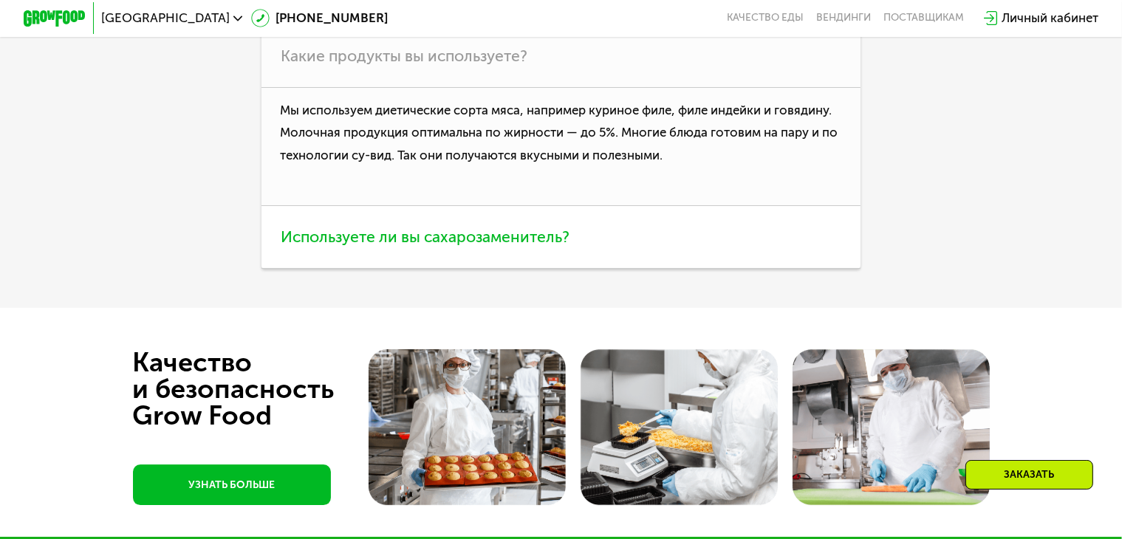
click at [500, 246] on span "Используете ли вы сахарозаменитель?" at bounding box center [425, 236] width 289 height 18
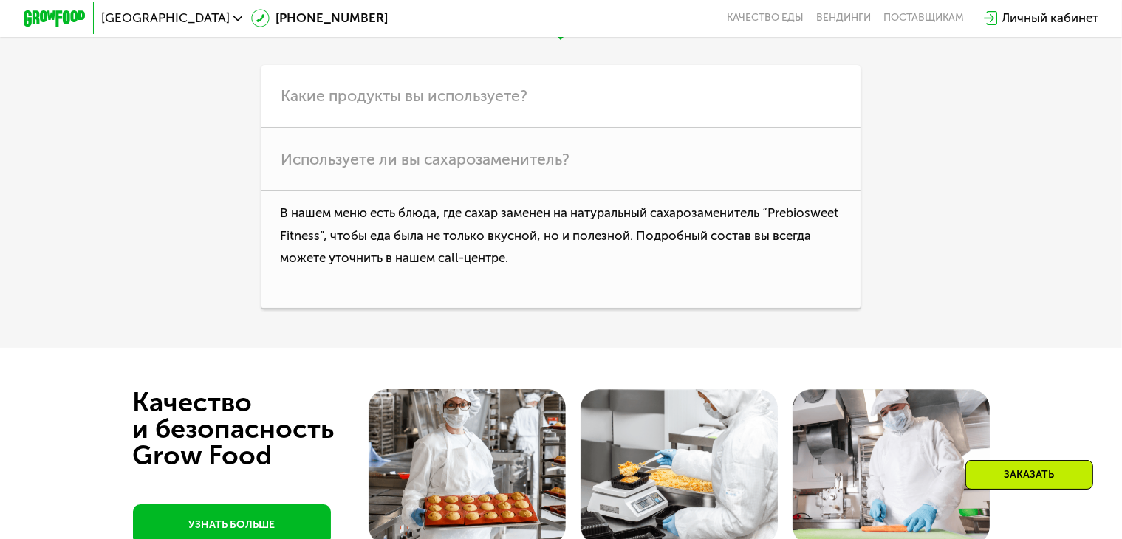
scroll to position [4553, 0]
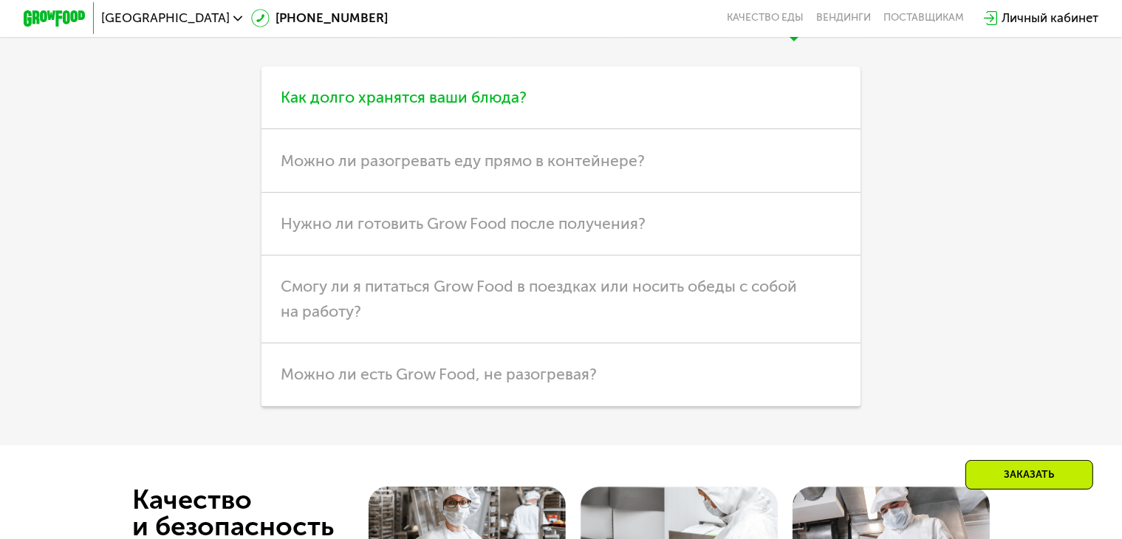
click at [488, 129] on h3 "Как долго хранятся ваши блюда?" at bounding box center [560, 97] width 598 height 63
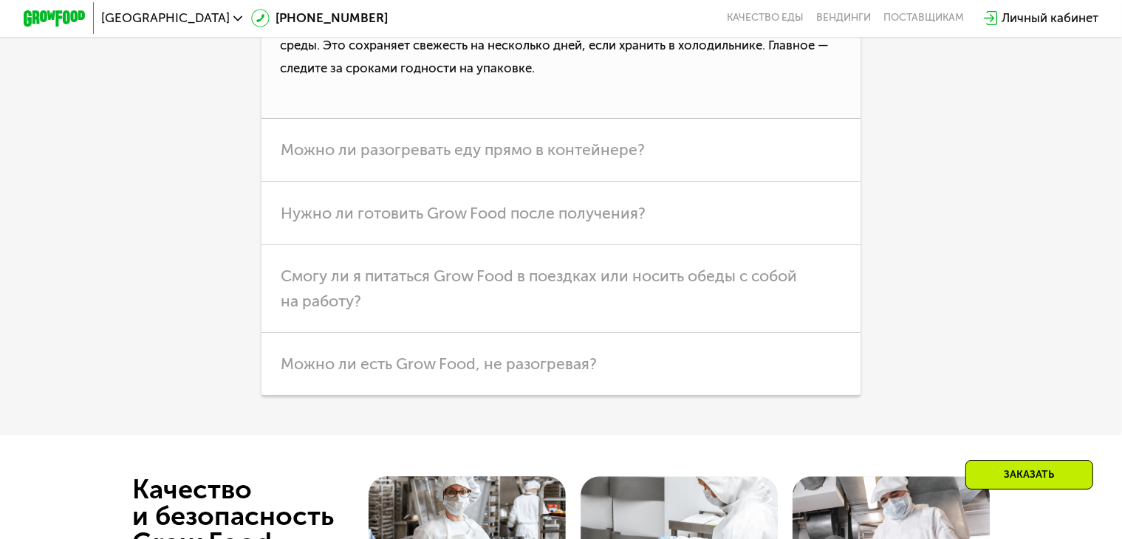
scroll to position [4689, 0]
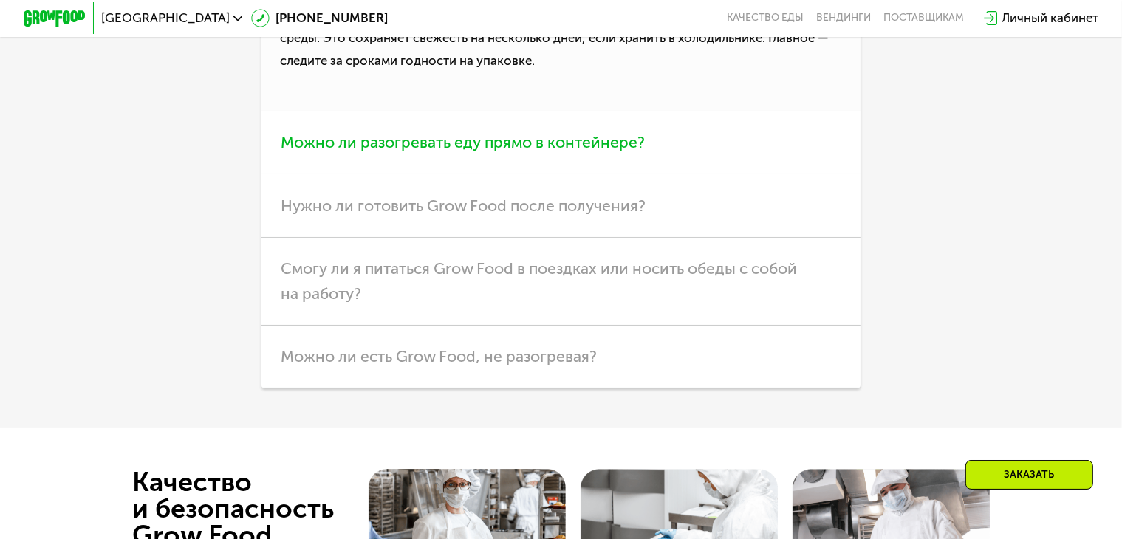
click at [536, 174] on h3 "Можно ли разогревать еду прямо в контейнере?" at bounding box center [560, 143] width 598 height 63
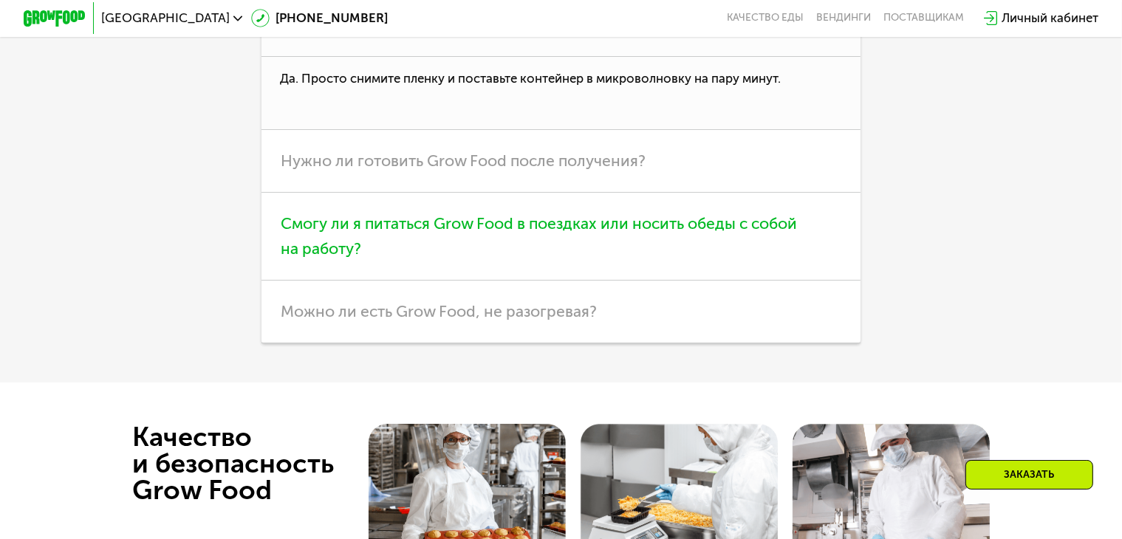
click at [575, 281] on h3 "Смогу ли я питаться Grow Food в поездках или носить обеды с собой на работу?" at bounding box center [560, 237] width 598 height 88
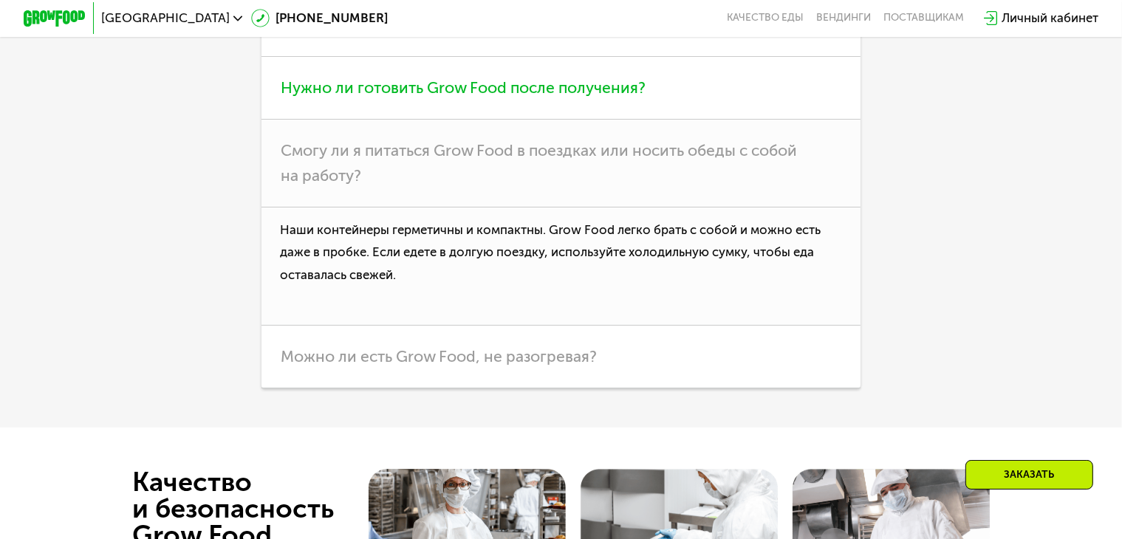
click at [588, 120] on h3 "Нужно ли готовить Grow Food после получения?" at bounding box center [560, 88] width 598 height 63
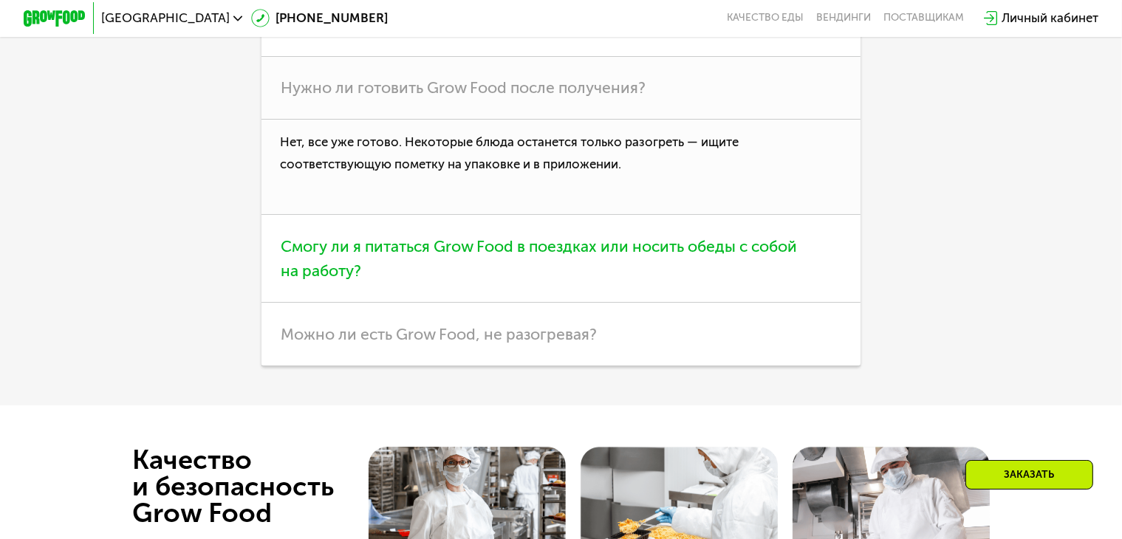
click at [582, 281] on span "Смогу ли я питаться Grow Food в поездках или носить обеды с собой на работу?" at bounding box center [539, 259] width 516 height 44
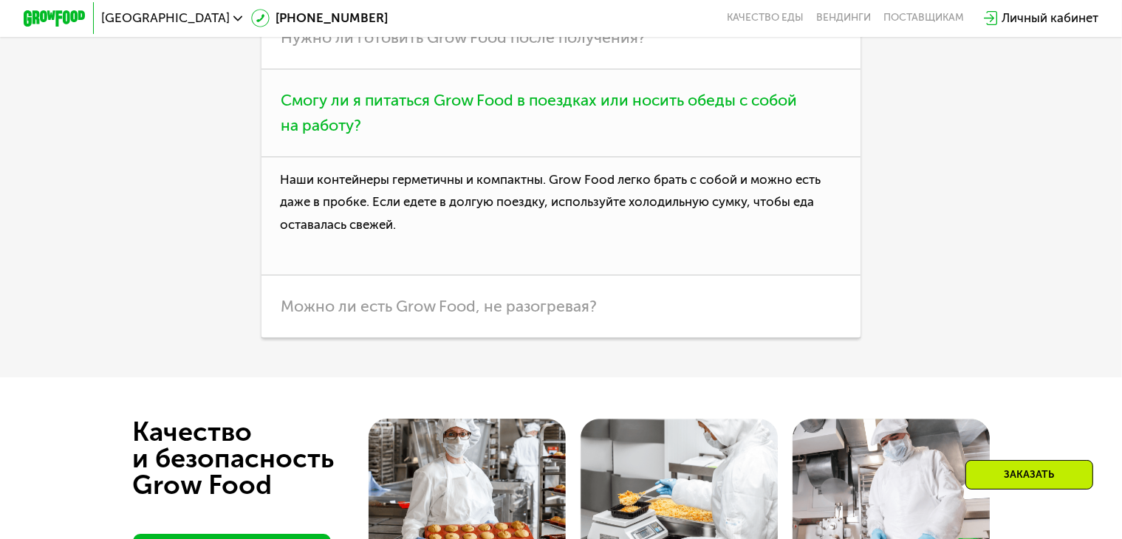
scroll to position [4742, 0]
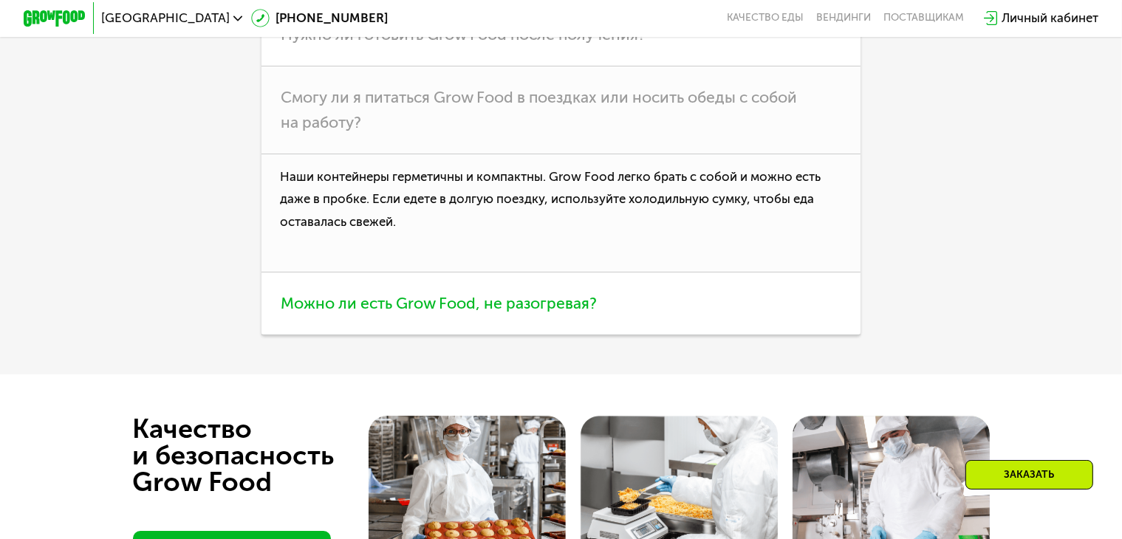
click at [527, 312] on span "Можно ли есть Grow Food, не разогревая?" at bounding box center [439, 303] width 316 height 18
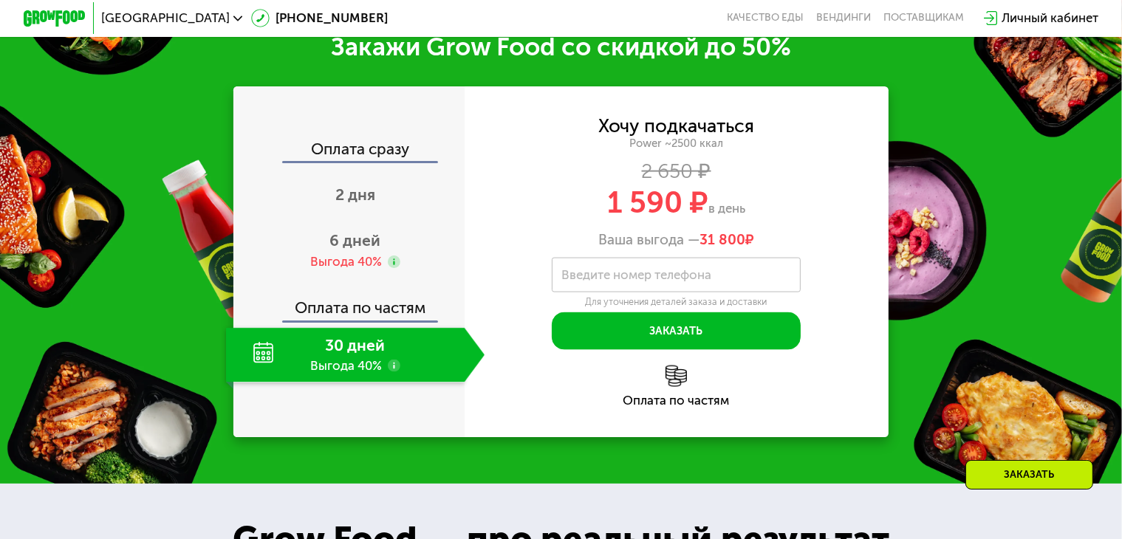
scroll to position [2122, 0]
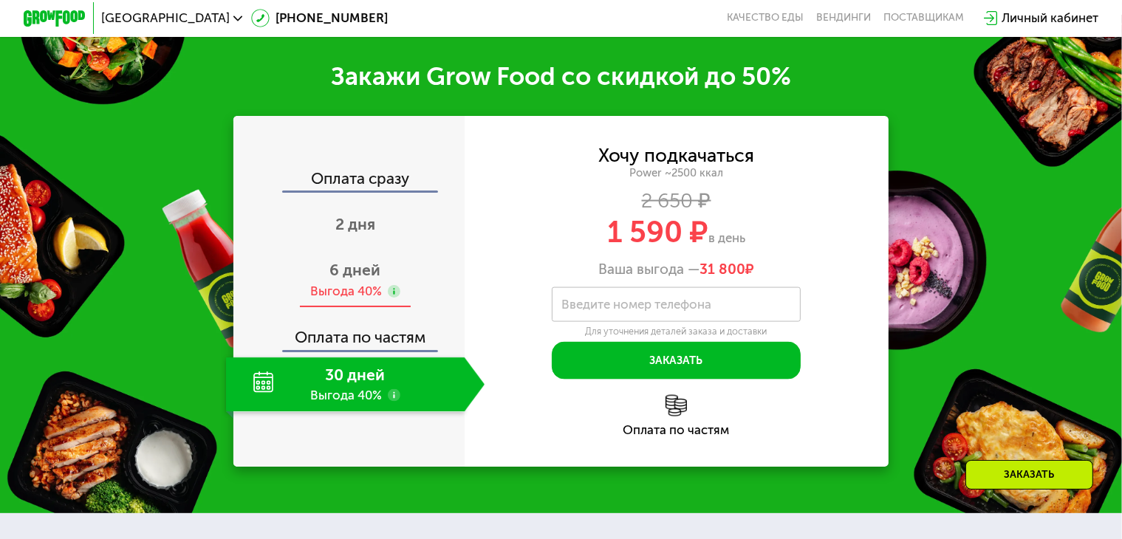
click at [360, 279] on span "6 дней" at bounding box center [355, 270] width 51 height 18
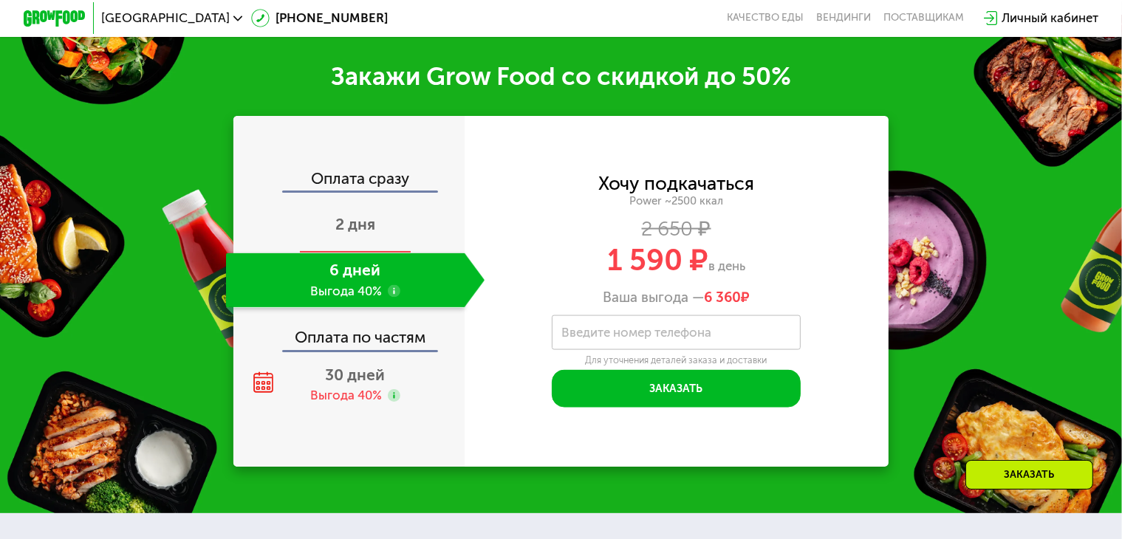
click at [370, 233] on span "2 дня" at bounding box center [355, 224] width 40 height 18
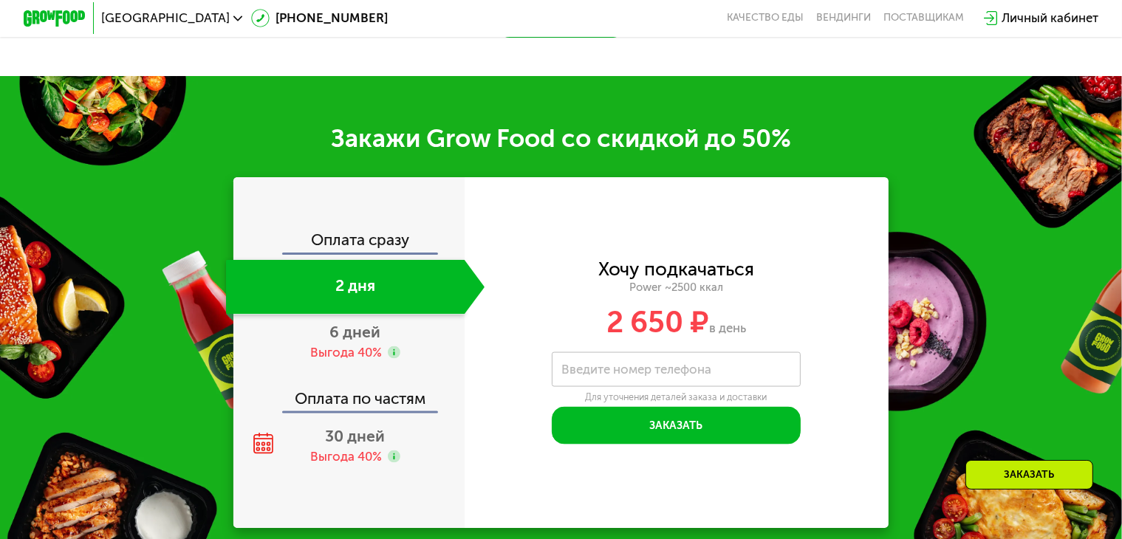
scroll to position [2084, 0]
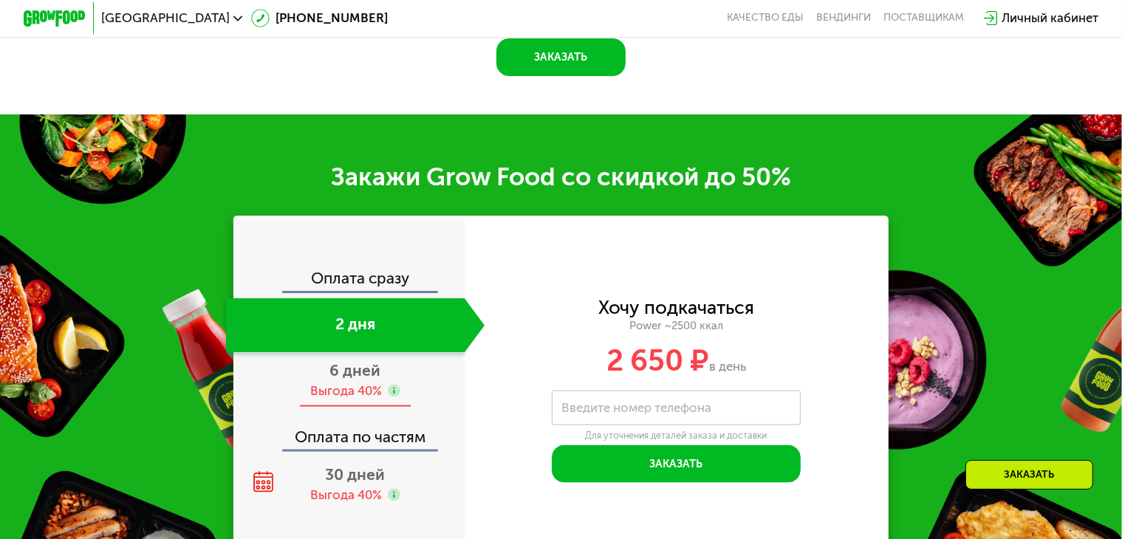
click at [355, 400] on div "Выгода 40%" at bounding box center [346, 391] width 72 height 17
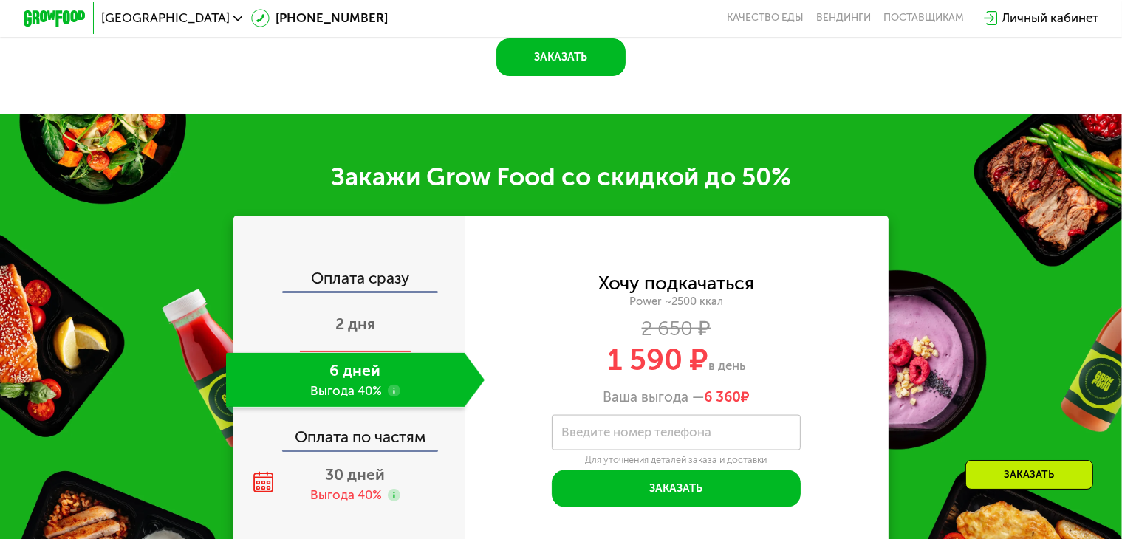
click at [355, 337] on div "2 дня" at bounding box center [355, 325] width 259 height 55
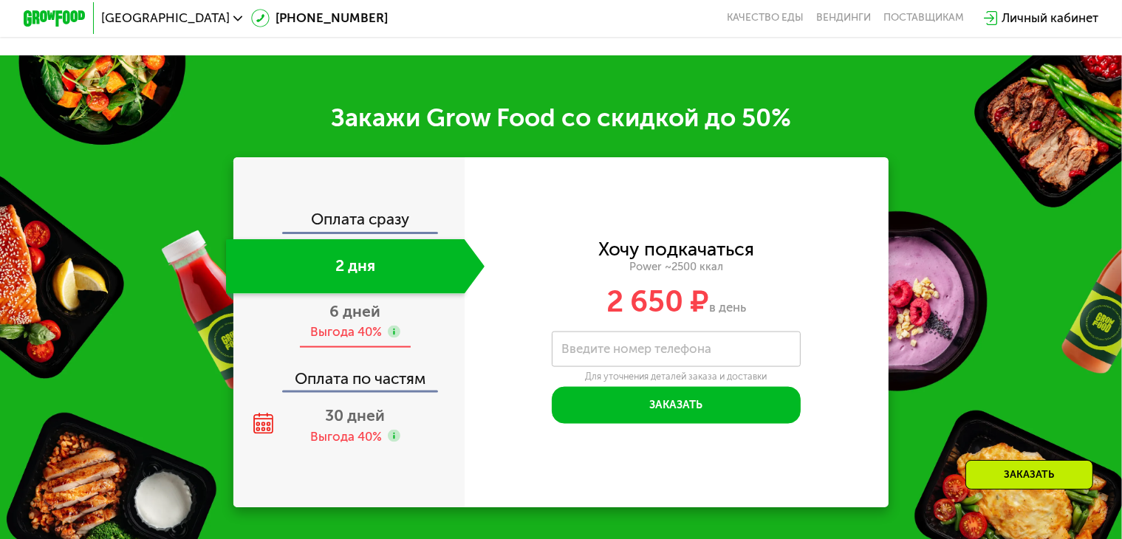
click at [355, 321] on span "6 дней" at bounding box center [355, 311] width 51 height 18
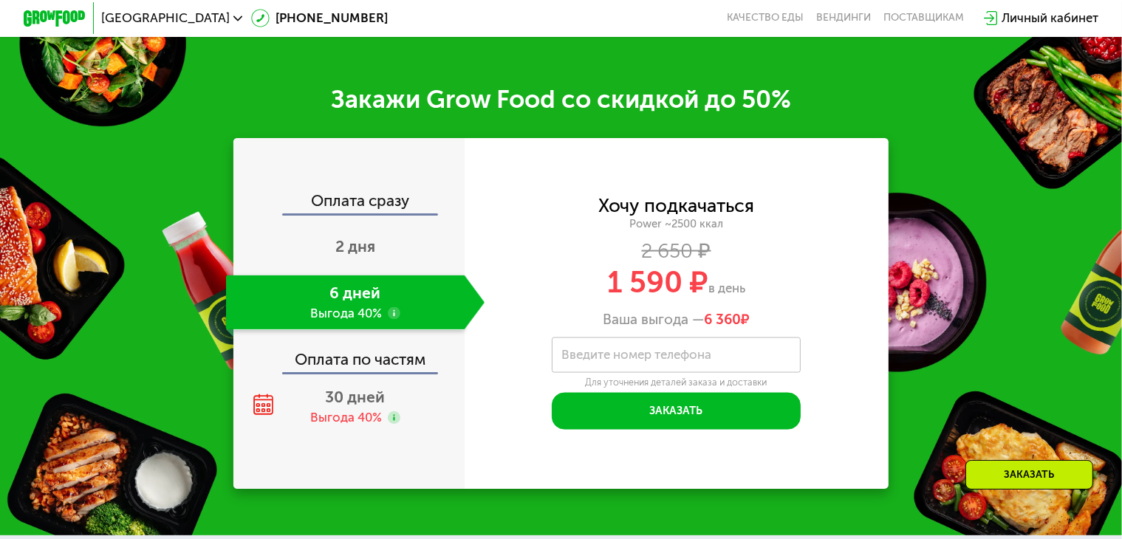
scroll to position [2084, 0]
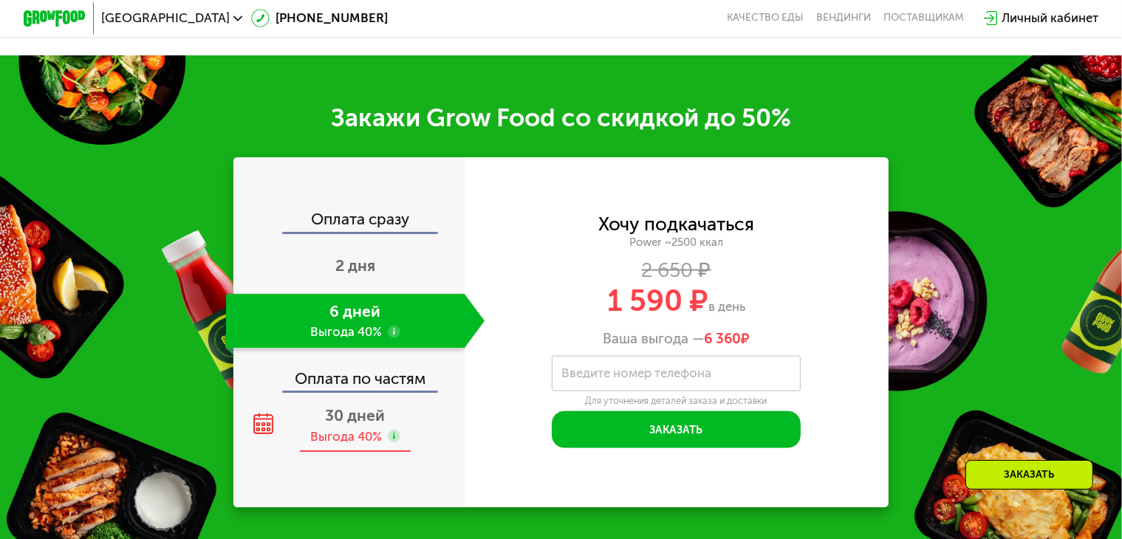
click at [355, 437] on div "Выгода 40%" at bounding box center [346, 436] width 72 height 17
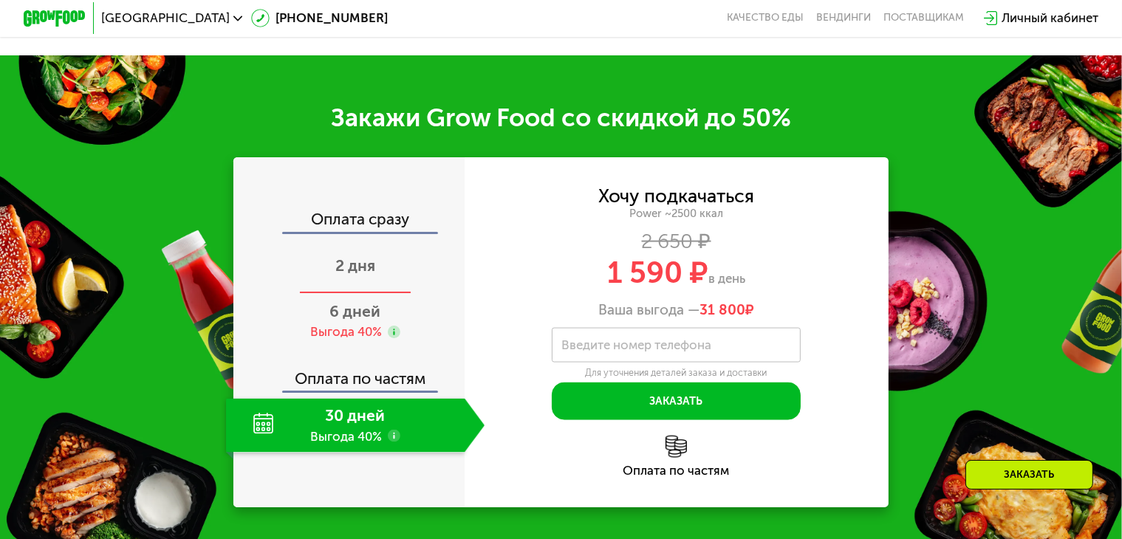
click at [356, 267] on span "2 дня" at bounding box center [355, 265] width 40 height 18
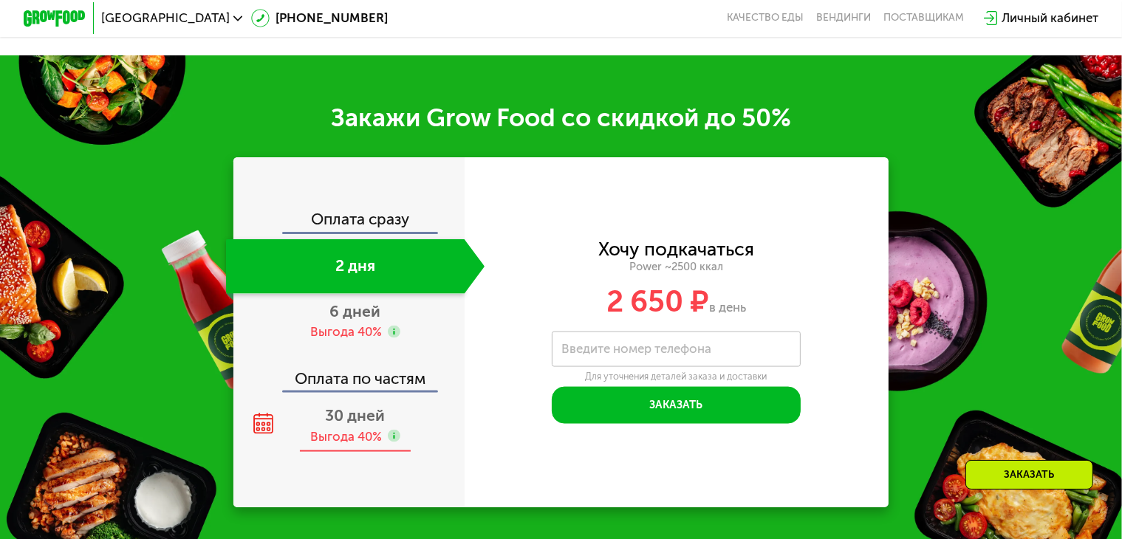
click at [348, 445] on div "Выгода 40%" at bounding box center [346, 436] width 72 height 17
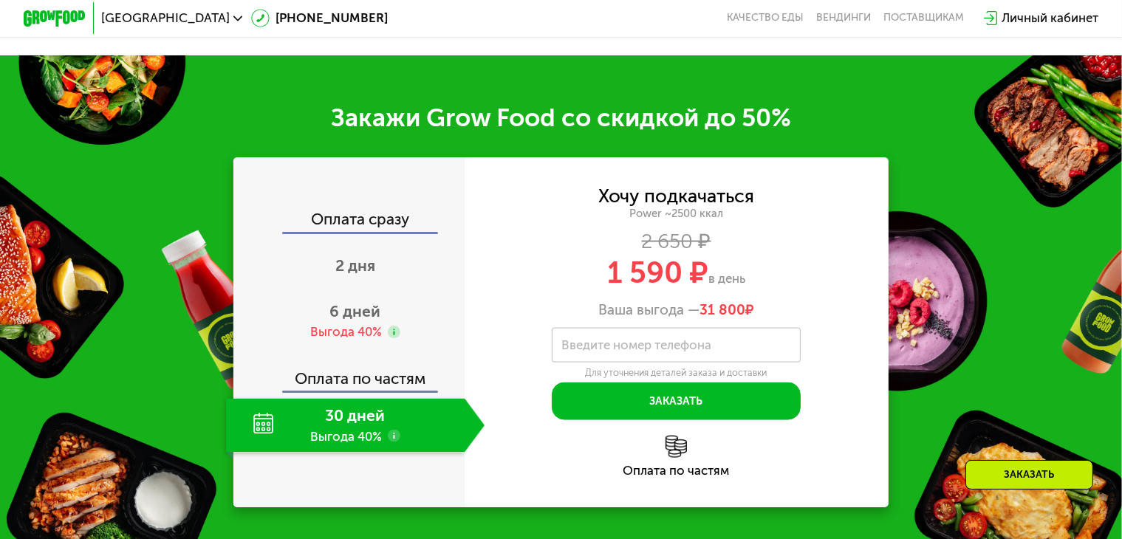
click at [252, 431] on div "30 дней Выгода 40%" at bounding box center [345, 426] width 239 height 55
click at [665, 468] on div "Оплата по частям" at bounding box center [677, 456] width 424 height 41
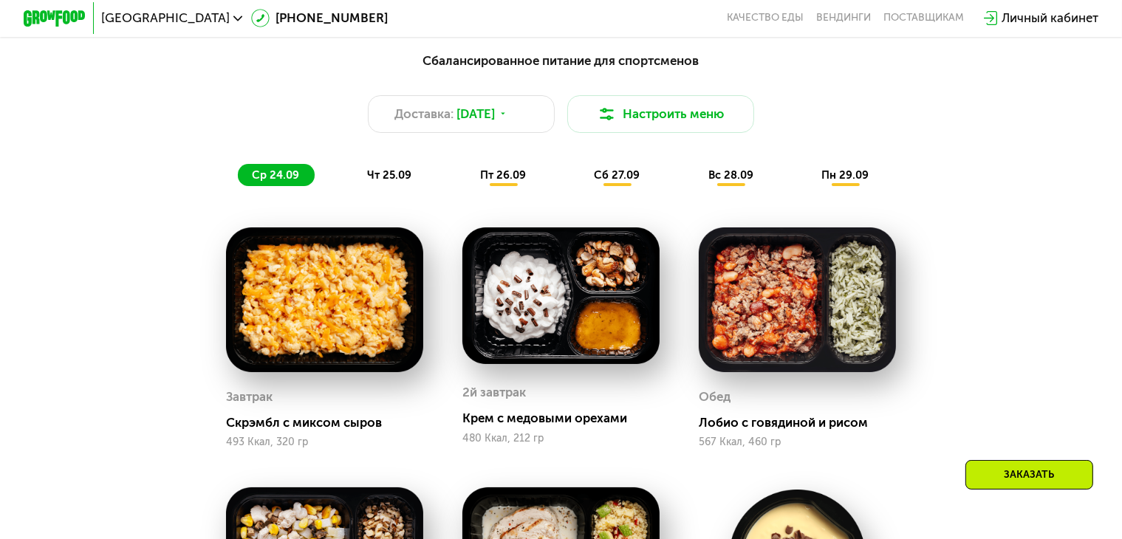
scroll to position [1137, 0]
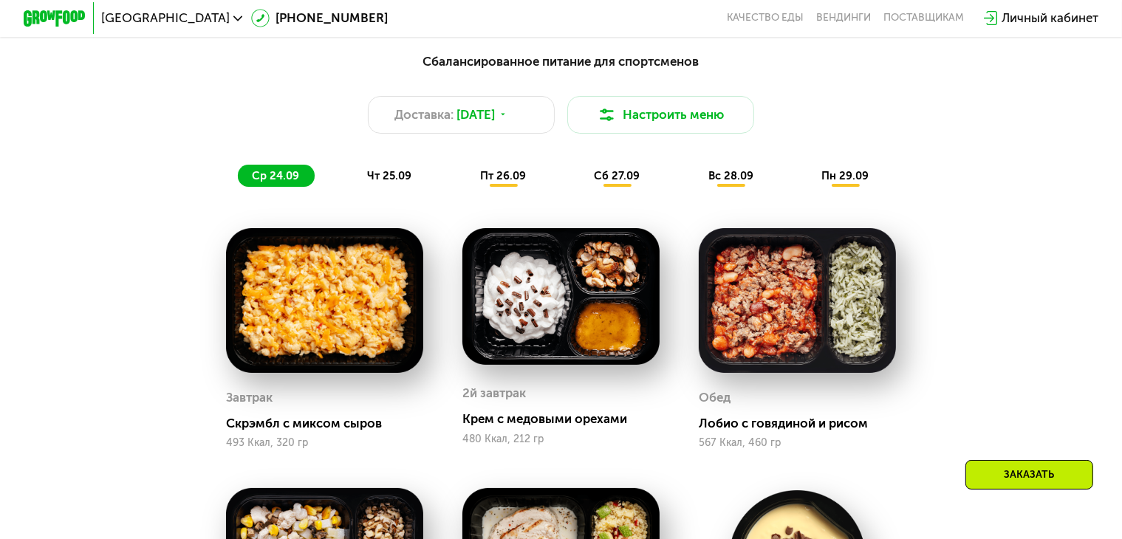
click at [397, 182] on span "чт 25.09" at bounding box center [389, 175] width 44 height 13
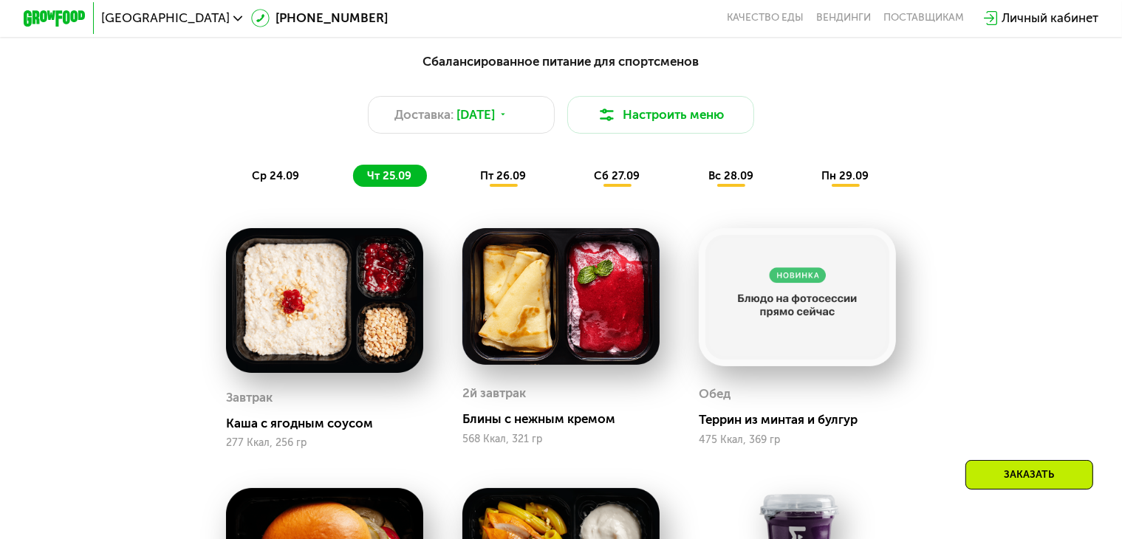
click at [558, 120] on div "Доставка: 23 сен, вт Настроить меню" at bounding box center [561, 115] width 923 height 38
click at [508, 120] on icon at bounding box center [504, 115] width 10 height 10
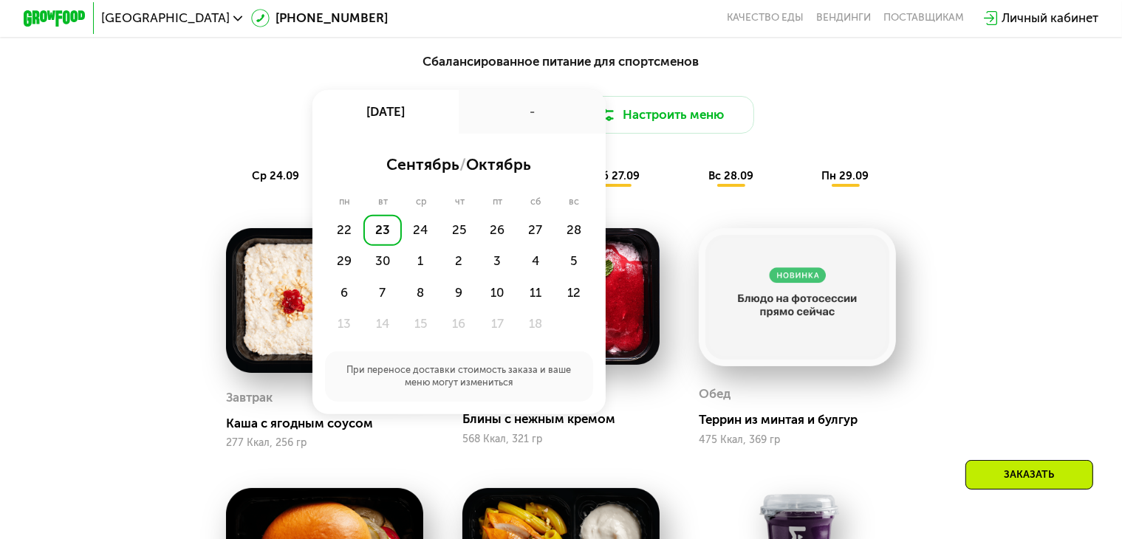
click at [945, 231] on div "Сбалансированное питание для спортсменов Доставка: 23 сен, вт 23 сен, вт - сент…" at bounding box center [561, 504] width 960 height 922
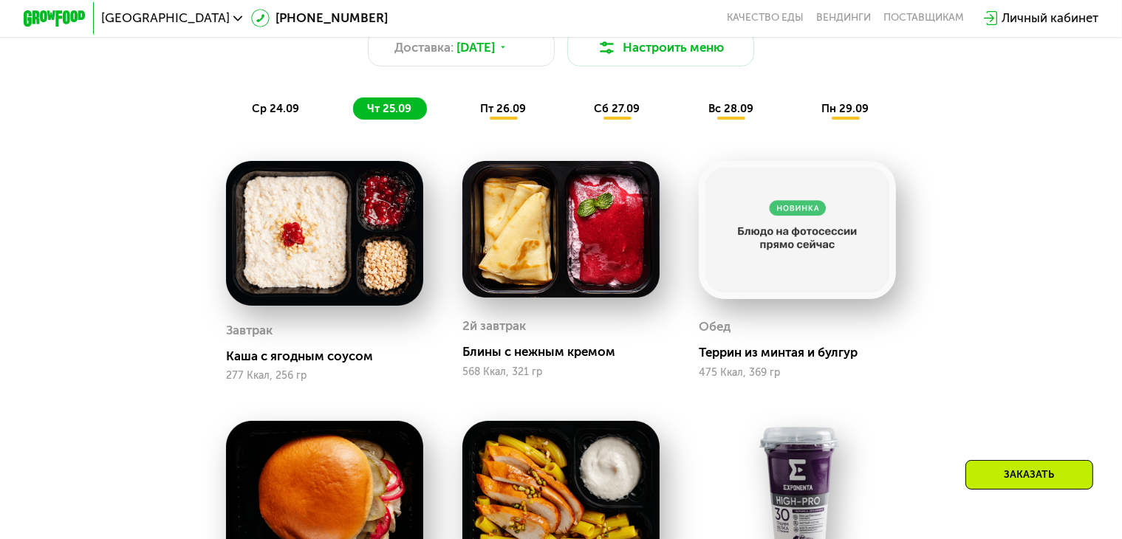
scroll to position [1217, 0]
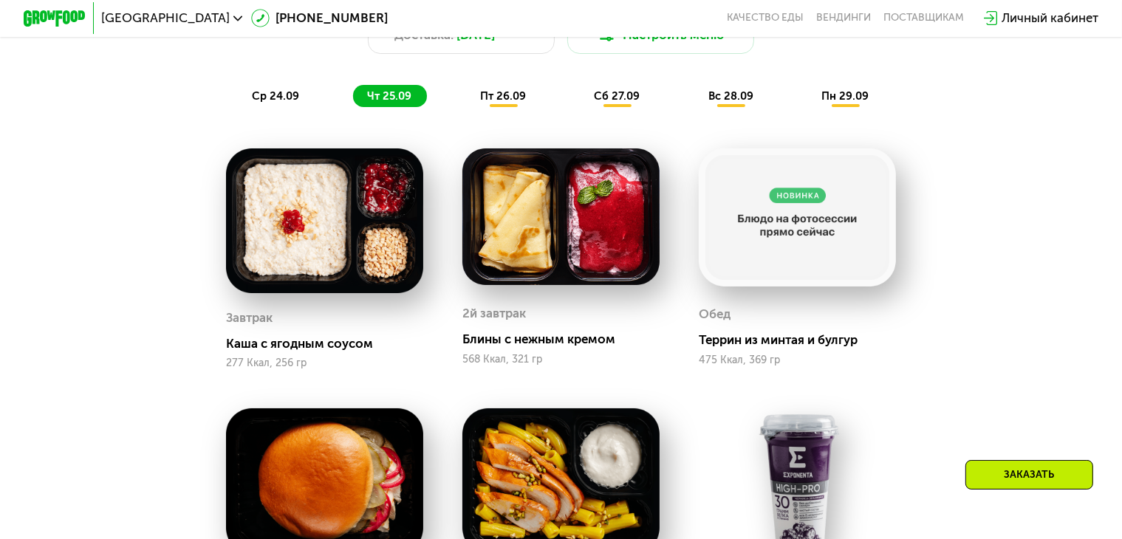
click at [496, 103] on span "пт 26.09" at bounding box center [503, 95] width 46 height 13
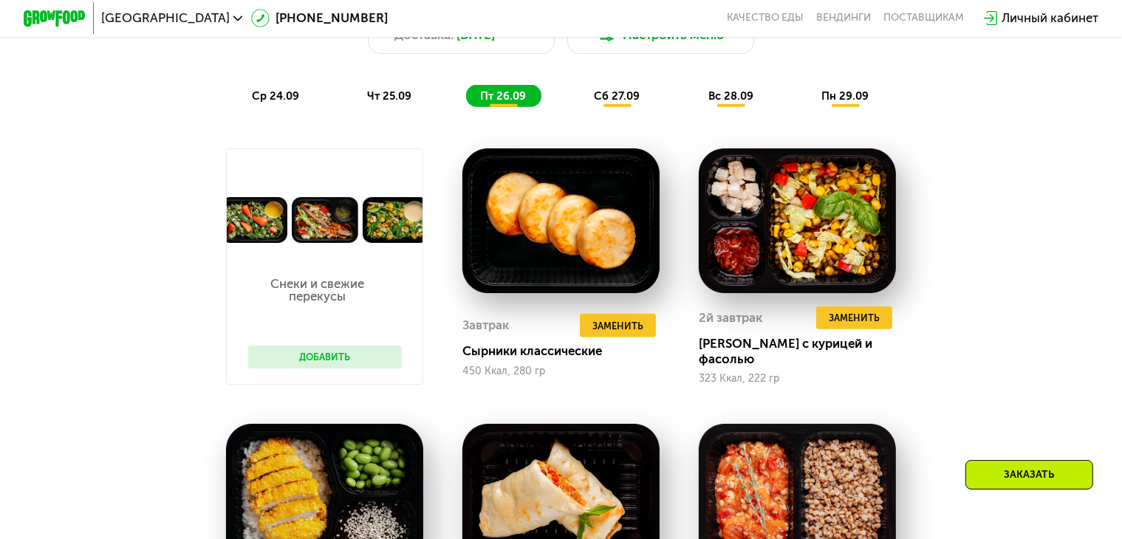
click at [390, 103] on span "чт 25.09" at bounding box center [389, 95] width 44 height 13
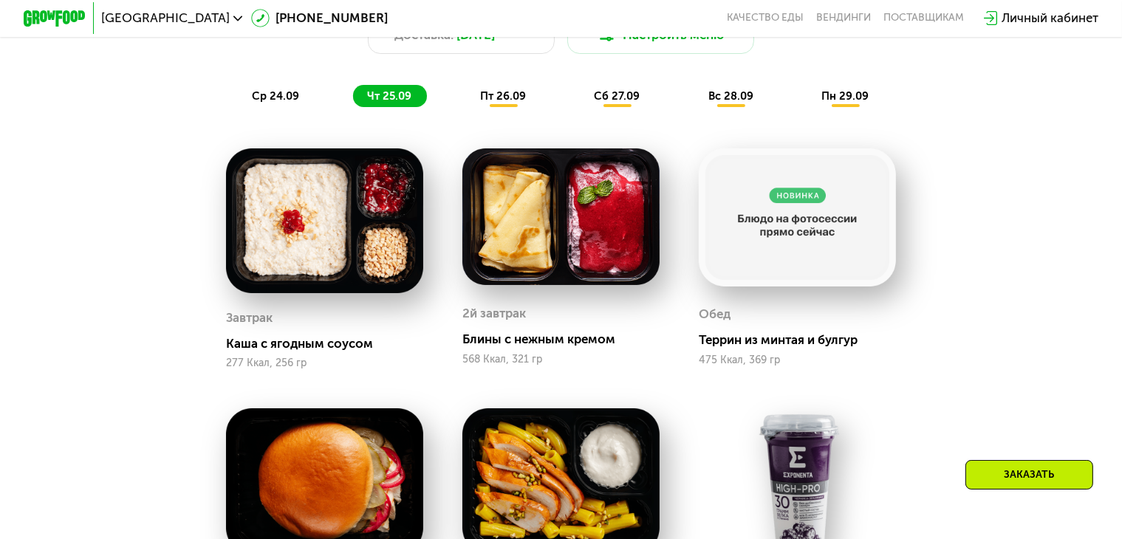
click at [665, 107] on div "ср 24.09 чт 25.09 пт 26.09 сб 27.09 вс 28.09 пн 29.09" at bounding box center [561, 96] width 647 height 22
click at [851, 94] on div "пн 29.09" at bounding box center [845, 96] width 77 height 22
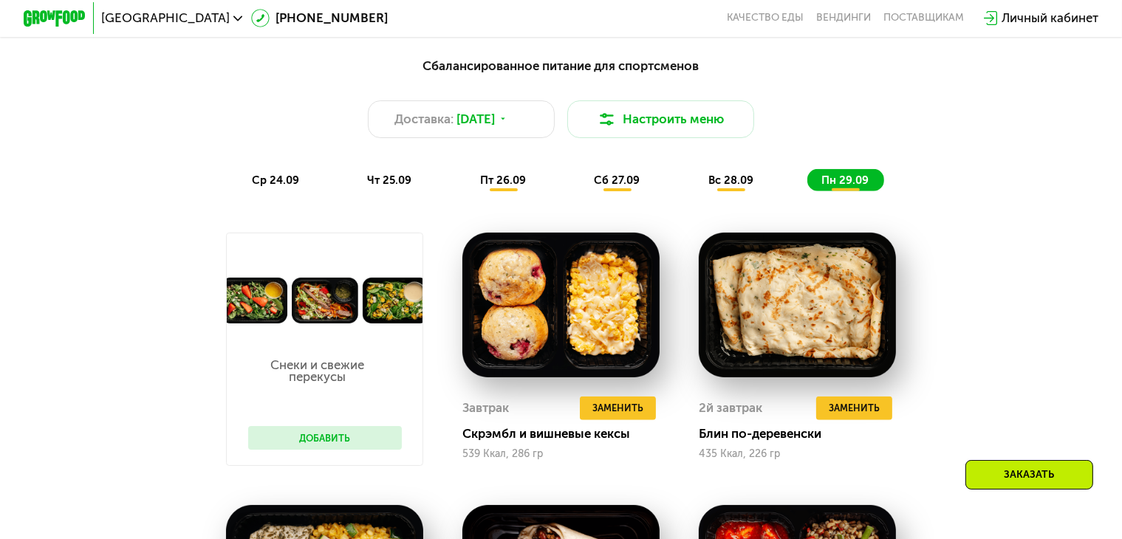
scroll to position [1132, 0]
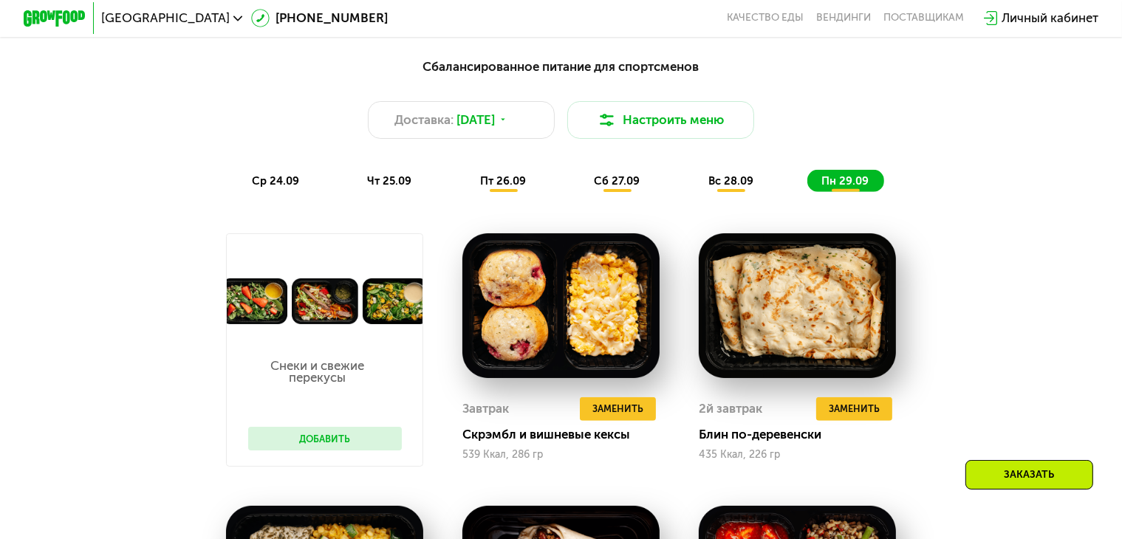
click at [744, 188] on span "вс 28.09" at bounding box center [730, 180] width 45 height 13
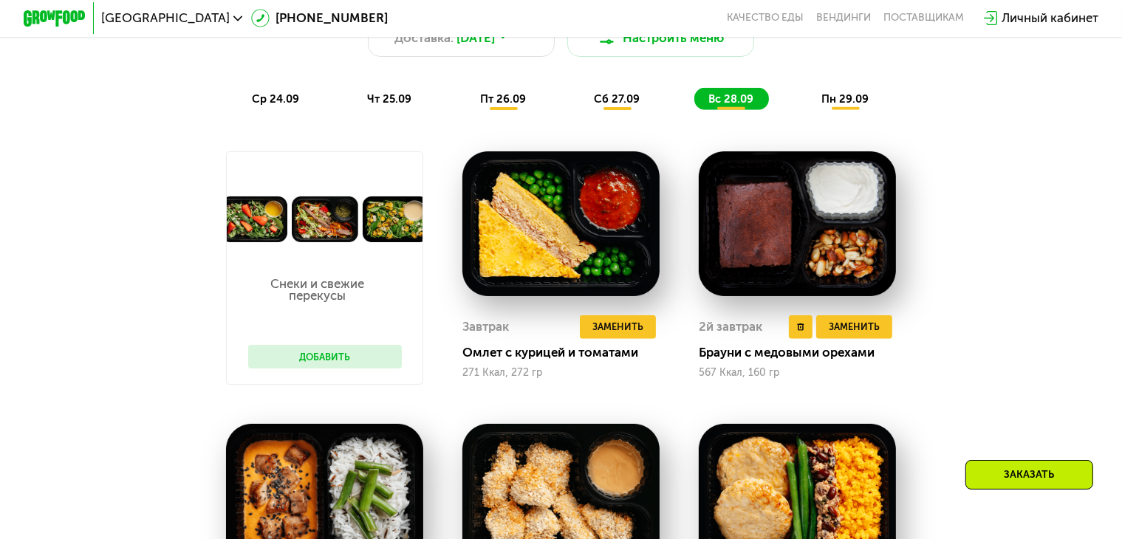
scroll to position [1137, 0]
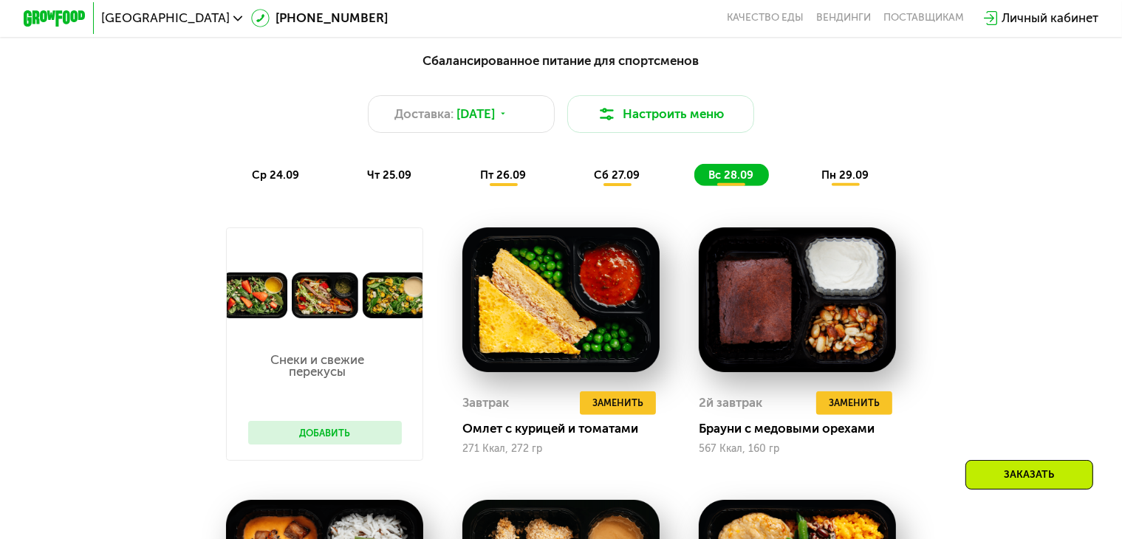
click at [629, 196] on div "Сбалансированное питание для спортсменов Доставка: 23 сен, вт Настроить меню ср…" at bounding box center [560, 119] width 941 height 154
click at [621, 180] on span "сб 27.09" at bounding box center [617, 174] width 46 height 13
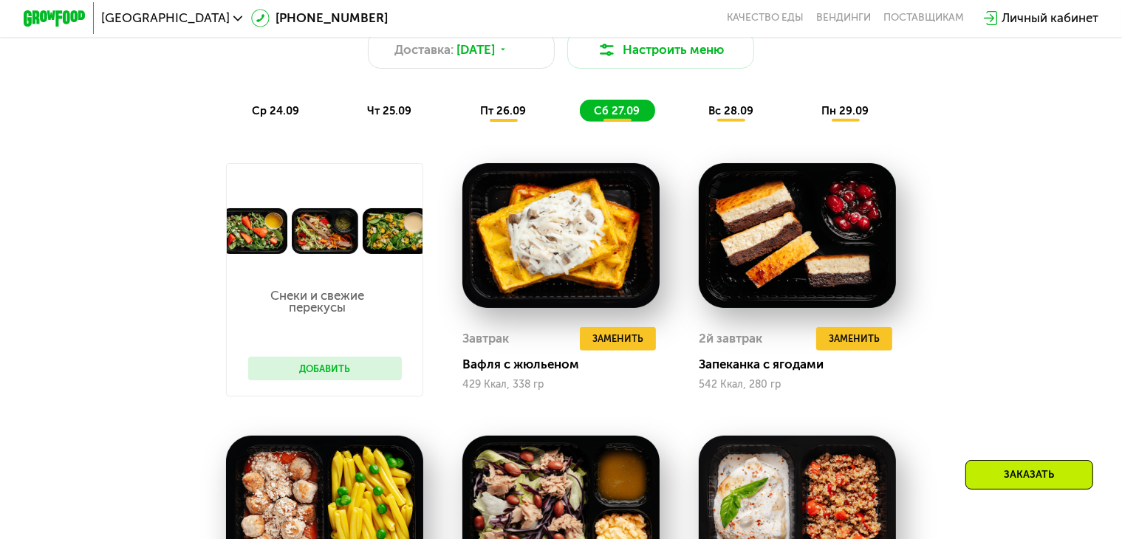
scroll to position [1140, 0]
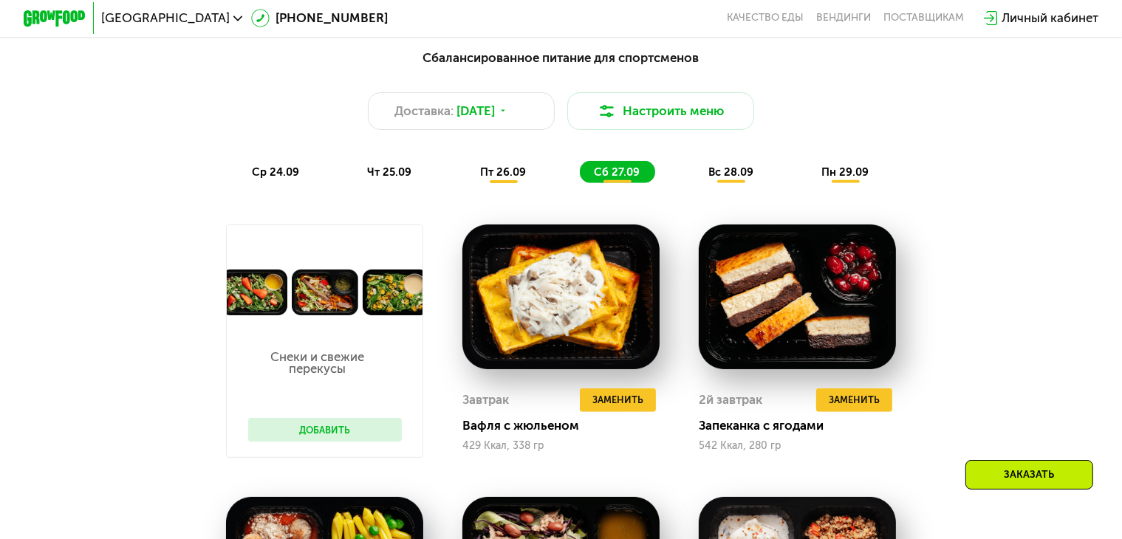
click at [510, 179] on span "пт 26.09" at bounding box center [503, 171] width 46 height 13
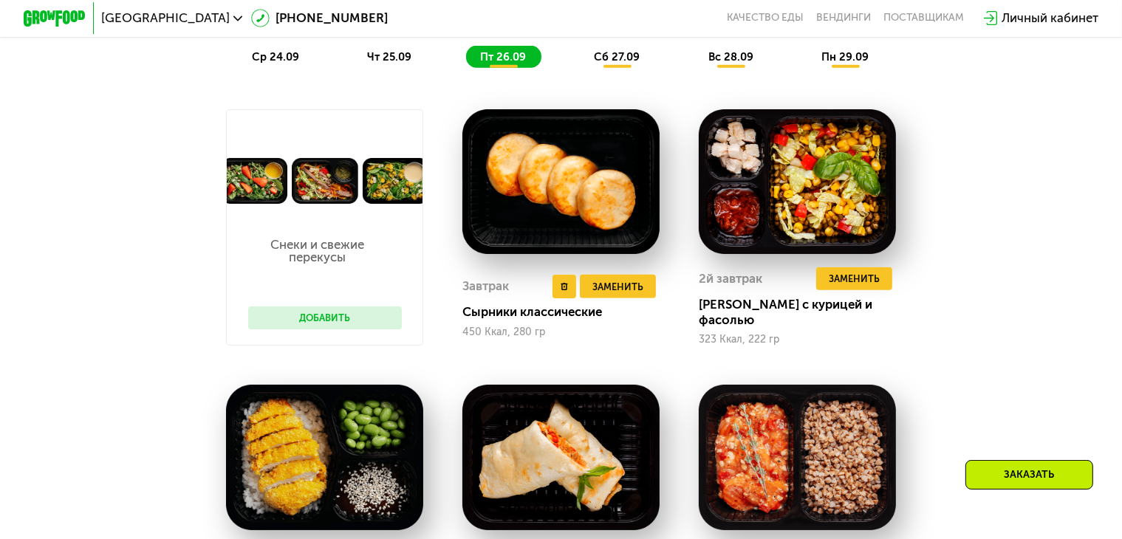
scroll to position [1222, 0]
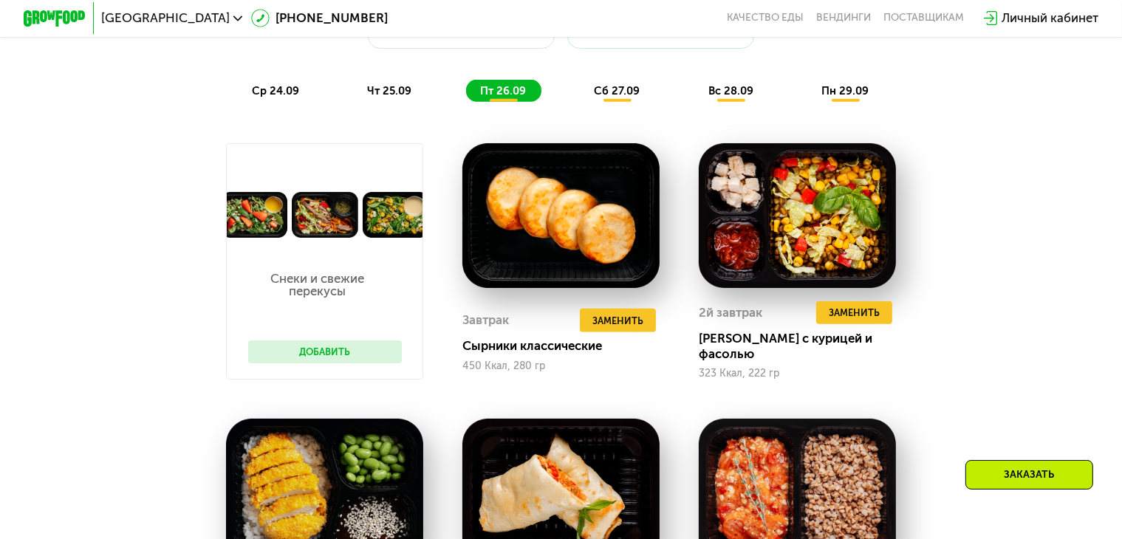
click at [402, 97] on span "чт 25.09" at bounding box center [389, 90] width 44 height 13
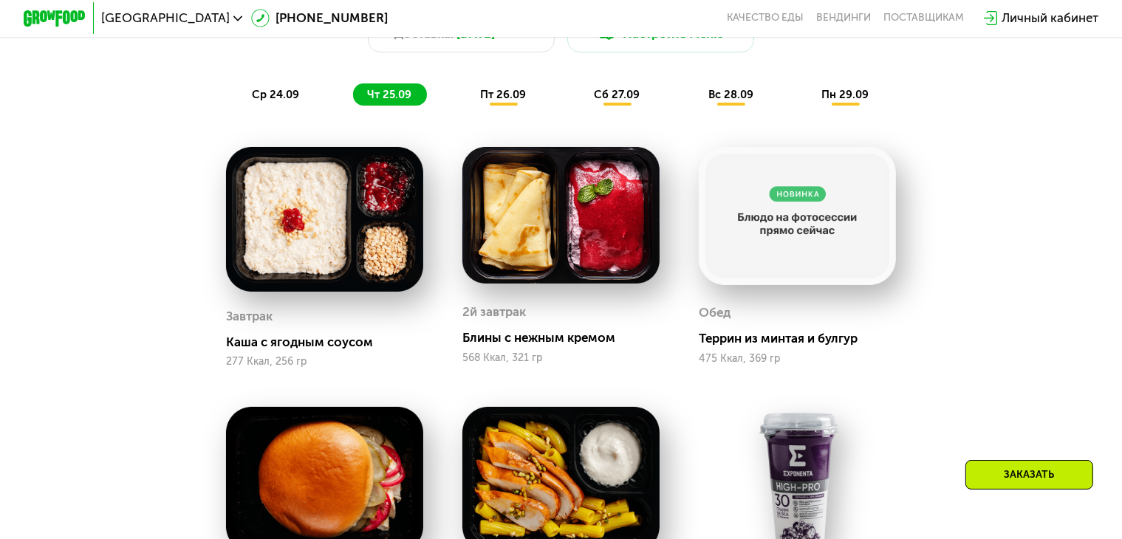
scroll to position [1210, 0]
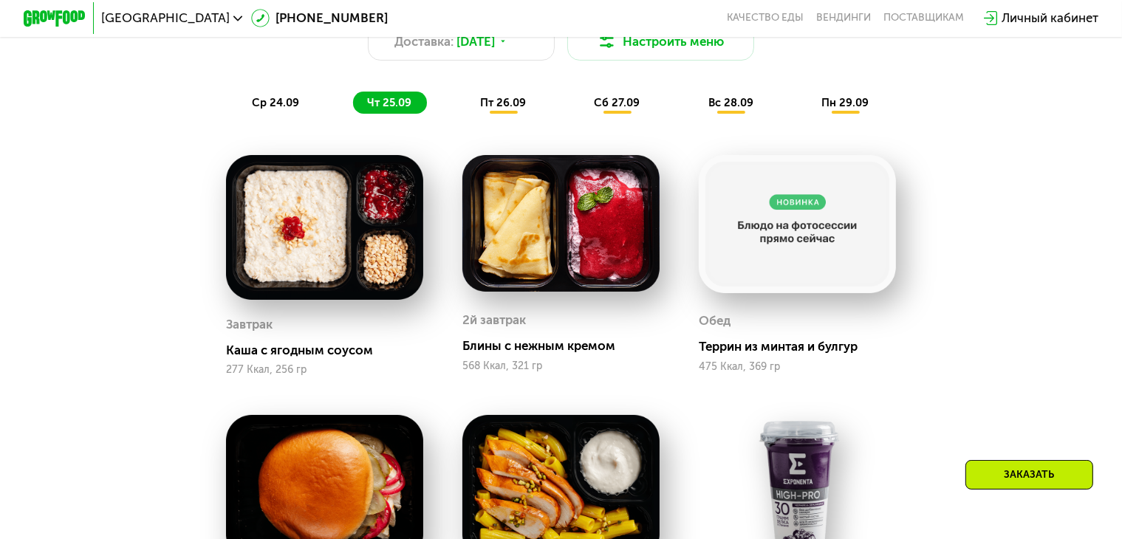
click at [269, 106] on span "ср 24.09" at bounding box center [275, 102] width 47 height 13
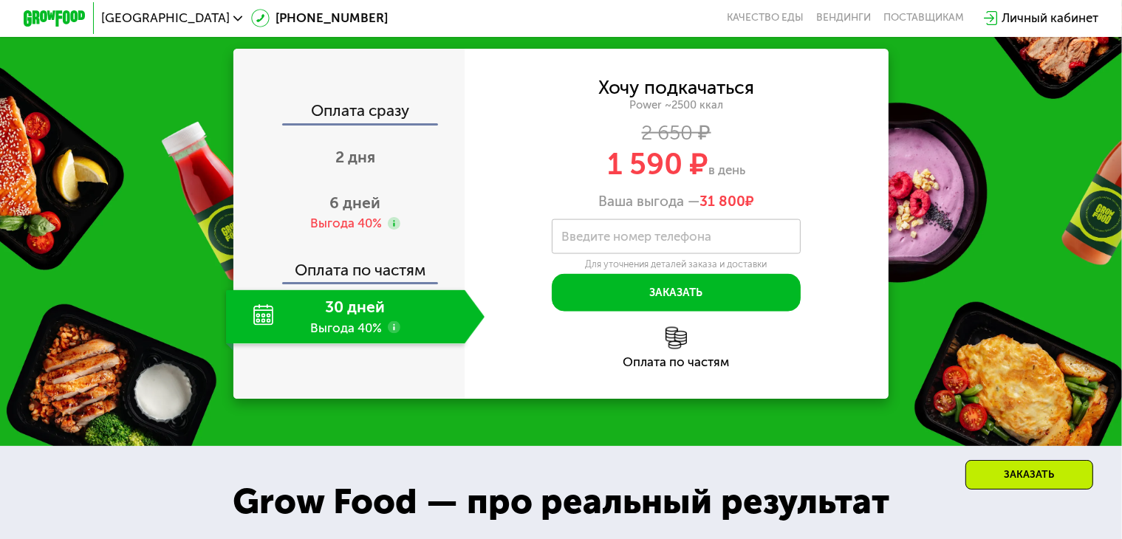
scroll to position [2191, 0]
